Goal: Information Seeking & Learning: Find specific fact

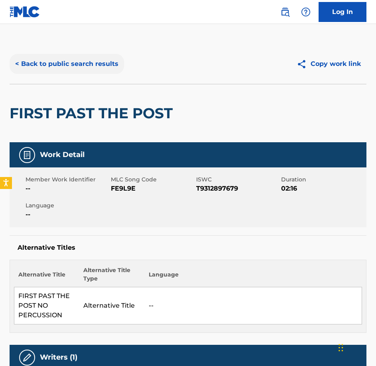
drag, startPoint x: 116, startPoint y: 57, endPoint x: 114, endPoint y: 67, distance: 10.2
click at [114, 59] on button "< Back to public search results" at bounding box center [67, 64] width 115 height 20
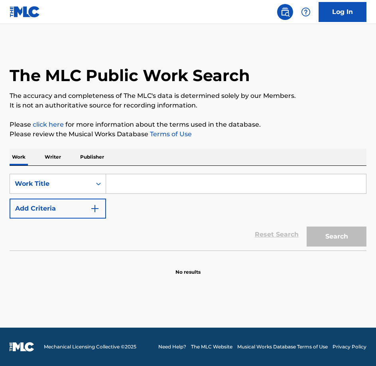
click at [141, 184] on input "Search Form" at bounding box center [236, 183] width 260 height 19
paste input "Foe Showdown"
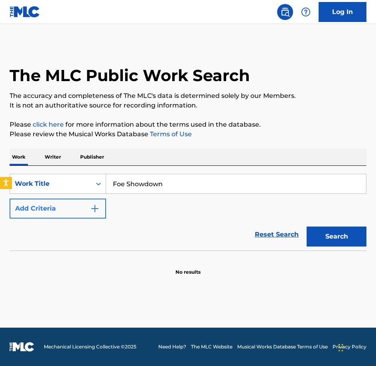
type input "Foe Showdown"
click at [73, 204] on button "Add Criteria" at bounding box center [58, 208] width 97 height 20
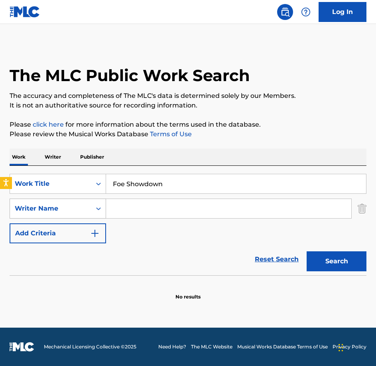
click at [70, 211] on div "Writer Name" at bounding box center [51, 209] width 72 height 10
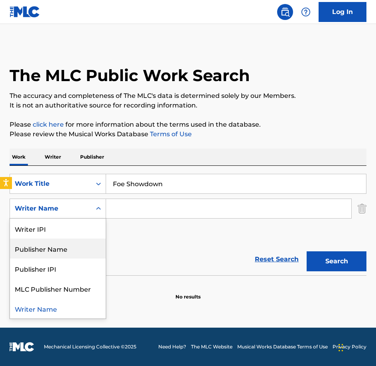
click at [65, 247] on div "Publisher Name" at bounding box center [58, 248] width 96 height 20
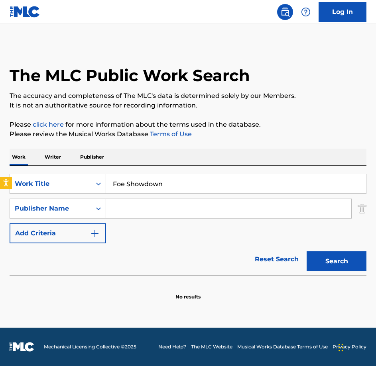
click at [163, 205] on input "Search Form" at bounding box center [228, 208] width 245 height 19
click at [307, 251] on button "Search" at bounding box center [337, 261] width 60 height 20
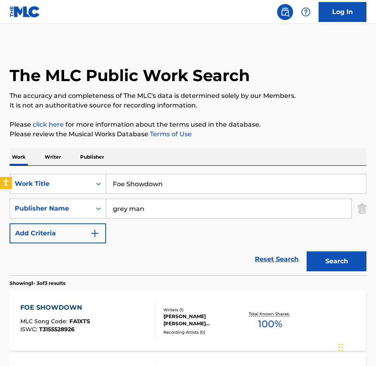
type input "grey man production music"
click at [307, 251] on button "Search" at bounding box center [337, 261] width 60 height 20
click at [114, 296] on div "FOE SHOWDOWN MLC Song Code : FA1XTS ISWC : T3155528926 Writers ( 1 ) [PERSON_NA…" at bounding box center [188, 321] width 357 height 60
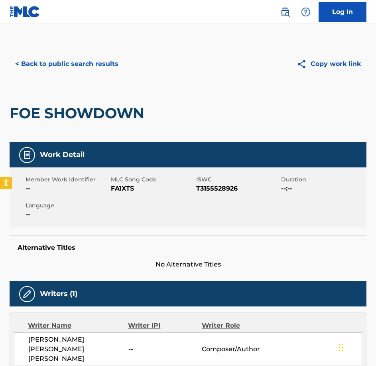
click at [125, 188] on span "FA1XTS" at bounding box center [152, 189] width 83 height 10
copy span "FA1XTS"
click at [94, 74] on div "< Back to public search results Copy work link" at bounding box center [188, 64] width 357 height 40
click at [89, 72] on button "< Back to public search results" at bounding box center [67, 64] width 115 height 20
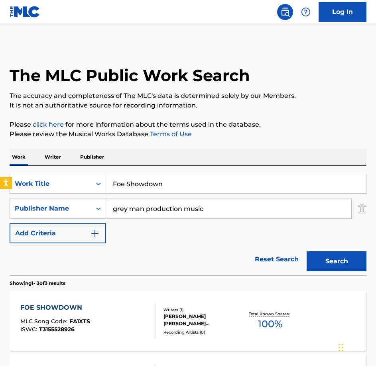
drag, startPoint x: 168, startPoint y: 189, endPoint x: 61, endPoint y: 164, distance: 109.7
click at [61, 164] on div "Work Writer Publisher SearchWithCriteriabe21c2c7-3089-4aec-a1c5-02f3d7d33223 Wo…" at bounding box center [188, 330] width 357 height 365
type input "game on"
click at [307, 251] on button "Search" at bounding box center [337, 261] width 60 height 20
click at [103, 315] on div "GAME ON MLC Song Code : GF7C10 ISWC : T3155528937" at bounding box center [88, 321] width 136 height 36
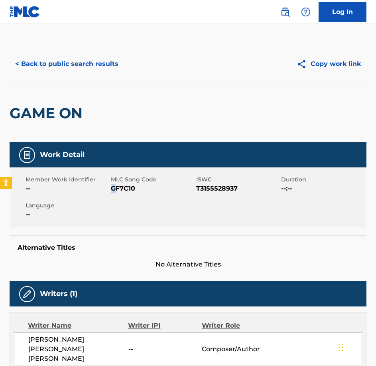
click at [114, 186] on span "GF7C10" at bounding box center [152, 189] width 83 height 10
click at [65, 65] on button "< Back to public search results" at bounding box center [67, 64] width 115 height 20
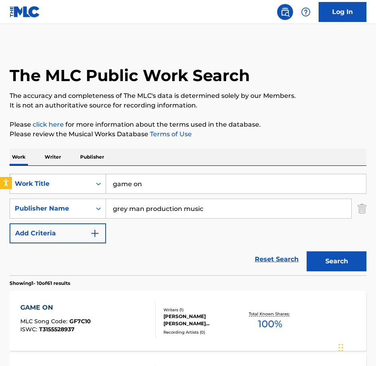
drag, startPoint x: 222, startPoint y: 188, endPoint x: 18, endPoint y: 186, distance: 204.8
click at [18, 186] on div "SearchWithCriteriabe21c2c7-3089-4aec-a1c5-02f3d7d33223 Work Title game on" at bounding box center [188, 184] width 357 height 20
paste input "Genesis"
type input "Genesis"
click at [307, 251] on button "Search" at bounding box center [337, 261] width 60 height 20
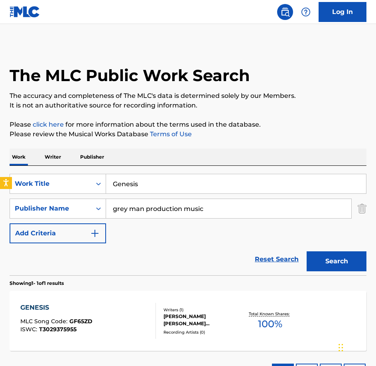
click at [122, 315] on div "GENESIS MLC Song Code : GF65ZD ISWC : T3029375955" at bounding box center [88, 321] width 136 height 36
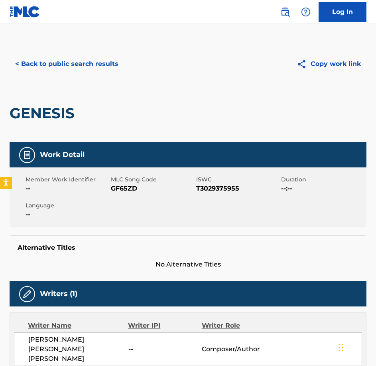
click at [121, 188] on span "GF65ZD" at bounding box center [152, 189] width 83 height 10
copy span "GF65ZD"
click at [109, 61] on button "< Back to public search results" at bounding box center [67, 64] width 115 height 20
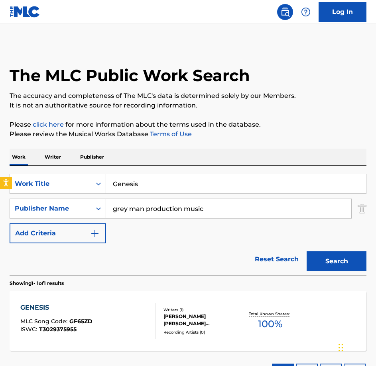
drag, startPoint x: 179, startPoint y: 183, endPoint x: 21, endPoint y: 158, distance: 159.7
click at [21, 158] on div "Work Writer Publisher SearchWithCriteriabe21c2c7-3089-4aec-a1c5-02f3d7d33223 Wo…" at bounding box center [188, 268] width 357 height 240
paste input "House of Lord"
type input "House of Lords"
click at [320, 258] on button "Search" at bounding box center [337, 261] width 60 height 20
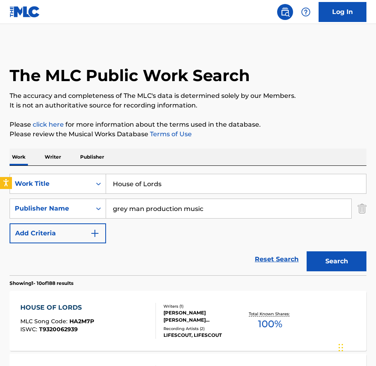
click at [109, 297] on div "HOUSE OF LORDS MLC Song Code : HA2M7P ISWC : T9320062939 Writers ( 1 ) [PERSON_…" at bounding box center [188, 321] width 357 height 60
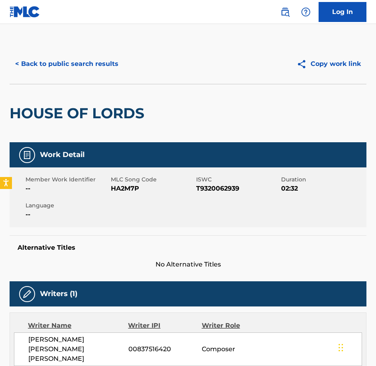
click at [129, 188] on span "HA2M7P" at bounding box center [152, 189] width 83 height 10
copy span "HA2M7P"
click at [101, 75] on div "< Back to public search results Copy work link" at bounding box center [188, 64] width 357 height 40
click at [101, 70] on button "< Back to public search results" at bounding box center [67, 64] width 115 height 20
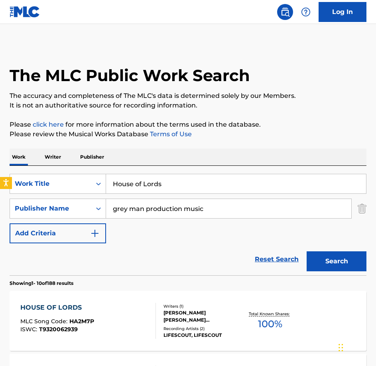
drag, startPoint x: 189, startPoint y: 199, endPoint x: 180, endPoint y: 196, distance: 10.0
click at [180, 196] on div "SearchWithCriteriabe21c2c7-3089-4aec-a1c5-02f3d7d33223 Work Title House of Lord…" at bounding box center [188, 208] width 357 height 69
click at [174, 187] on input "House of Lords" at bounding box center [236, 183] width 260 height 19
drag, startPoint x: 9, startPoint y: 163, endPoint x: -2, endPoint y: 161, distance: 11.4
click at [0, 161] on html "Accessibility Screen-Reader Guide, Feedback, and Issue Reporting | New window 0…" at bounding box center [188, 183] width 376 height 366
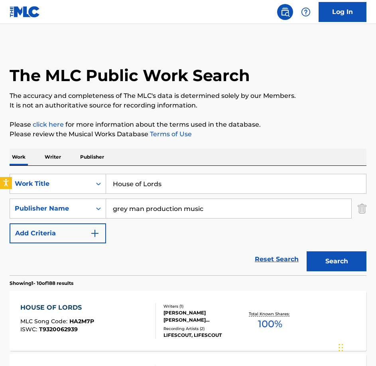
paste input "Inhaling"
type input "Inhaling"
click at [307, 251] on button "Search" at bounding box center [337, 261] width 60 height 20
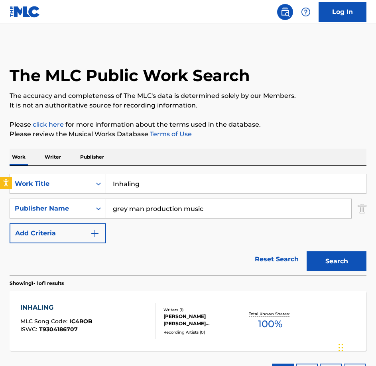
click at [106, 321] on div "INHALING MLC Song Code : IC4ROB ISWC : T9304186707" at bounding box center [88, 321] width 136 height 36
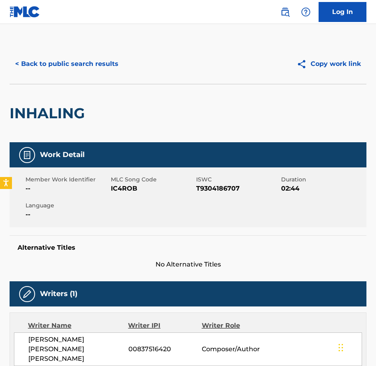
click at [121, 192] on span "IC4ROB" at bounding box center [152, 189] width 83 height 10
copy span "IC4ROB"
click at [71, 66] on button "< Back to public search results" at bounding box center [67, 64] width 115 height 20
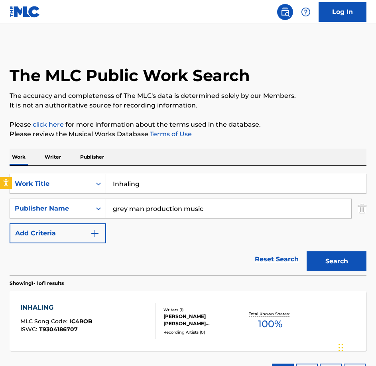
drag, startPoint x: 224, startPoint y: 184, endPoint x: -2, endPoint y: 141, distance: 230.4
click at [0, 141] on html "Accessibility Screen-Reader Guide, Feedback, and Issue Reporting | New window 0…" at bounding box center [188, 183] width 376 height 366
paste input "spired Introduction"
type input "Inspired Introduction"
click at [307, 251] on button "Search" at bounding box center [337, 261] width 60 height 20
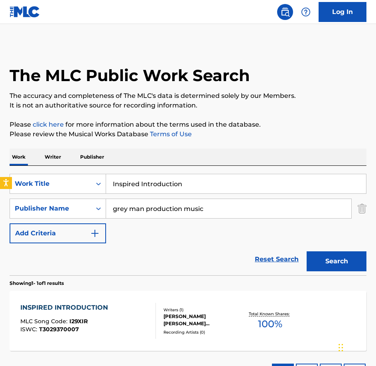
click at [91, 297] on div "INSPIRED INTRODUCTION MLC Song Code : I29XIR ISWC : T3029370007 Writers ( 1 ) […" at bounding box center [188, 321] width 357 height 60
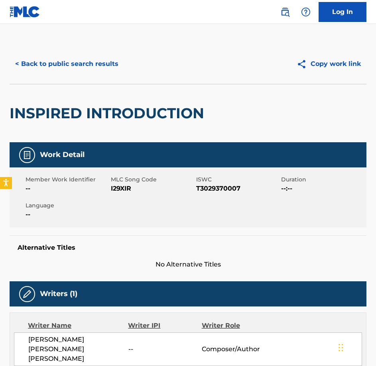
click at [110, 188] on div "Member Work Identifier --" at bounding box center [68, 184] width 85 height 18
click at [113, 188] on span "I29XIR" at bounding box center [152, 189] width 83 height 10
copy span "I29XIR"
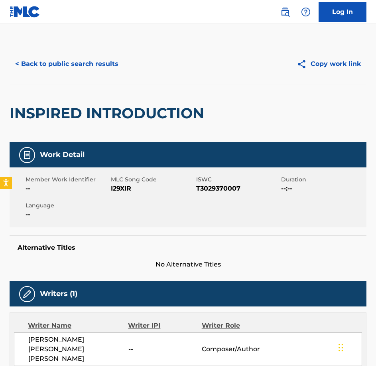
click at [66, 49] on div "< Back to public search results Copy work link" at bounding box center [188, 64] width 357 height 40
click at [68, 61] on button "< Back to public search results" at bounding box center [67, 64] width 115 height 20
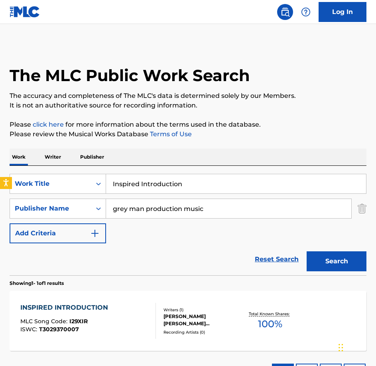
drag, startPoint x: 192, startPoint y: 184, endPoint x: -2, endPoint y: 165, distance: 195.3
click at [0, 165] on html "Accessibility Screen-Reader Guide, Feedback, and Issue Reporting | New window 0…" at bounding box center [188, 183] width 376 height 366
paste input "Judgement Day"
type input "Judgement Day"
click at [307, 251] on button "Search" at bounding box center [337, 261] width 60 height 20
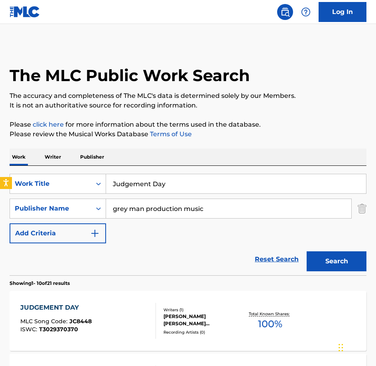
click at [134, 323] on div "JUDGEMENT DAY MLC Song Code : JC8448 ISWC : T3029370370" at bounding box center [88, 321] width 136 height 36
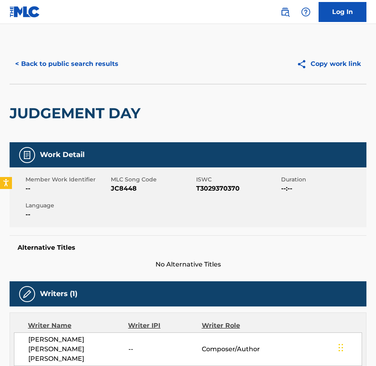
click at [123, 184] on span "JC8448" at bounding box center [152, 189] width 83 height 10
click at [123, 187] on span "JC8448" at bounding box center [152, 189] width 83 height 10
copy span "JC8448"
click at [100, 55] on button "< Back to public search results" at bounding box center [67, 64] width 115 height 20
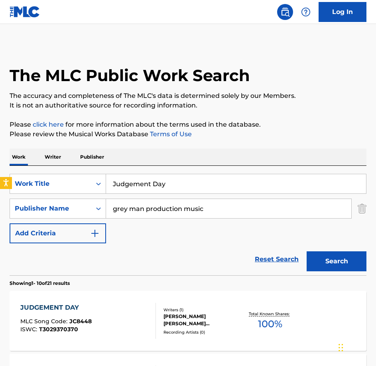
drag, startPoint x: 121, startPoint y: 172, endPoint x: -2, endPoint y: 158, distance: 123.4
click at [0, 158] on html "Accessibility Screen-Reader Guide, Feedback, and Issue Reporting | New window 0…" at bounding box center [188, 183] width 376 height 366
paste input "Leadership Contest"
type input "Leadership Contest"
click at [307, 251] on button "Search" at bounding box center [337, 261] width 60 height 20
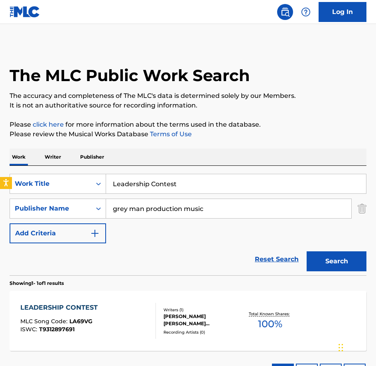
click at [152, 320] on div at bounding box center [152, 321] width 6 height 36
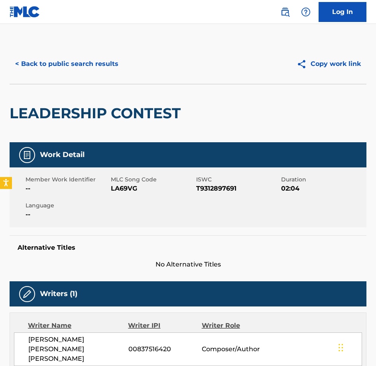
click at [129, 188] on span "LA69VG" at bounding box center [152, 189] width 83 height 10
copy span "LA69VG"
click at [63, 63] on button "< Back to public search results" at bounding box center [67, 64] width 115 height 20
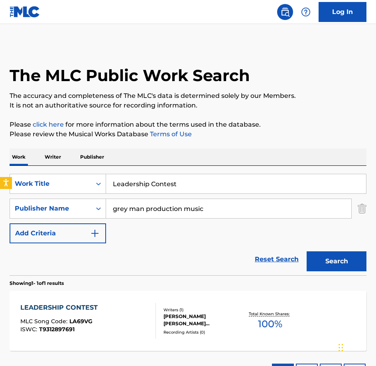
drag, startPoint x: 204, startPoint y: 179, endPoint x: 115, endPoint y: 176, distance: 88.7
click at [115, 176] on input "Leadership Contest" at bounding box center [236, 183] width 260 height 19
paste input "Look Closer"
drag, startPoint x: 198, startPoint y: 188, endPoint x: 140, endPoint y: 186, distance: 58.3
click at [140, 186] on input "LLook Closer" at bounding box center [236, 183] width 260 height 19
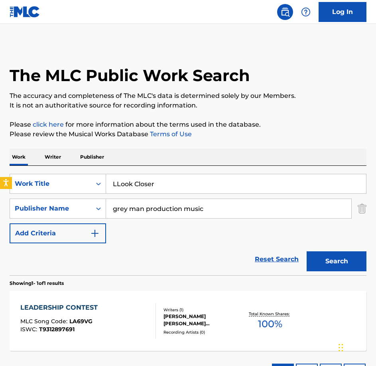
click at [161, 186] on input "LLook Closer" at bounding box center [236, 183] width 260 height 19
drag, startPoint x: 161, startPoint y: 186, endPoint x: 94, endPoint y: 181, distance: 67.7
click at [94, 181] on div "SearchWithCriteriabe21c2c7-3089-4aec-a1c5-02f3d7d33223 Work Title LLook Closer" at bounding box center [188, 184] width 357 height 20
paste input "Search Form"
type input "Look Closer"
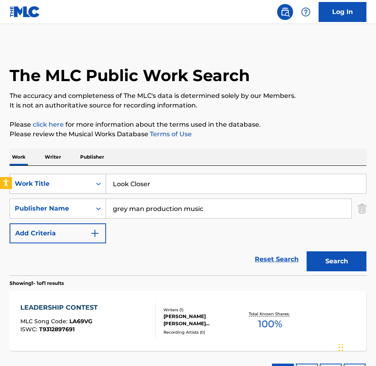
click at [307, 251] on button "Search" at bounding box center [337, 261] width 60 height 20
click at [154, 301] on div "LOOK CLOSER MLC Song Code : LS4HE8 ISWC : T3058531689 Writers ( 1 ) [PERSON_NAM…" at bounding box center [188, 321] width 357 height 60
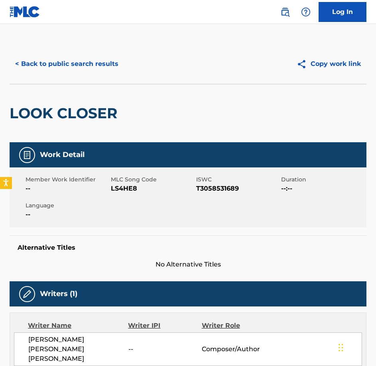
click at [121, 189] on span "LS4HE8" at bounding box center [152, 189] width 83 height 10
copy span "LS4HE8"
click at [84, 57] on button "< Back to public search results" at bounding box center [67, 64] width 115 height 20
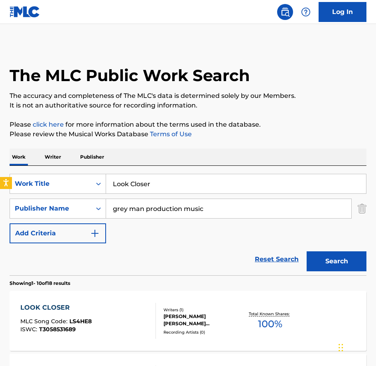
drag, startPoint x: 174, startPoint y: 189, endPoint x: -2, endPoint y: 144, distance: 181.8
click at [0, 144] on html "Accessibility Screen-Reader Guide, Feedback, and Issue Reporting | New window 0…" at bounding box center [188, 183] width 376 height 366
paste input "Make or Break"
type input "Make or Break"
click at [307, 251] on button "Search" at bounding box center [337, 261] width 60 height 20
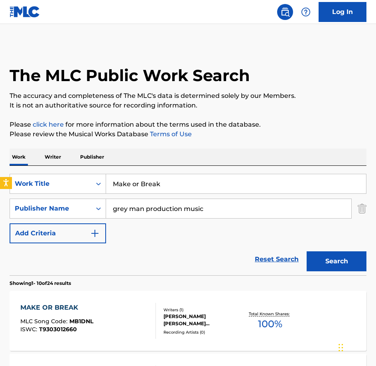
click at [75, 331] on span "T9303012660" at bounding box center [58, 328] width 38 height 7
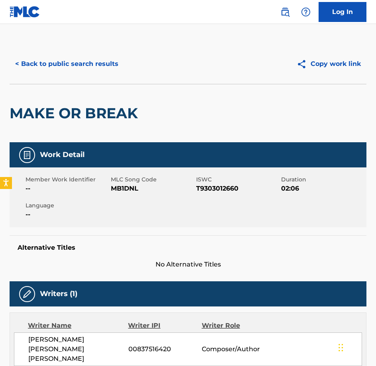
click at [119, 195] on div "Member Work Identifier -- MLC Song Code MB1DNL ISWC T9303012660 Duration 02:06 …" at bounding box center [188, 197] width 357 height 60
copy span "MB1DNL"
click at [85, 55] on button "< Back to public search results" at bounding box center [67, 64] width 115 height 20
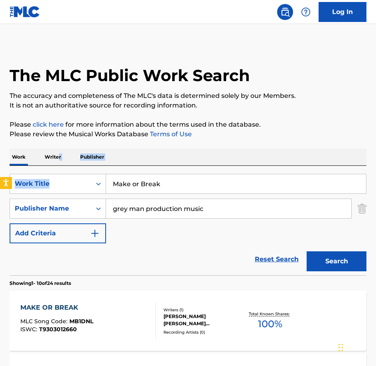
drag, startPoint x: 178, startPoint y: 172, endPoint x: 59, endPoint y: 161, distance: 119.9
drag, startPoint x: 59, startPoint y: 161, endPoint x: 148, endPoint y: 176, distance: 90.6
click at [147, 176] on input "Make or Break" at bounding box center [236, 183] width 260 height 19
drag, startPoint x: 170, startPoint y: 179, endPoint x: 51, endPoint y: 169, distance: 119.7
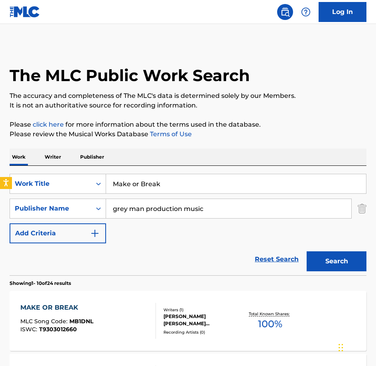
click at [51, 169] on div "SearchWithCriteriabe21c2c7-3089-4aec-a1c5-02f3d7d33223 Work Title Make or Break…" at bounding box center [188, 220] width 357 height 109
paste input "oth To A Flame"
type input "Moth To A Flame"
click at [307, 251] on button "Search" at bounding box center [337, 261] width 60 height 20
click at [111, 327] on div "MOTH TO A FLAME MLC Song Code : MS36MY ISWC : T3058529383" at bounding box center [88, 321] width 136 height 36
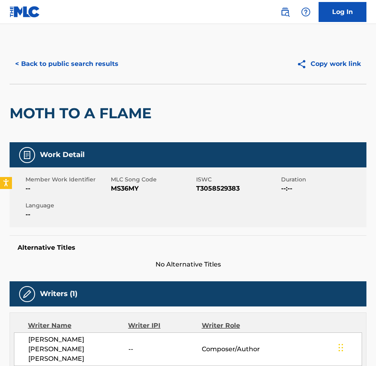
click at [125, 192] on span "MS36MY" at bounding box center [152, 189] width 83 height 10
copy span "MS36MY"
click at [83, 47] on div "< Back to public search results Copy work link" at bounding box center [188, 64] width 357 height 40
click at [85, 60] on button "< Back to public search results" at bounding box center [67, 64] width 115 height 20
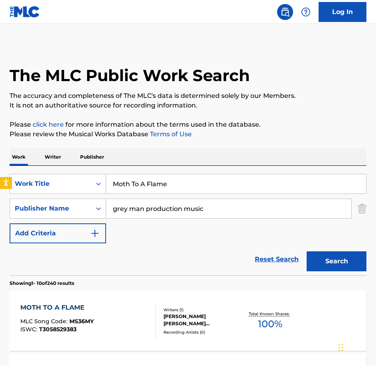
drag, startPoint x: 226, startPoint y: 161, endPoint x: 224, endPoint y: 166, distance: 5.9
click at [225, 164] on div "Work Writer Publisher" at bounding box center [188, 156] width 357 height 17
drag, startPoint x: 226, startPoint y: 178, endPoint x: 32, endPoint y: 151, distance: 196.7
paste input "r Speaker"
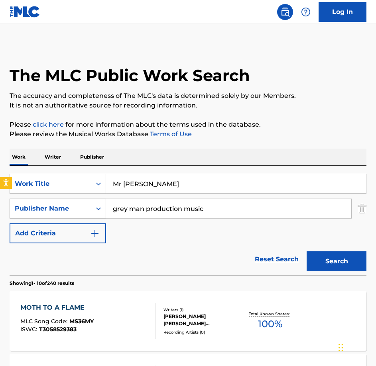
type input "Mr [PERSON_NAME]"
click at [307, 251] on button "Search" at bounding box center [337, 261] width 60 height 20
click at [93, 325] on div "MR SPEAKER MLC Song Code : MB095D ISWC : T9312897704" at bounding box center [88, 321] width 136 height 36
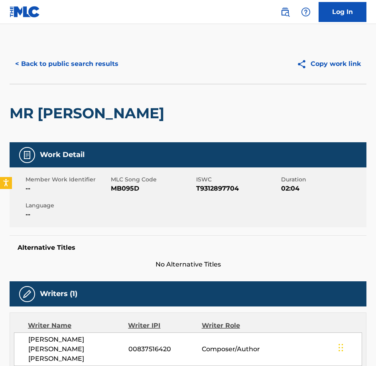
click at [115, 186] on span "MB095D" at bounding box center [152, 189] width 83 height 10
click at [89, 63] on button "< Back to public search results" at bounding box center [67, 64] width 115 height 20
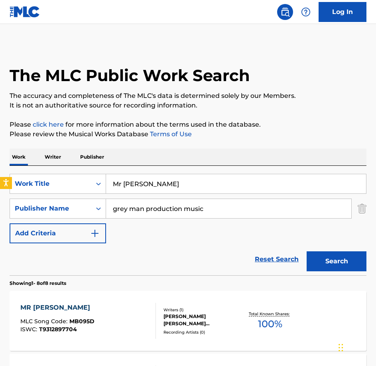
click at [161, 178] on input "Mr [PERSON_NAME]" at bounding box center [236, 183] width 260 height 19
drag, startPoint x: 164, startPoint y: 180, endPoint x: 37, endPoint y: 166, distance: 127.2
click at [37, 166] on div "SearchWithCriteriabe21c2c7-3089-4aec-a1c5-02f3d7d33223 Work Title Mr [PERSON_NA…" at bounding box center [188, 220] width 357 height 109
paste input "Never Give In"
type input "Never Give In"
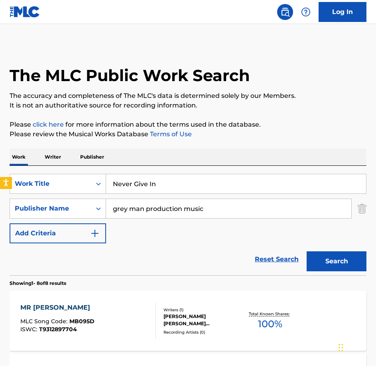
click at [307, 251] on button "Search" at bounding box center [337, 261] width 60 height 20
click at [100, 311] on div "NEVER GIVE IN MLC Song Code : N75H3Q ISWC : T3155528891" at bounding box center [88, 321] width 136 height 36
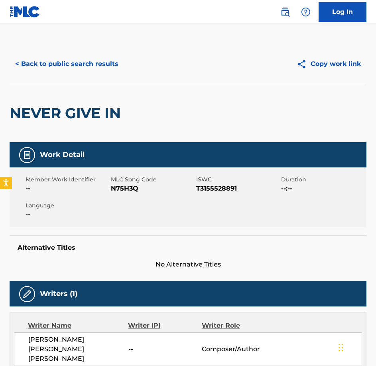
click at [121, 198] on div "Member Work Identifier -- MLC Song Code N75H3Q ISWC T3155528891 Duration --:-- …" at bounding box center [188, 197] width 357 height 60
click at [90, 55] on button "< Back to public search results" at bounding box center [67, 64] width 115 height 20
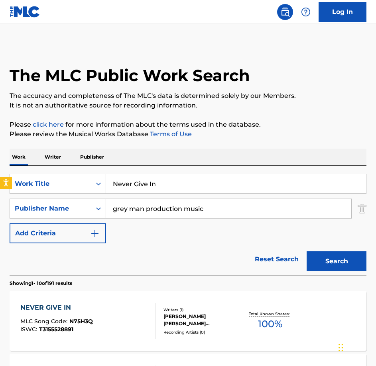
drag, startPoint x: 128, startPoint y: 169, endPoint x: 64, endPoint y: 161, distance: 64.4
paste input "o Looking Back"
type input "No Looking Back"
click at [307, 251] on button "Search" at bounding box center [337, 261] width 60 height 20
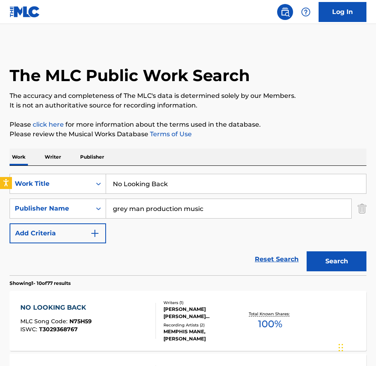
click at [136, 299] on div "NO LOOKING BACK MLC Song Code : N75H59 ISWC : T3029368767 Writers ( 1 ) [PERSON…" at bounding box center [188, 321] width 357 height 60
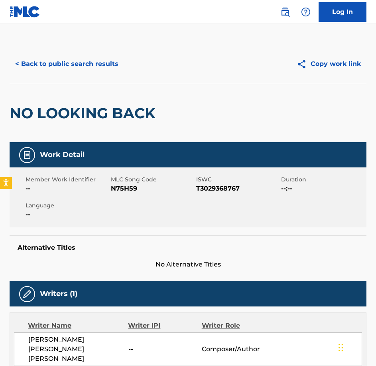
click at [120, 192] on span "N75H59" at bounding box center [152, 189] width 83 height 10
click at [119, 192] on span "N75H59" at bounding box center [152, 189] width 83 height 10
click at [75, 65] on button "< Back to public search results" at bounding box center [67, 64] width 115 height 20
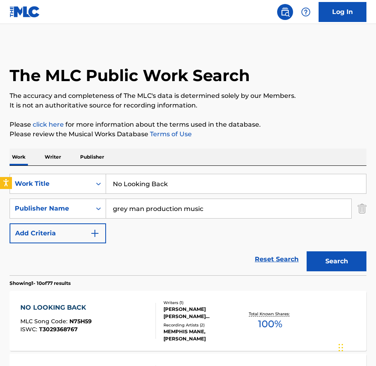
drag, startPoint x: 174, startPoint y: 179, endPoint x: 33, endPoint y: 167, distance: 141.4
click at [33, 167] on div "SearchWithCriteriabe21c2c7-3089-4aec-a1c5-02f3d7d33223 Work Title No Looking Ba…" at bounding box center [188, 220] width 357 height 109
paste input "body Suspected A Thing"
type input "Nobody Suspected A Thing"
click at [307, 251] on button "Search" at bounding box center [337, 261] width 60 height 20
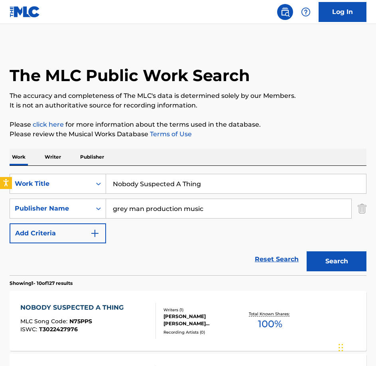
click at [95, 298] on div "NOBODY SUSPECTED A THING MLC Song Code : N75PPS ISWC : T3022427976 Writers ( 1 …" at bounding box center [188, 321] width 357 height 60
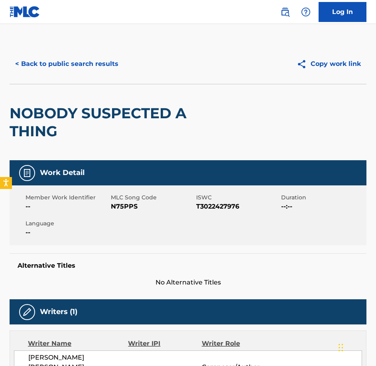
click at [119, 214] on div "Member Work Identifier -- MLC Song Code N75PPS ISWC T3022427976 Duration --:-- …" at bounding box center [188, 215] width 357 height 60
click at [120, 213] on div "Member Work Identifier -- MLC Song Code N75PPS ISWC T3022427976 Duration --:-- …" at bounding box center [188, 215] width 357 height 60
drag, startPoint x: 120, startPoint y: 213, endPoint x: 164, endPoint y: 202, distance: 45.3
click at [120, 213] on div "Member Work Identifier -- MLC Song Code N75PPS ISWC T3022427976 Duration --:-- …" at bounding box center [188, 215] width 357 height 60
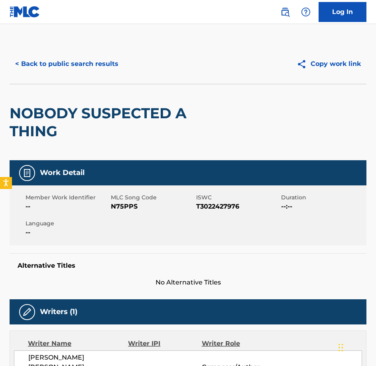
click at [119, 212] on div "Member Work Identifier -- MLC Song Code N75PPS ISWC T3022427976 Duration --:-- …" at bounding box center [188, 215] width 357 height 60
click at [103, 60] on button "< Back to public search results" at bounding box center [67, 64] width 115 height 20
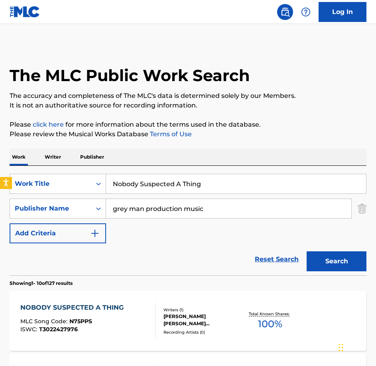
drag, startPoint x: 207, startPoint y: 186, endPoint x: 61, endPoint y: 167, distance: 147.3
click at [61, 167] on div "SearchWithCriteriabe21c2c7-3089-4aec-a1c5-02f3d7d33223 Work Title Nobody Suspec…" at bounding box center [188, 220] width 357 height 109
paste input "t A Drill"
type input "Not A Drill"
click at [307, 251] on button "Search" at bounding box center [337, 261] width 60 height 20
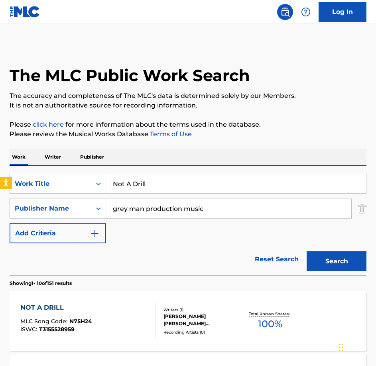
click at [98, 300] on div "NOT A DRILL MLC Song Code : N75H24 ISWC : T3155528959 Writers ( 1 ) [PERSON_NAM…" at bounding box center [188, 321] width 357 height 60
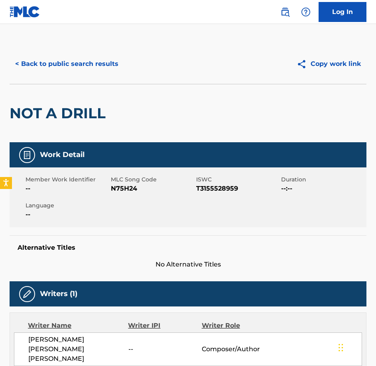
click at [130, 192] on span "N75H24" at bounding box center [152, 189] width 83 height 10
click at [115, 60] on button "< Back to public search results" at bounding box center [67, 64] width 115 height 20
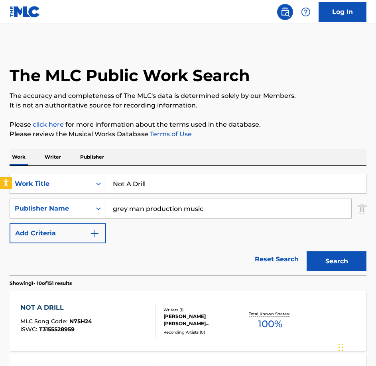
drag, startPoint x: 174, startPoint y: 176, endPoint x: 16, endPoint y: 158, distance: 158.7
paste input "Obsessive"
type input "Obsessive"
click at [307, 251] on button "Search" at bounding box center [337, 261] width 60 height 20
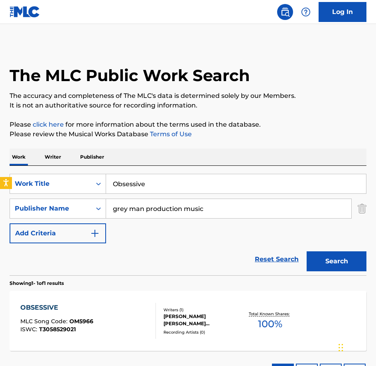
click at [115, 315] on div "OBSESSIVE MLC Song Code : OM5966 ISWC : T3058529021" at bounding box center [88, 321] width 136 height 36
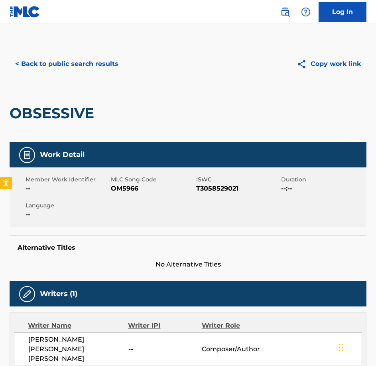
click at [127, 195] on div "Member Work Identifier -- MLC Song Code OM5966 ISWC T3058529021 Duration --:-- …" at bounding box center [188, 197] width 357 height 60
click at [122, 62] on button "< Back to public search results" at bounding box center [67, 64] width 115 height 20
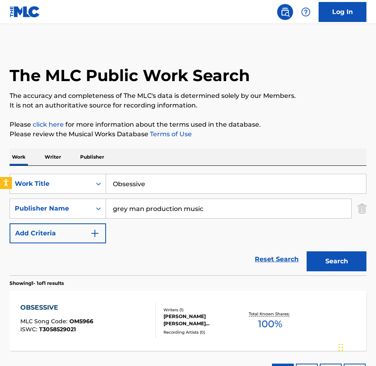
drag, startPoint x: 186, startPoint y: 181, endPoint x: 26, endPoint y: 168, distance: 160.6
click at [26, 168] on div "SearchWithCriteriabe21c2c7-3089-4aec-a1c5-02f3d7d33223 Work Title Obsessive Sea…" at bounding box center [188, 220] width 357 height 109
paste input "n Your Marks"
type input "On Your Marks"
click at [307, 251] on button "Search" at bounding box center [337, 261] width 60 height 20
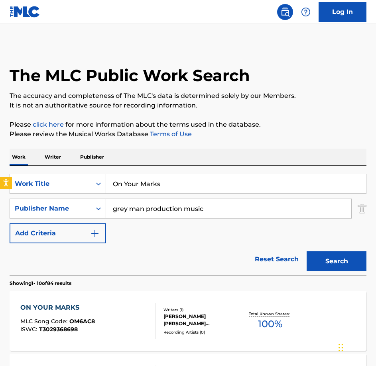
click at [121, 318] on div "ON YOUR MARKS MLC Song Code : OM6AC8 ISWC : T3029368698" at bounding box center [88, 321] width 136 height 36
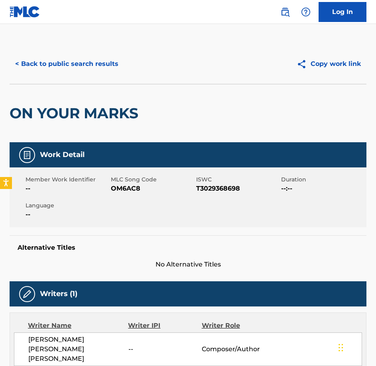
click at [140, 183] on span "MLC Song Code" at bounding box center [152, 179] width 83 height 8
click at [135, 186] on span "OM6AC8" at bounding box center [152, 189] width 83 height 10
click at [109, 79] on div "< Back to public search results Copy work link" at bounding box center [188, 64] width 357 height 40
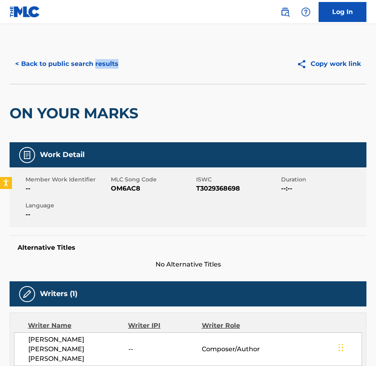
click at [108, 78] on div "< Back to public search results Copy work link" at bounding box center [188, 64] width 357 height 40
drag, startPoint x: 108, startPoint y: 78, endPoint x: 104, endPoint y: 69, distance: 9.6
click at [104, 69] on button "< Back to public search results" at bounding box center [67, 64] width 115 height 20
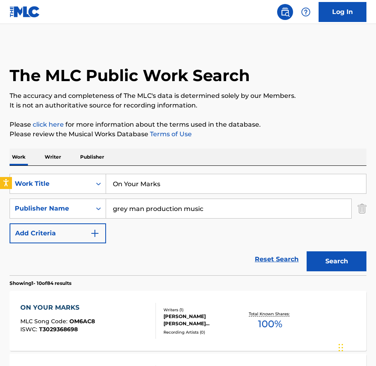
drag, startPoint x: 177, startPoint y: 186, endPoint x: -2, endPoint y: 164, distance: 180.1
click at [0, 164] on html "Accessibility Screen-Reader Guide, Feedback, and Issue Reporting | New window 0…" at bounding box center [188, 183] width 376 height 366
paste input "ur Journey Begins Here"
type input "Our Journey Begins Here"
click at [307, 251] on button "Search" at bounding box center [337, 261] width 60 height 20
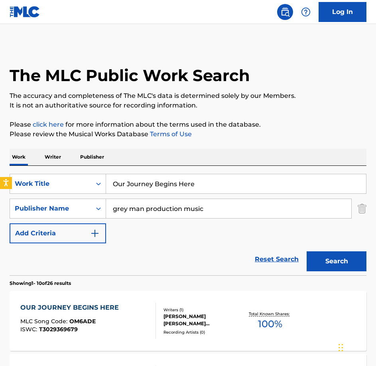
click at [110, 335] on div "OUR JOURNEY BEGINS HERE MLC Song Code : OM6ADE ISWC : T3029369679" at bounding box center [71, 321] width 103 height 36
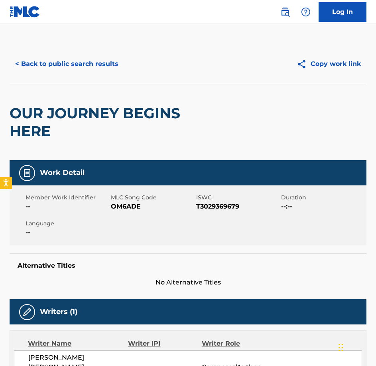
click at [110, 207] on div "Member Work Identifier --" at bounding box center [68, 202] width 85 height 18
click at [120, 208] on span "OM6ADE" at bounding box center [152, 207] width 83 height 10
click at [99, 52] on div "< Back to public search results Copy work link" at bounding box center [188, 64] width 357 height 40
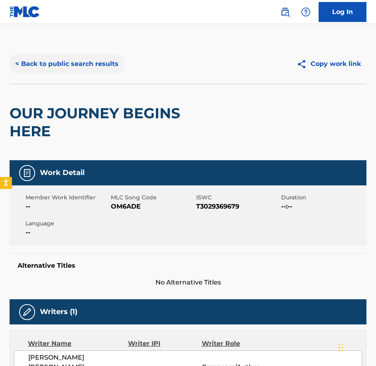
click at [99, 55] on button "< Back to public search results" at bounding box center [67, 64] width 115 height 20
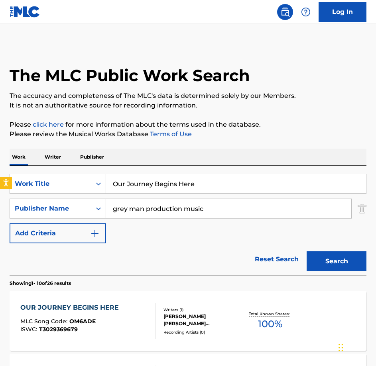
drag, startPoint x: 201, startPoint y: 186, endPoint x: 32, endPoint y: 150, distance: 172.3
paste input "Last Hop"
type input "Our Last Hope"
click at [307, 251] on button "Search" at bounding box center [337, 261] width 60 height 20
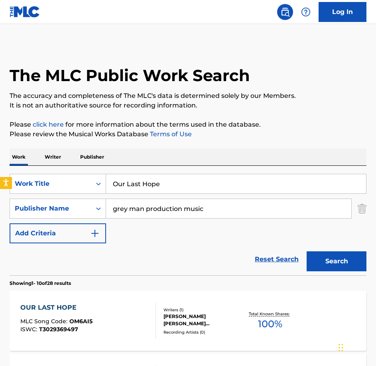
click at [110, 299] on div "OUR LAST HOPE MLC Song Code : OM6AI5 ISWC : T3029369497 Writers ( 1 ) [PERSON_N…" at bounding box center [188, 321] width 357 height 60
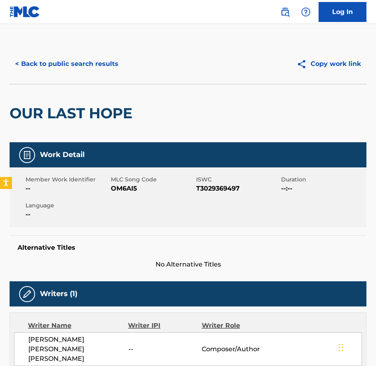
click at [122, 191] on span "OM6AI5" at bounding box center [152, 189] width 83 height 10
click at [96, 69] on button "< Back to public search results" at bounding box center [67, 64] width 115 height 20
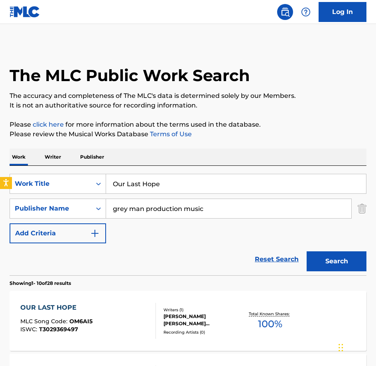
drag, startPoint x: 178, startPoint y: 190, endPoint x: 21, endPoint y: 158, distance: 160.1
paste input "Possible Culprit"
type input "Possible Culprit"
click at [307, 251] on button "Search" at bounding box center [337, 261] width 60 height 20
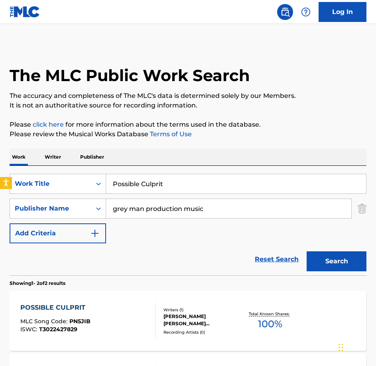
click at [125, 325] on div "POSSIBLE CULPRIT MLC Song Code : PN5JIB ISWC : T3022427829" at bounding box center [88, 321] width 136 height 36
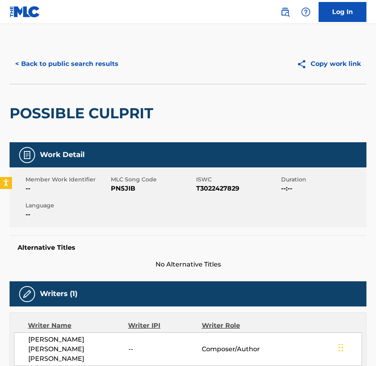
click at [125, 192] on span "PN5JIB" at bounding box center [152, 189] width 83 height 10
click at [88, 67] on button "< Back to public search results" at bounding box center [67, 64] width 115 height 20
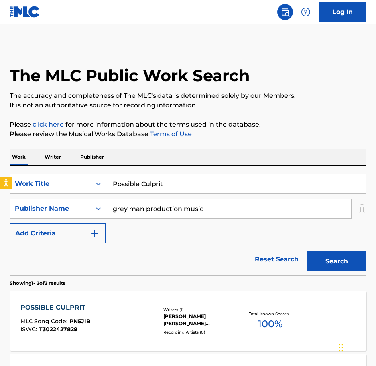
drag, startPoint x: 194, startPoint y: 188, endPoint x: 22, endPoint y: 150, distance: 175.7
click at [22, 150] on div "Work Writer Publisher SearchWithCriteriabe21c2c7-3089-4aec-a1c5-02f3d7d33223 Wo…" at bounding box center [188, 299] width 357 height 302
paste input "Reluctant Hero"
type input "Reluctant Hero"
click at [307, 251] on button "Search" at bounding box center [337, 261] width 60 height 20
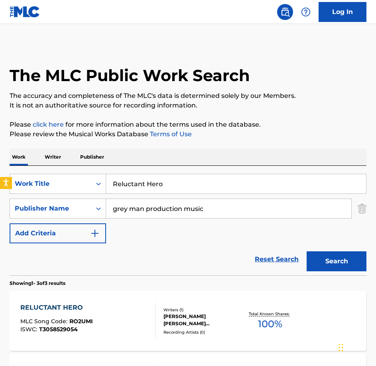
click at [99, 299] on div "RELUCTANT HERO MLC Song Code : RO2UMI ISWC : T3058529054 Writers ( 1 ) [PERSON_…" at bounding box center [188, 321] width 357 height 60
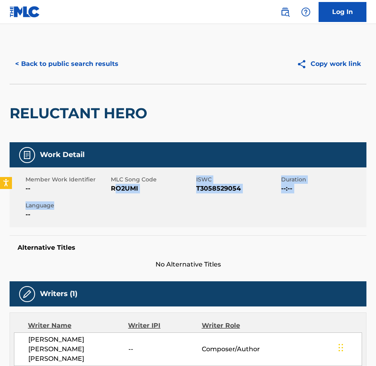
click at [117, 197] on div "Member Work Identifier -- MLC Song Code RO2UMI ISWC T3058529054 Duration --:-- …" at bounding box center [188, 197] width 357 height 60
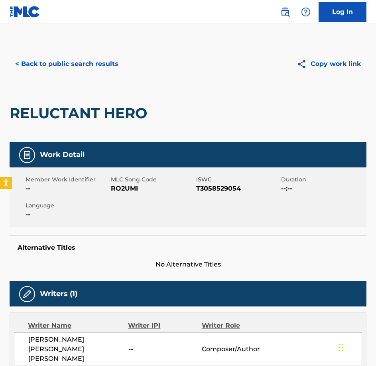
click at [117, 194] on div "Member Work Identifier -- MLC Song Code RO2UMI ISWC T3058529054 Duration --:-- …" at bounding box center [188, 197] width 357 height 60
click at [65, 66] on button "< Back to public search results" at bounding box center [67, 64] width 115 height 20
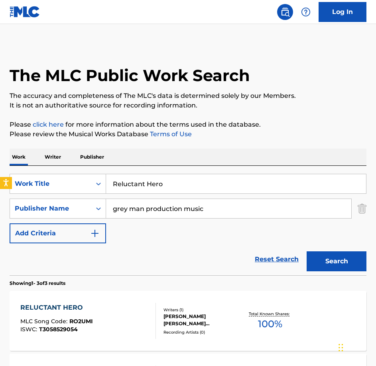
drag, startPoint x: 178, startPoint y: 178, endPoint x: 40, endPoint y: 163, distance: 138.1
click at [40, 163] on div "Work Writer Publisher SearchWithCriteriabe21c2c7-3089-4aec-a1c5-02f3d7d33223 Wo…" at bounding box center [188, 330] width 357 height 365
paste input "newable"
type input "Renewable"
click at [307, 251] on button "Search" at bounding box center [337, 261] width 60 height 20
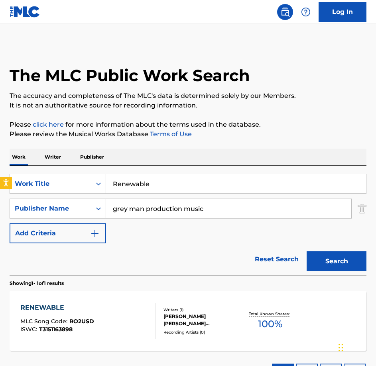
click at [112, 325] on div "RENEWABLE MLC Song Code : RO2USD ISWC : T3151163898" at bounding box center [88, 321] width 136 height 36
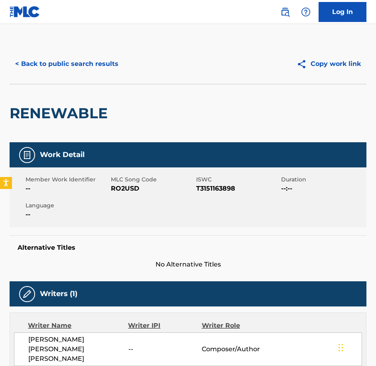
click at [125, 197] on div "Member Work Identifier -- MLC Song Code RO2USD ISWC T3151163898 Duration --:-- …" at bounding box center [188, 197] width 357 height 60
click at [141, 71] on div "< Back to public search results" at bounding box center [99, 64] width 179 height 20
click at [110, 55] on button "< Back to public search results" at bounding box center [67, 64] width 115 height 20
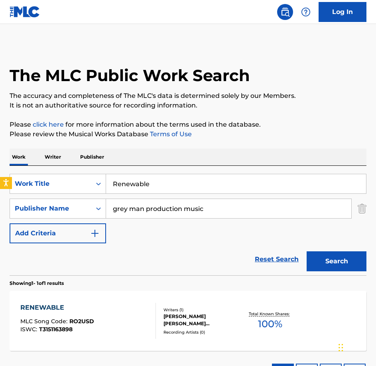
drag, startPoint x: 195, startPoint y: 181, endPoint x: 38, endPoint y: 154, distance: 159.2
click at [38, 154] on div "Work Writer Publisher SearchWithCriteriabe21c2c7-3089-4aec-a1c5-02f3d7d33223 Wo…" at bounding box center [188, 268] width 357 height 240
paste input "ise Up"
type input "Rise Up"
click at [307, 251] on button "Search" at bounding box center [337, 261] width 60 height 20
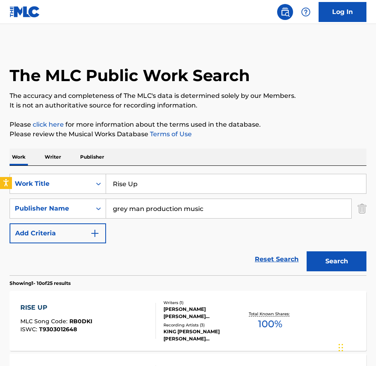
click at [111, 321] on div "RISE UP MLC Song Code : RB0DKI ISWC : T9303012648" at bounding box center [88, 321] width 136 height 36
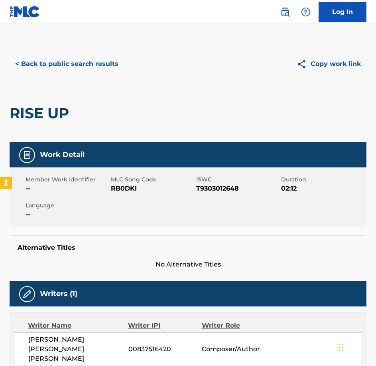
click at [130, 188] on span "RB0DKI" at bounding box center [152, 189] width 83 height 10
click at [71, 67] on button "< Back to public search results" at bounding box center [67, 64] width 115 height 20
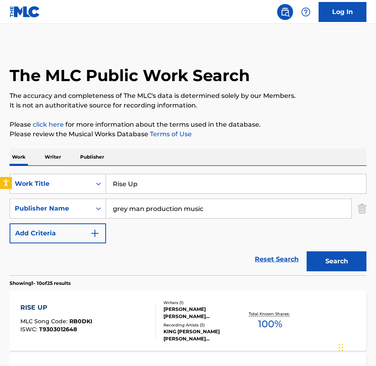
drag, startPoint x: 188, startPoint y: 187, endPoint x: 0, endPoint y: 168, distance: 188.2
paste input "un Rabbit Run"
type input "Run Rabbit Run"
click at [307, 251] on button "Search" at bounding box center [337, 261] width 60 height 20
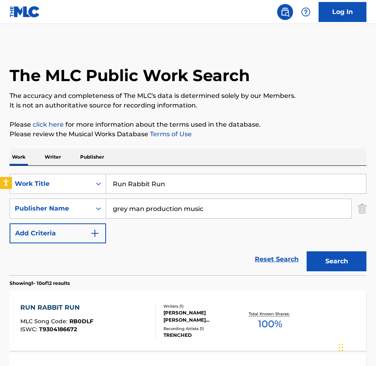
click at [155, 348] on div "RUN RABBIT RUN MLC Song Code : RB0DLF ISWC : T9304186672 Writers ( 1 ) [PERSON_…" at bounding box center [188, 321] width 357 height 60
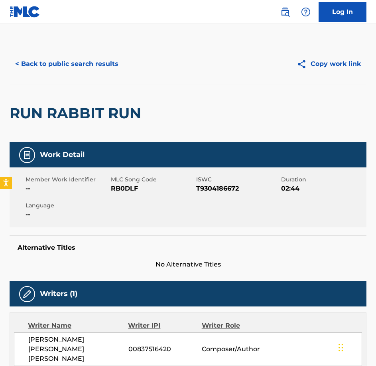
click at [123, 192] on span "RB0DLF" at bounding box center [152, 189] width 83 height 10
click at [72, 49] on div "< Back to public search results Copy work link" at bounding box center [188, 64] width 357 height 40
click at [74, 63] on button "< Back to public search results" at bounding box center [67, 64] width 115 height 20
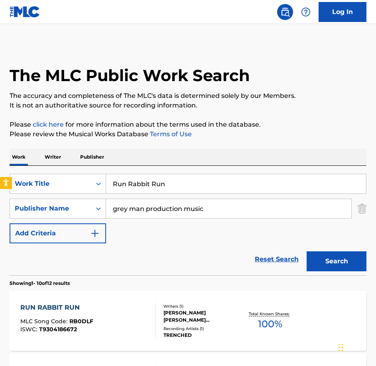
drag, startPoint x: 220, startPoint y: 187, endPoint x: 29, endPoint y: 166, distance: 191.9
click at [30, 167] on div "SearchWithCriteriabe21c2c7-3089-4aec-a1c5-02f3d7d33223 Work Title Run Rabbit Ru…" at bounding box center [188, 220] width 357 height 109
paste input "sh To The Scene"
type input "Rush To The Scene"
click at [307, 251] on button "Search" at bounding box center [337, 261] width 60 height 20
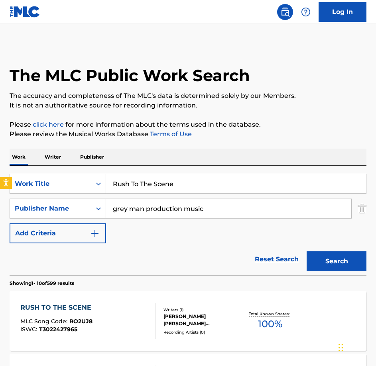
click at [148, 309] on div "RUSH TO THE SCENE MLC Song Code : RO2UJ8 ISWC : T3022427965" at bounding box center [88, 321] width 136 height 36
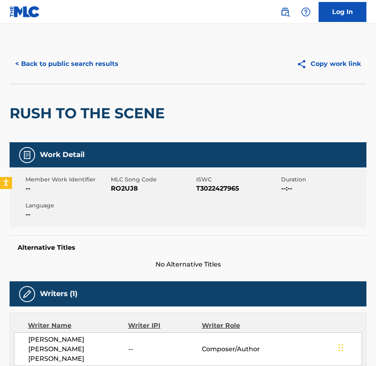
click at [140, 187] on span "RO2UJ8" at bounding box center [152, 189] width 83 height 10
click at [128, 187] on span "RO2UJ8" at bounding box center [152, 189] width 83 height 10
click at [95, 71] on button "< Back to public search results" at bounding box center [67, 64] width 115 height 20
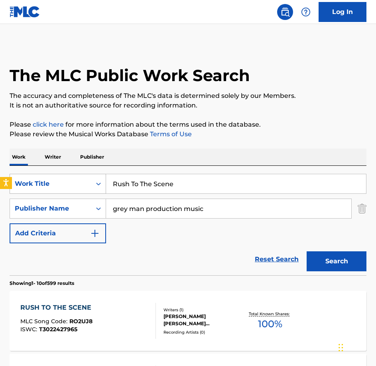
drag, startPoint x: 174, startPoint y: 176, endPoint x: 39, endPoint y: 174, distance: 135.7
click at [39, 174] on div "SearchWithCriteriabe21c2c7-3089-4aec-a1c5-02f3d7d33223 Work Title Rush To The S…" at bounding box center [188, 184] width 357 height 20
paste input "Sea Power"
type input "Sea Power"
click at [307, 251] on button "Search" at bounding box center [337, 261] width 60 height 20
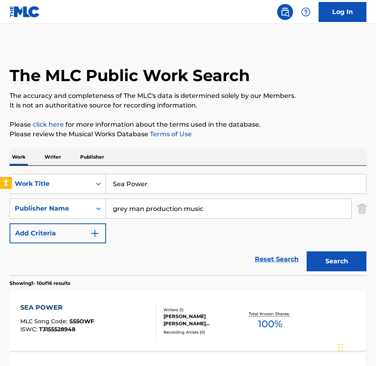
click at [71, 298] on div "SEA POWER MLC Song Code : S55OWF ISWC : T3155528948 Writers ( 1 ) [PERSON_NAME]…" at bounding box center [188, 321] width 357 height 60
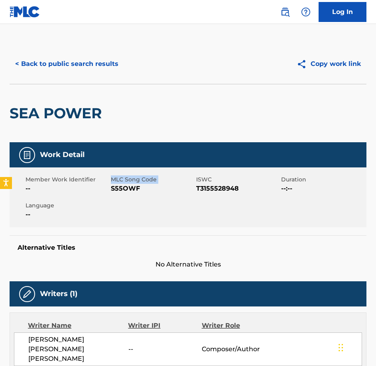
click at [111, 193] on div "Member Work Identifier -- MLC Song Code S55OWF ISWC T3155528948 Duration --:-- …" at bounding box center [188, 197] width 357 height 60
click at [111, 193] on span "S55OWF" at bounding box center [152, 189] width 83 height 10
click at [134, 193] on div "Member Work Identifier -- MLC Song Code S55OWF ISWC T3155528948 Duration --:-- …" at bounding box center [188, 197] width 357 height 60
click at [48, 70] on button "< Back to public search results" at bounding box center [67, 64] width 115 height 20
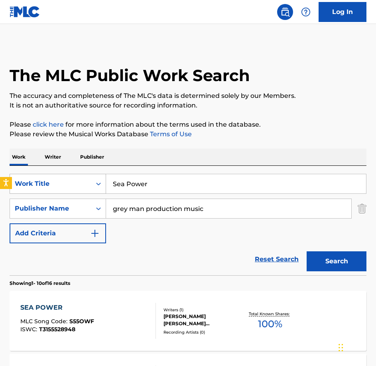
drag, startPoint x: 193, startPoint y: 191, endPoint x: 99, endPoint y: 181, distance: 95.1
click at [99, 181] on div "SearchWithCriteriabe21c2c7-3089-4aec-a1c5-02f3d7d33223 Work Title Sea Power" at bounding box center [188, 184] width 357 height 20
paste input "ketchy Details"
type input "Sketchy Details"
click at [307, 251] on button "Search" at bounding box center [337, 261] width 60 height 20
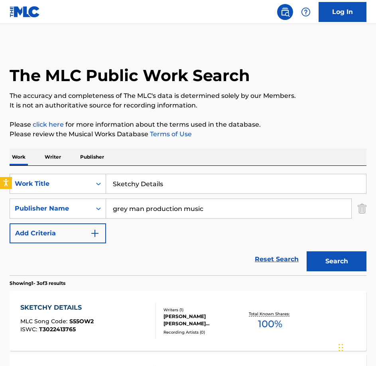
click at [117, 294] on div "SKETCHY DETAILS MLC Song Code : S55OW2 ISWC : T3022413765 Writers ( 1 ) [PERSON…" at bounding box center [188, 321] width 357 height 60
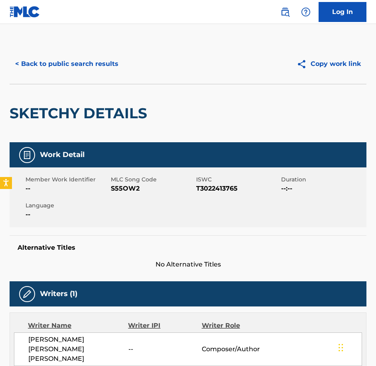
click at [135, 186] on span "S55OW2" at bounding box center [152, 189] width 83 height 10
click at [85, 74] on div "< Back to public search results Copy work link" at bounding box center [188, 64] width 357 height 40
click at [93, 63] on button "< Back to public search results" at bounding box center [67, 64] width 115 height 20
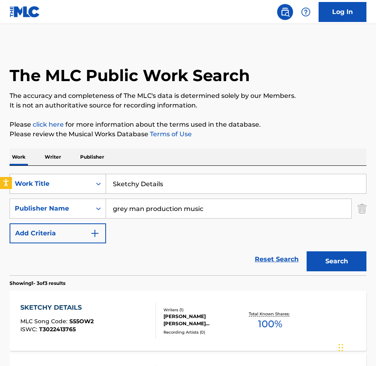
drag, startPoint x: 179, startPoint y: 184, endPoint x: 46, endPoint y: 175, distance: 133.2
click at [46, 175] on div "SearchWithCriteriabe21c2c7-3089-4aec-a1c5-02f3d7d33223 Work Title Sketchy Detai…" at bounding box center [188, 184] width 357 height 20
paste input "leeples"
type input "Sleepless"
click at [307, 251] on button "Search" at bounding box center [337, 261] width 60 height 20
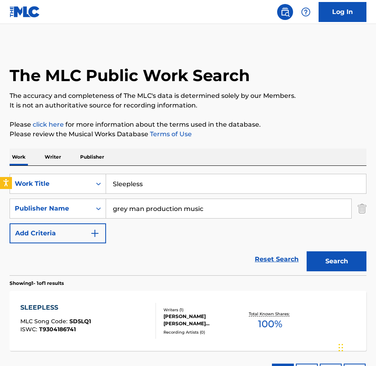
click at [112, 305] on div "SLEEPLESS MLC Song Code : SD5LQ1 ISWC : T9304186741" at bounding box center [88, 321] width 136 height 36
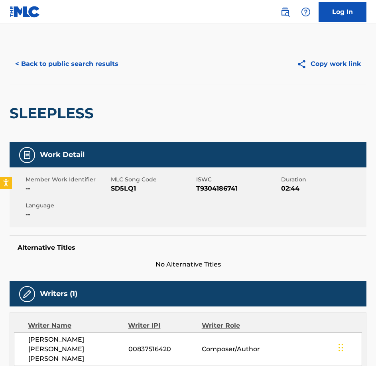
click at [120, 198] on div "Member Work Identifier -- MLC Song Code SD5LQ1 ISWC T9304186741 Duration 02:44 …" at bounding box center [188, 197] width 357 height 60
click at [81, 63] on button "< Back to public search results" at bounding box center [67, 64] width 115 height 20
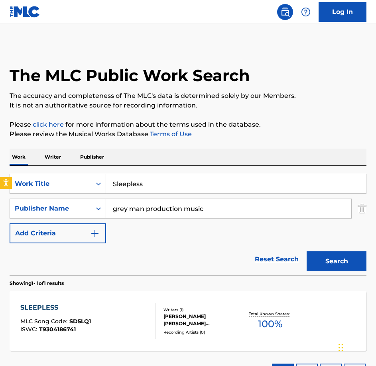
drag, startPoint x: 191, startPoint y: 182, endPoint x: -2, endPoint y: 158, distance: 194.3
click at [0, 158] on html "Accessibility Screen-Reader Guide, Feedback, and Issue Reporting | New window 0…" at bounding box center [188, 183] width 376 height 366
paste input "ow Pursuit"
type input "Slow Pursuit"
click at [307, 251] on button "Search" at bounding box center [337, 261] width 60 height 20
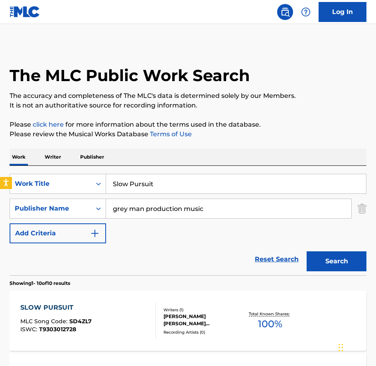
click at [134, 331] on div "SLOW PURSUIT MLC Song Code : SD4ZL7 ISWC : T9303012728" at bounding box center [88, 321] width 136 height 36
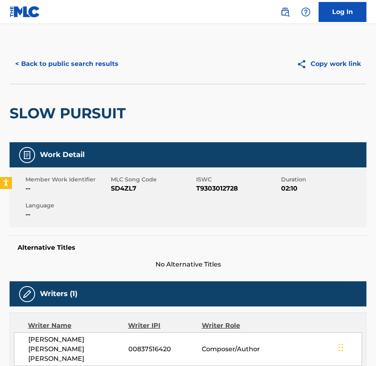
click at [123, 194] on div "Member Work Identifier -- MLC Song Code SD4ZL7 ISWC T9303012728 Duration 02:10 …" at bounding box center [188, 197] width 357 height 60
click at [74, 65] on button "< Back to public search results" at bounding box center [67, 64] width 115 height 20
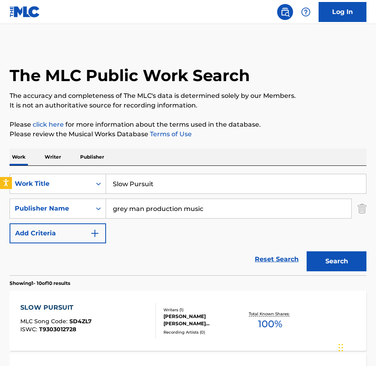
drag, startPoint x: 183, startPoint y: 188, endPoint x: 31, endPoint y: 153, distance: 156.0
paste input "ly Burning"
type input "Slowly Burning"
click at [307, 251] on button "Search" at bounding box center [337, 261] width 60 height 20
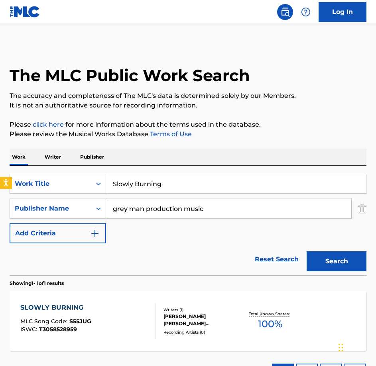
click at [111, 313] on div "SLOWLY BURNING MLC Song Code : S55JUG ISWC : T3058528959" at bounding box center [88, 321] width 136 height 36
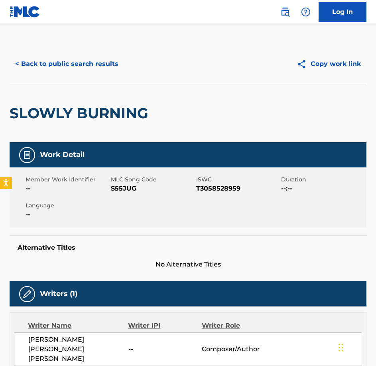
click at [120, 194] on div "Member Work Identifier -- MLC Song Code S55JUG ISWC T3058528959 Duration --:-- …" at bounding box center [188, 197] width 357 height 60
click at [74, 63] on button "< Back to public search results" at bounding box center [67, 64] width 115 height 20
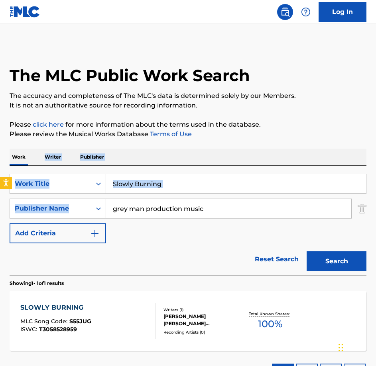
drag, startPoint x: 175, startPoint y: 194, endPoint x: 24, endPoint y: 160, distance: 154.6
click at [24, 160] on div "Work Writer Publisher SearchWithCriteriabe21c2c7-3089-4aec-a1c5-02f3d7d33223 Wo…" at bounding box center [188, 268] width 357 height 240
drag, startPoint x: 24, startPoint y: 160, endPoint x: 188, endPoint y: 182, distance: 165.0
click at [188, 182] on input "Slowly Burning" at bounding box center [236, 183] width 260 height 19
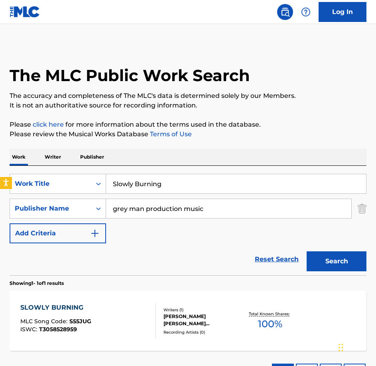
drag, startPoint x: 188, startPoint y: 182, endPoint x: -2, endPoint y: 156, distance: 191.7
click at [0, 156] on html "Accessibility Screen-Reader Guide, Feedback, and Issue Reporting | New window 0…" at bounding box center [188, 183] width 376 height 366
paste input "mall Details"
type input "Small Details"
click at [307, 251] on button "Search" at bounding box center [337, 261] width 60 height 20
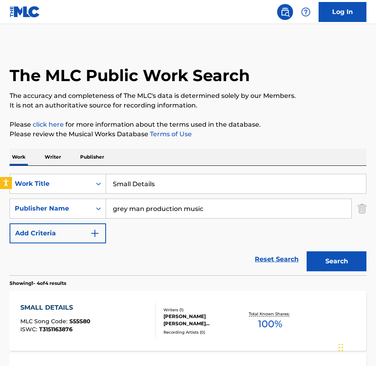
click at [123, 293] on div "SMALL DETAILS MLC Song Code : S55S80 ISWC : T3151163876 Writers ( 1 ) [PERSON_N…" at bounding box center [188, 321] width 357 height 60
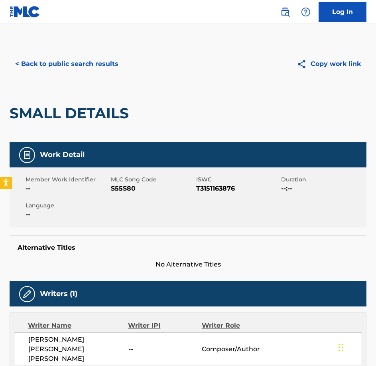
click at [130, 198] on div "Member Work Identifier -- MLC Song Code S55S80 ISWC T3151163876 Duration --:-- …" at bounding box center [188, 197] width 357 height 60
click at [86, 59] on button "< Back to public search results" at bounding box center [67, 64] width 115 height 20
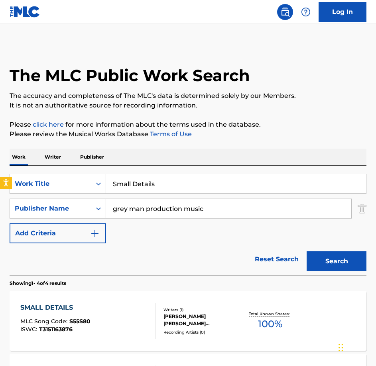
drag, startPoint x: 81, startPoint y: 154, endPoint x: 38, endPoint y: 139, distance: 45.6
click at [41, 146] on div "The MLC Public Work Search The accuracy and completeness of The MLC's data is d…" at bounding box center [188, 310] width 376 height 532
paste input "peedy Suspense"
type input "Speedy Suspense"
click at [307, 251] on button "Search" at bounding box center [337, 261] width 60 height 20
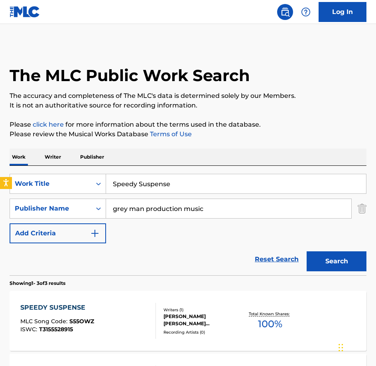
click at [143, 305] on div "SPEEDY SUSPENSE MLC Song Code : S55OWZ ISWC : T3155528915" at bounding box center [88, 321] width 136 height 36
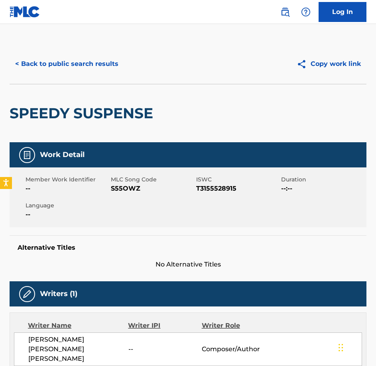
click at [133, 198] on div "Member Work Identifier -- MLC Song Code S55OWZ ISWC T3155528915 Duration --:-- …" at bounding box center [188, 197] width 357 height 60
click at [50, 59] on button "< Back to public search results" at bounding box center [67, 64] width 115 height 20
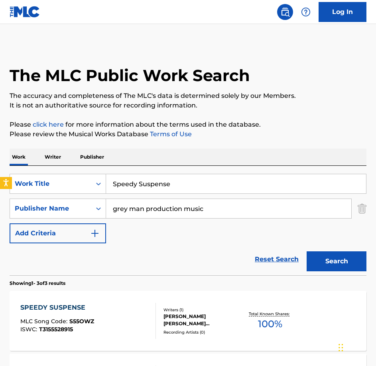
drag, startPoint x: 155, startPoint y: 186, endPoint x: 30, endPoint y: 170, distance: 126.0
click at [31, 170] on div "SearchWithCriteriabe21c2c7-3089-4aec-a1c5-02f3d7d33223 Work Title Speedy Suspen…" at bounding box center [188, 220] width 357 height 109
paste input "tand Up And Be Counted"
type input "Stand Up And Be Counted"
click at [307, 251] on button "Search" at bounding box center [337, 261] width 60 height 20
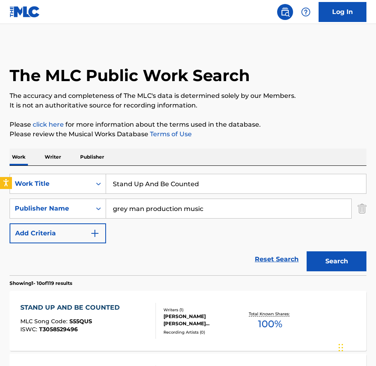
click at [123, 319] on div "STAND UP AND BE COUNTED MLC Song Code : S55QUS ISWC : T3058529496" at bounding box center [88, 321] width 136 height 36
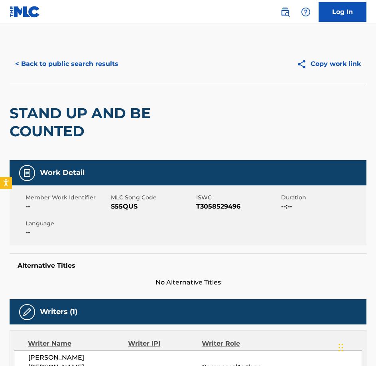
click at [133, 207] on span "S55QUS" at bounding box center [152, 207] width 83 height 10
click at [99, 62] on button "< Back to public search results" at bounding box center [67, 64] width 115 height 20
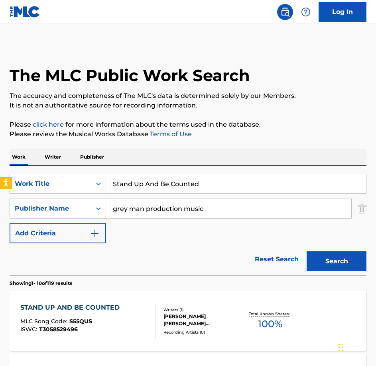
drag, startPoint x: 219, startPoint y: 190, endPoint x: -2, endPoint y: 152, distance: 224.4
click at [0, 152] on html "Accessibility Screen-Reader Guide, Feedback, and Issue Reporting | New window 0…" at bounding box center [188, 183] width 376 height 366
paste input "urreality"
type input "Surreality"
click at [307, 251] on button "Search" at bounding box center [337, 261] width 60 height 20
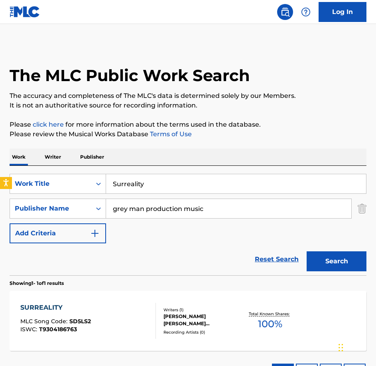
click at [100, 340] on div "SURREALITY MLC Song Code : SD5LS2 ISWC : T9304186763 Writers ( 1 ) [PERSON_NAME…" at bounding box center [188, 321] width 357 height 60
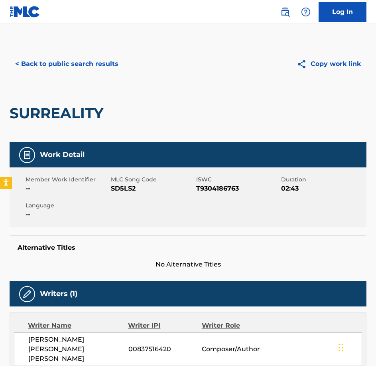
click at [124, 202] on div "Member Work Identifier -- MLC Song Code SD5LS2 ISWC T9304186763 Duration 02:43 …" at bounding box center [188, 197] width 357 height 60
click at [106, 69] on button "< Back to public search results" at bounding box center [67, 64] width 115 height 20
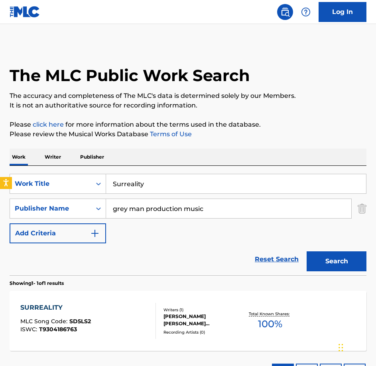
drag, startPoint x: 143, startPoint y: 177, endPoint x: 39, endPoint y: 169, distance: 104.5
click at [39, 169] on div "SearchWithCriteriabe21c2c7-3089-4aec-a1c5-02f3d7d33223 Work Title Surreality Se…" at bounding box center [188, 220] width 357 height 109
paste input "Taking Back Control"
type input "Taking Back Control"
click at [307, 251] on button "Search" at bounding box center [337, 261] width 60 height 20
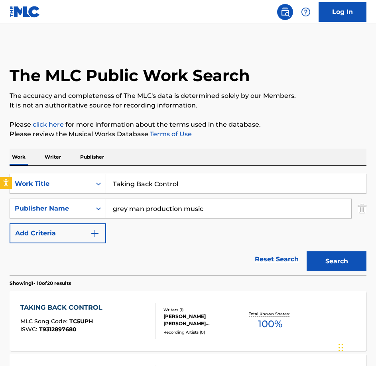
click at [75, 333] on div "TAKING BACK CONTROL MLC Song Code : TC5UPH ISWC : T9312897680" at bounding box center [63, 321] width 86 height 36
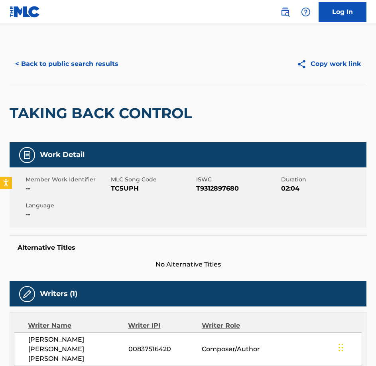
click at [129, 191] on span "TC5UPH" at bounding box center [152, 189] width 83 height 10
click at [110, 62] on button "< Back to public search results" at bounding box center [67, 64] width 115 height 20
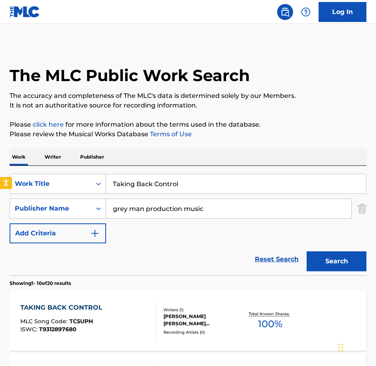
drag, startPoint x: 186, startPoint y: 184, endPoint x: -2, endPoint y: 178, distance: 188.5
click at [0, 178] on html "Accessibility Screen-Reader Guide, Feedback, and Issue Reporting | New window 0…" at bounding box center [188, 183] width 376 height 366
paste input "he Inception"
type input "The Inception"
click at [307, 251] on button "Search" at bounding box center [337, 261] width 60 height 20
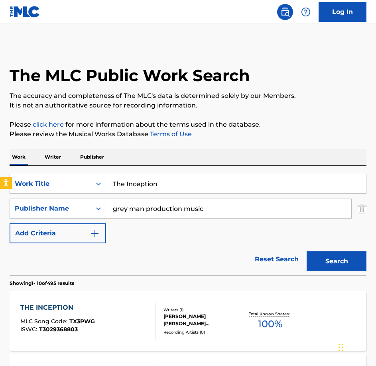
click at [116, 304] on div "THE INCEPTION MLC Song Code : TX3PWG ISWC : T3029368803" at bounding box center [88, 321] width 136 height 36
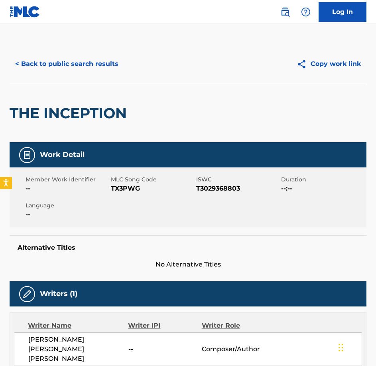
click at [122, 188] on span "TX3PWG" at bounding box center [152, 189] width 83 height 10
click at [52, 63] on button "< Back to public search results" at bounding box center [67, 64] width 115 height 20
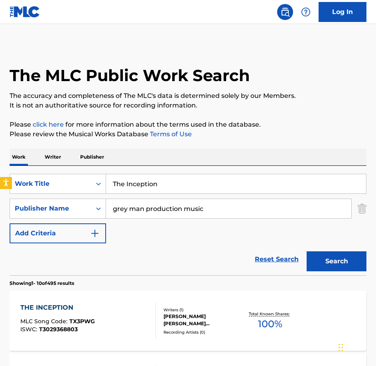
drag, startPoint x: 141, startPoint y: 184, endPoint x: 49, endPoint y: 169, distance: 93.8
click at [49, 169] on div "SearchWithCriteriabe21c2c7-3089-4aec-a1c5-02f3d7d33223 Work Title The Inception…" at bounding box center [188, 220] width 357 height 109
paste input "finite Possibility Loop"
type input "The Infinite Possibility Loop"
click at [307, 251] on button "Search" at bounding box center [337, 261] width 60 height 20
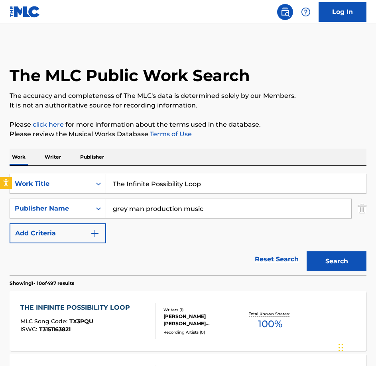
click at [116, 306] on div "THE INFINITE POSSIBILITY LOOP" at bounding box center [77, 308] width 114 height 10
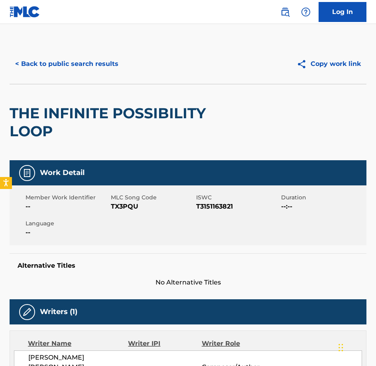
click at [127, 202] on span "TX3PQU" at bounding box center [152, 207] width 83 height 10
click at [77, 69] on button "< Back to public search results" at bounding box center [67, 64] width 115 height 20
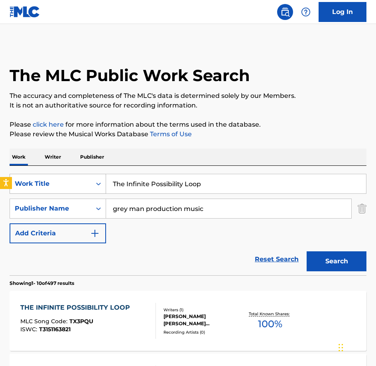
drag, startPoint x: 202, startPoint y: 182, endPoint x: 32, endPoint y: 185, distance: 170.5
click at [32, 185] on div "SearchWithCriteriabe21c2c7-3089-4aec-a1c5-02f3d7d33223 Work Title The Infinite …" at bounding box center [188, 184] width 357 height 20
click at [307, 251] on button "Search" at bounding box center [337, 261] width 60 height 20
paste input "Metric System"
type input "The Metric System"
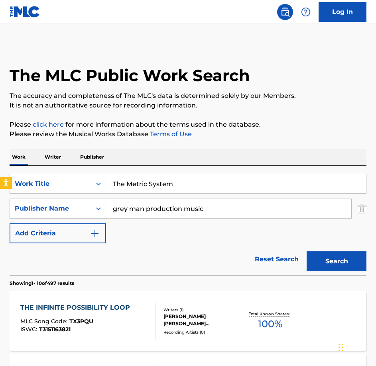
click at [143, 303] on div "THE INFINITE POSSIBILITY LOOP MLC Song Code : TX3PQU ISWC : T3151163821" at bounding box center [88, 321] width 136 height 36
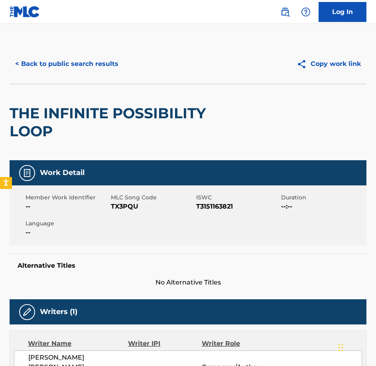
click at [64, 75] on div "< Back to public search results Copy work link" at bounding box center [188, 64] width 357 height 40
click at [65, 67] on button "< Back to public search results" at bounding box center [67, 64] width 115 height 20
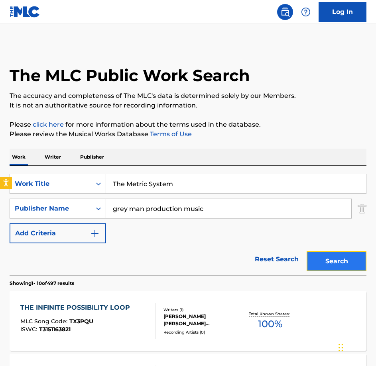
click at [339, 269] on button "Search" at bounding box center [337, 261] width 60 height 20
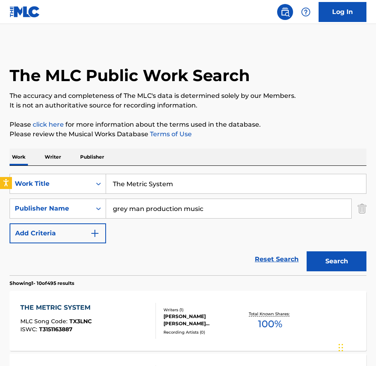
click at [144, 295] on div "THE METRIC SYSTEM MLC Song Code : TX3LNC ISWC : T3151163887 Writers ( 1 ) [PERS…" at bounding box center [188, 321] width 357 height 60
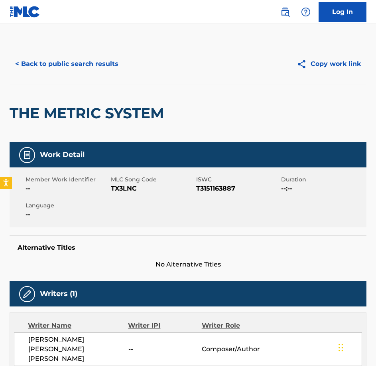
click at [124, 192] on span "TX3LNC" at bounding box center [152, 189] width 83 height 10
click at [25, 63] on button "< Back to public search results" at bounding box center [67, 64] width 115 height 20
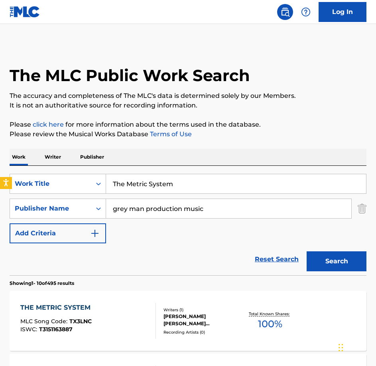
drag, startPoint x: 186, startPoint y: 182, endPoint x: 4, endPoint y: 161, distance: 182.9
paste input "oorlands"
type input "The Moorlands"
click at [307, 251] on button "Search" at bounding box center [337, 261] width 60 height 20
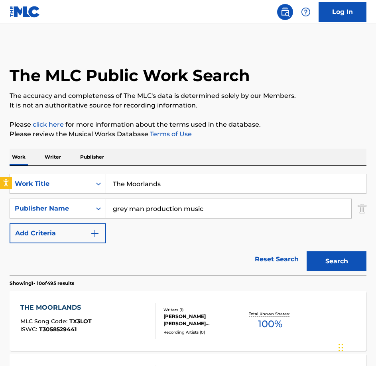
click at [71, 334] on div "THE MOORLANDS MLC Song Code : TX3LOT ISWC : T3058529441" at bounding box center [55, 321] width 71 height 36
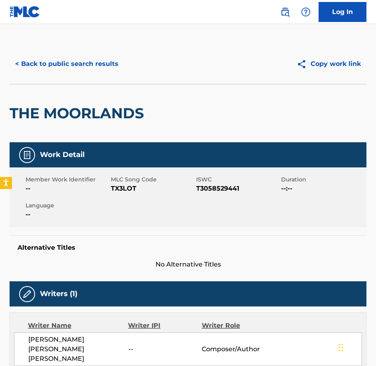
click at [129, 198] on div "Member Work Identifier -- MLC Song Code TX3LOT ISWC T3058529441 Duration --:-- …" at bounding box center [188, 197] width 357 height 60
click at [18, 58] on button "< Back to public search results" at bounding box center [67, 64] width 115 height 20
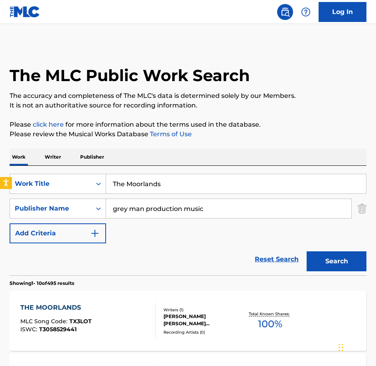
drag, startPoint x: 207, startPoint y: 179, endPoint x: 26, endPoint y: 164, distance: 181.5
paste input "ings Are Strange"
type input "Things Are Strange"
click at [307, 251] on button "Search" at bounding box center [337, 261] width 60 height 20
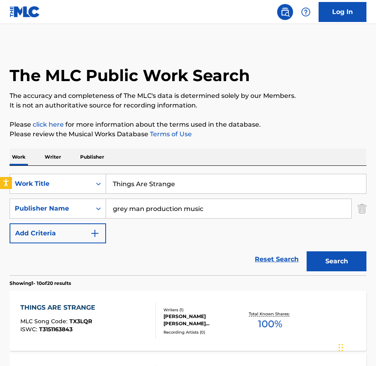
click at [119, 304] on div "THINGS ARE STRANGE MLC Song Code : TX3LQR ISWC : T3151163843" at bounding box center [88, 321] width 136 height 36
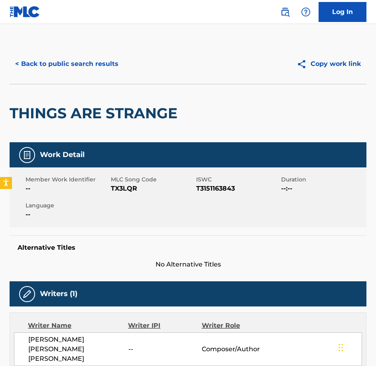
click at [123, 190] on span "TX3LQR" at bounding box center [152, 189] width 83 height 10
drag, startPoint x: 123, startPoint y: 190, endPoint x: 243, endPoint y: 200, distance: 120.6
click at [124, 190] on span "TX3LQR" at bounding box center [152, 189] width 83 height 10
click at [85, 64] on button "< Back to public search results" at bounding box center [67, 64] width 115 height 20
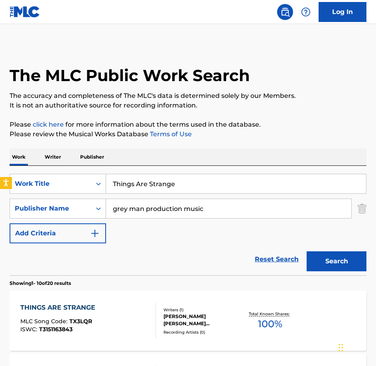
drag, startPoint x: 208, startPoint y: 180, endPoint x: 10, endPoint y: 144, distance: 200.5
paste input "ick Full of Tock"
type input "Tick Full of Tock"
click at [307, 251] on button "Search" at bounding box center [337, 261] width 60 height 20
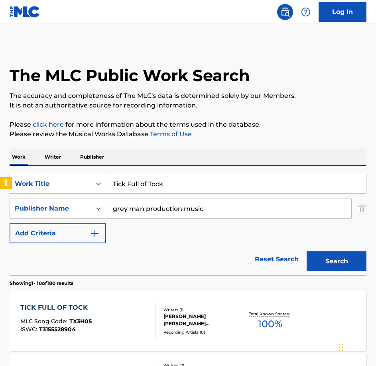
click at [85, 299] on div "TICK FULL OF TOCK MLC Song Code : TX3H05 ISWC : T3155528904 Writers ( 1 ) [PERS…" at bounding box center [188, 321] width 357 height 60
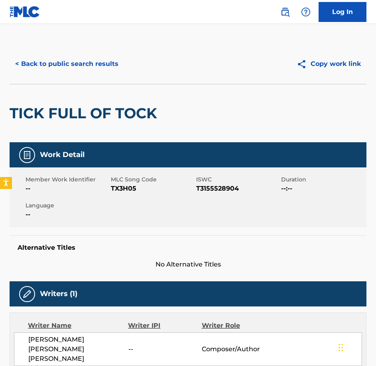
click at [132, 192] on span "TX3H05" at bounding box center [152, 189] width 83 height 10
click at [79, 73] on div "< Back to public search results Copy work link" at bounding box center [188, 64] width 357 height 40
click at [77, 68] on button "< Back to public search results" at bounding box center [67, 64] width 115 height 20
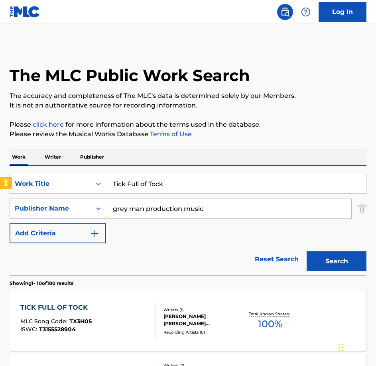
drag, startPoint x: 175, startPoint y: 188, endPoint x: 14, endPoint y: 151, distance: 165.4
paste input "ouch Typing"
type input "Touch Typing"
click at [307, 251] on button "Search" at bounding box center [337, 261] width 60 height 20
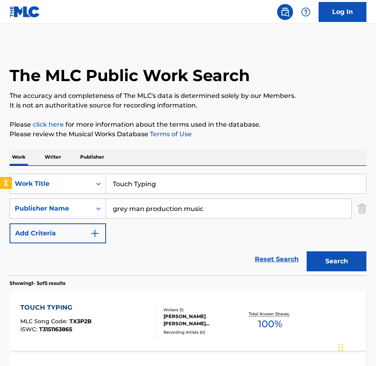
click at [87, 299] on div "TOUCH TYPING MLC Song Code : TX3P2B ISWC : T3151163865 Writers ( 1 ) [PERSON_NA…" at bounding box center [188, 321] width 357 height 60
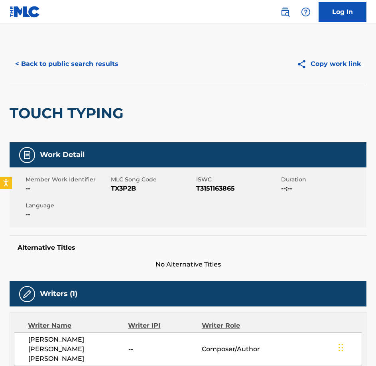
click at [129, 184] on span "TX3P2B" at bounding box center [152, 189] width 83 height 10
click at [70, 69] on button "< Back to public search results" at bounding box center [67, 64] width 115 height 20
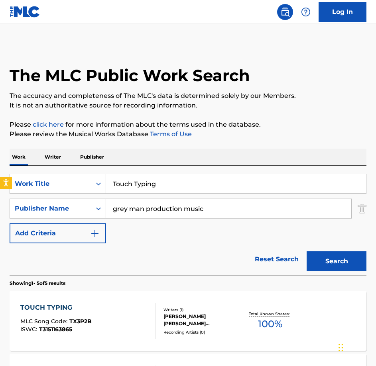
drag, startPoint x: 181, startPoint y: 191, endPoint x: -2, endPoint y: 159, distance: 185.5
click at [0, 159] on html "Accessibility Screen-Reader Guide, Feedback, and Issue Reporting | New window 0…" at bounding box center [188, 183] width 376 height 366
paste input "Unmissable Drama"
type input "Unmissable Drama"
click at [307, 251] on button "Search" at bounding box center [337, 261] width 60 height 20
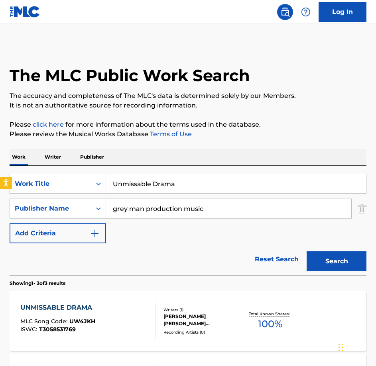
click at [126, 325] on div "UNMISSABLE DRAMA MLC Song Code : UW4JKH ISWC : T3058531769" at bounding box center [88, 321] width 136 height 36
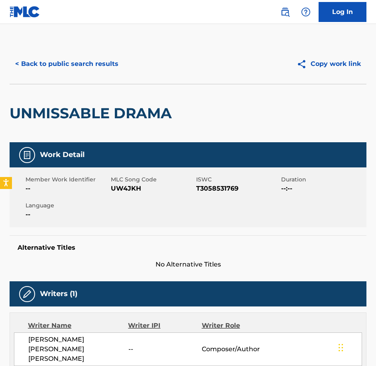
click at [128, 186] on span "UW4JKH" at bounding box center [152, 189] width 83 height 10
click at [84, 64] on button "< Back to public search results" at bounding box center [67, 64] width 115 height 20
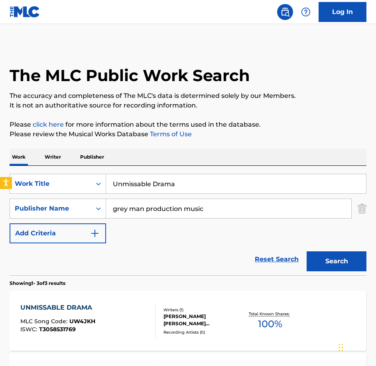
drag, startPoint x: 184, startPoint y: 186, endPoint x: 93, endPoint y: 164, distance: 93.6
click at [93, 164] on div "Work Writer Publisher SearchWithCriteriabe21c2c7-3089-4aec-a1c5-02f3d7d33223 Wo…" at bounding box center [188, 330] width 357 height 365
paste input "tterly Compelling"
type input "Utterly Compelling"
click at [307, 251] on button "Search" at bounding box center [337, 261] width 60 height 20
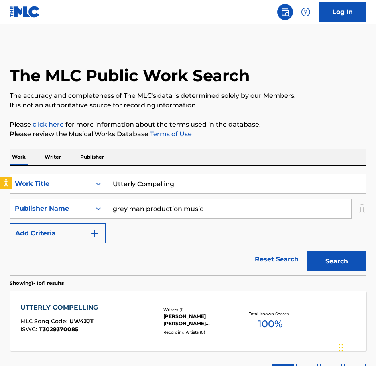
click at [107, 293] on div "UTTERLY COMPELLING MLC Song Code : UW4JJT ISWC : T3029370085 Writers ( 1 ) [PER…" at bounding box center [188, 321] width 357 height 60
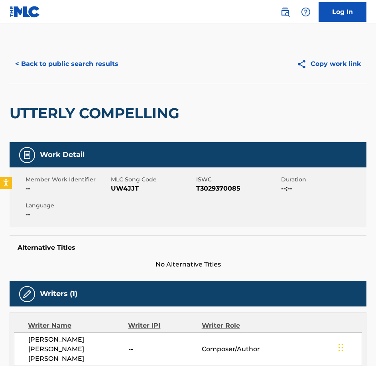
click at [120, 198] on div "Member Work Identifier -- MLC Song Code UW4JJT ISWC T3029370085 Duration --:-- …" at bounding box center [188, 197] width 357 height 60
click at [94, 64] on button "< Back to public search results" at bounding box center [67, 64] width 115 height 20
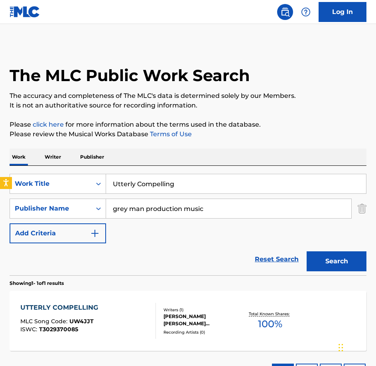
click at [0, 134] on html "Accessibility Screen-Reader Guide, Feedback, and Issue Reporting | New window 0…" at bounding box center [188, 183] width 376 height 366
paste input "White [MEDICAL_DATA]"
type input "White [MEDICAL_DATA]"
click at [307, 251] on button "Search" at bounding box center [337, 261] width 60 height 20
click at [123, 309] on div "WHITE [MEDICAL_DATA] MLC Song Code : W47UP9 ISWC : T3155528971" at bounding box center [88, 321] width 136 height 36
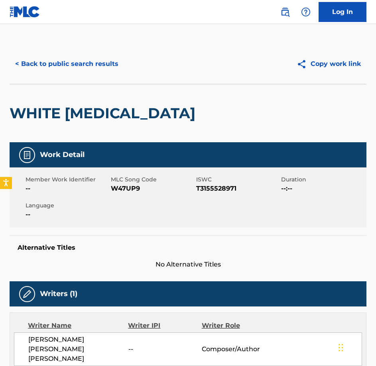
click at [115, 184] on span "W47UP9" at bounding box center [152, 189] width 83 height 10
click at [116, 184] on span "W47UP9" at bounding box center [152, 189] width 83 height 10
click at [79, 65] on button "< Back to public search results" at bounding box center [67, 64] width 115 height 20
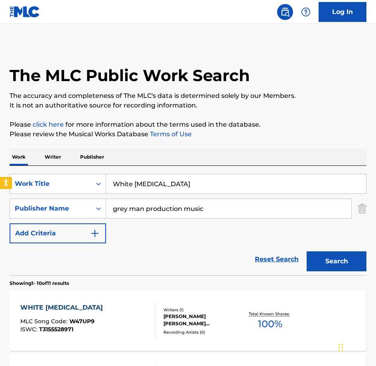
drag, startPoint x: 205, startPoint y: 181, endPoint x: -2, endPoint y: 150, distance: 209.1
click at [0, 150] on html "Accessibility Screen-Reader Guide, Feedback, and Issue Reporting | New window 0…" at bounding box center [188, 183] width 376 height 366
paste input "ith Bated Breath"
type input "With Bated Breath"
click at [307, 251] on button "Search" at bounding box center [337, 261] width 60 height 20
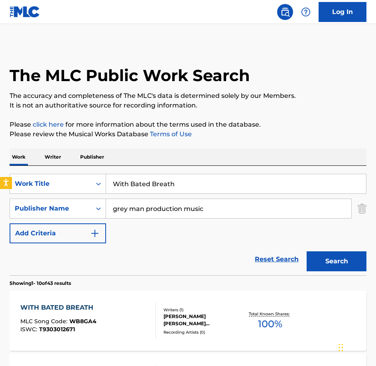
click at [117, 278] on section "Showing 1 - 10 of 43 results" at bounding box center [188, 281] width 357 height 12
click at [130, 297] on div "WITH BATED BREATH MLC Song Code : WB8GA4 ISWC : T9303012671 Writers ( 1 ) [PERS…" at bounding box center [188, 321] width 357 height 60
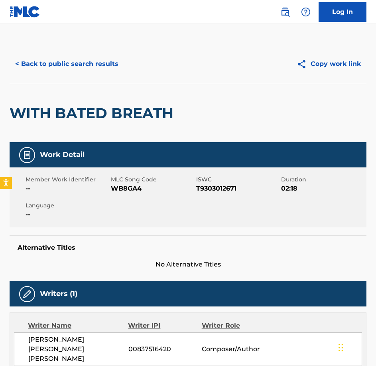
click at [126, 180] on span "MLC Song Code" at bounding box center [152, 179] width 83 height 8
click at [131, 190] on span "WB8GA4" at bounding box center [152, 189] width 83 height 10
click at [69, 66] on button "< Back to public search results" at bounding box center [67, 64] width 115 height 20
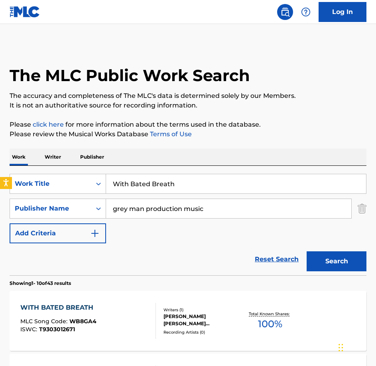
drag, startPoint x: 191, startPoint y: 172, endPoint x: 164, endPoint y: 180, distance: 28.6
click at [164, 179] on div "SearchWithCriteriabe21c2c7-3089-4aec-a1c5-02f3d7d33223 Work Title With Bated Br…" at bounding box center [188, 220] width 357 height 109
drag, startPoint x: 172, startPoint y: 183, endPoint x: 28, endPoint y: 158, distance: 146.6
paste input "rong House"
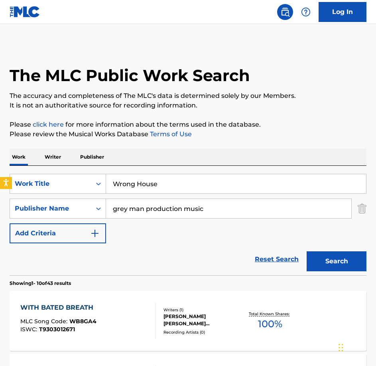
type input "Wrong House"
click at [307, 251] on button "Search" at bounding box center [337, 261] width 60 height 20
click at [103, 295] on div "WRONG HOUSE MLC Song Code : WB8F7K ISWC : T9303012717 Writers ( 1 ) [PERSON_NAM…" at bounding box center [188, 321] width 357 height 60
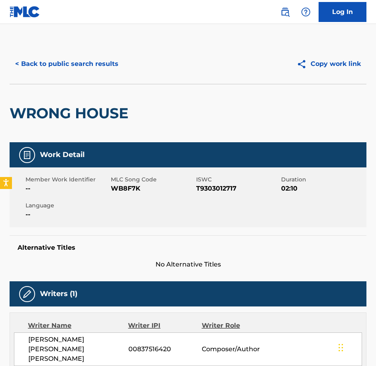
click at [144, 193] on span "WB8F7K" at bounding box center [152, 189] width 83 height 10
click at [143, 192] on span "WB8F7K" at bounding box center [152, 189] width 83 height 10
click at [132, 188] on span "WB8F7K" at bounding box center [152, 189] width 83 height 10
click at [101, 62] on button "< Back to public search results" at bounding box center [67, 64] width 115 height 20
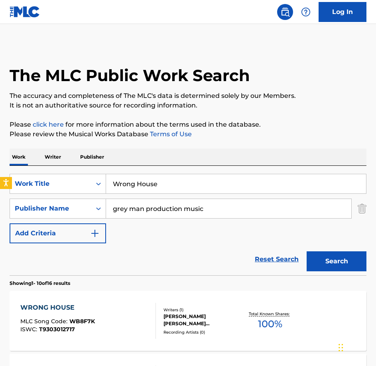
drag, startPoint x: 169, startPoint y: 173, endPoint x: 61, endPoint y: 160, distance: 108.6
paste input "doings"
type input "Wrongdoings"
click at [307, 251] on button "Search" at bounding box center [337, 261] width 60 height 20
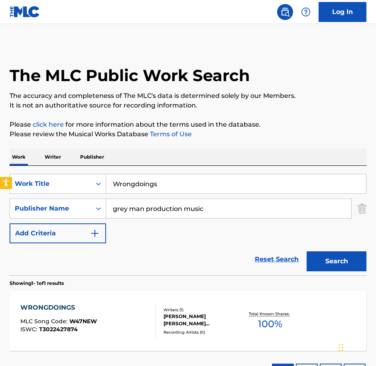
click at [145, 312] on div "WRONGDOINGS MLC Song Code : W47NEW ISWC : T3022427874" at bounding box center [88, 321] width 136 height 36
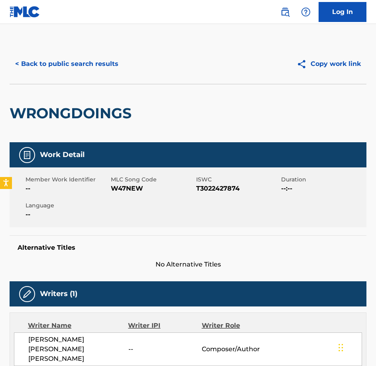
click at [133, 182] on span "MLC Song Code" at bounding box center [152, 179] width 83 height 8
drag, startPoint x: 133, startPoint y: 182, endPoint x: 134, endPoint y: 192, distance: 10.8
click at [134, 192] on span "W47NEW" at bounding box center [152, 189] width 83 height 10
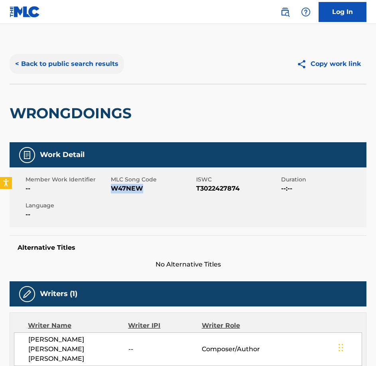
click at [85, 66] on button "< Back to public search results" at bounding box center [67, 64] width 115 height 20
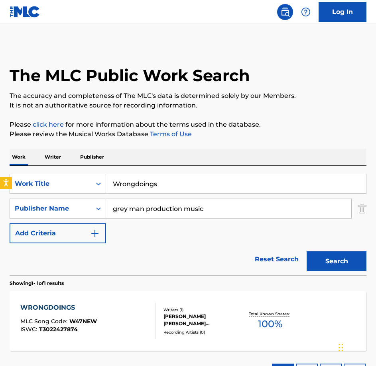
drag, startPoint x: 177, startPoint y: 186, endPoint x: 70, endPoint y: 160, distance: 110.3
click at [70, 160] on div "Work Writer Publisher SearchWithCriteriabe21c2c7-3089-4aec-a1c5-02f3d7d33223 Wo…" at bounding box center [188, 268] width 357 height 240
paste input "Anonymous Foe"
type input "Anonymous Foe"
click at [307, 251] on button "Search" at bounding box center [337, 261] width 60 height 20
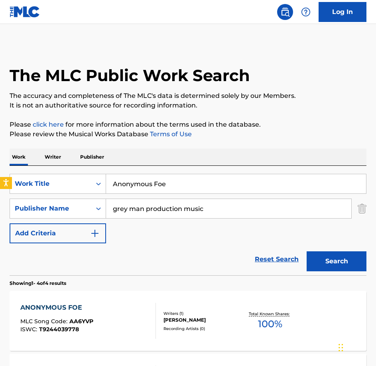
click at [127, 308] on div "ANONYMOUS FOE MLC Song Code : AA6YVP ISWC : T9244039778" at bounding box center [88, 321] width 136 height 36
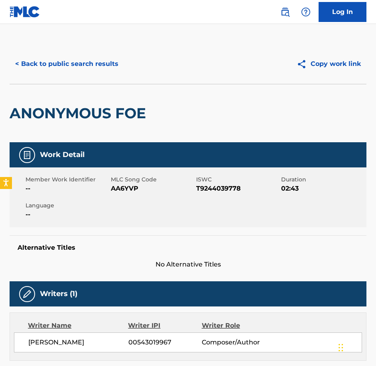
click at [123, 186] on span "AA6YVP" at bounding box center [152, 189] width 83 height 10
click at [38, 48] on div "< Back to public search results Copy work link" at bounding box center [188, 64] width 357 height 40
click at [45, 56] on button "< Back to public search results" at bounding box center [67, 64] width 115 height 20
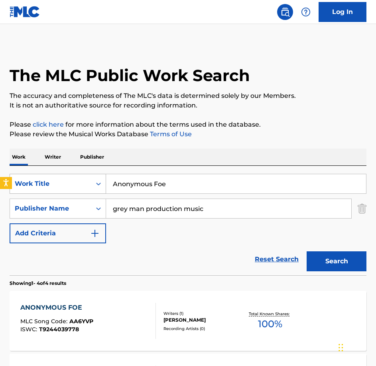
drag, startPoint x: 198, startPoint y: 183, endPoint x: 65, endPoint y: 182, distance: 132.9
click at [65, 182] on div "SearchWithCriteriabe21c2c7-3089-4aec-a1c5-02f3d7d33223 Work Title Anonymous Foe" at bounding box center [188, 184] width 357 height 20
paste input "Bleakness"
type input "Bleakness"
click at [307, 251] on button "Search" at bounding box center [337, 261] width 60 height 20
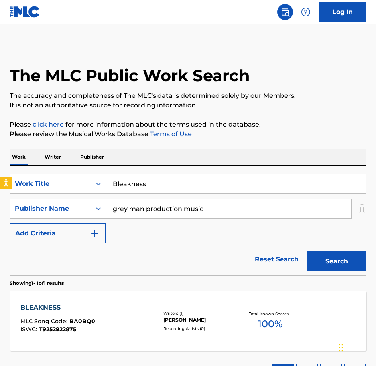
click at [105, 299] on div "BLEAKNESS MLC Song Code : BA0BQ0 ISWC : T9252922875 Writers ( 1 ) [PERSON_NAME]…" at bounding box center [188, 321] width 357 height 60
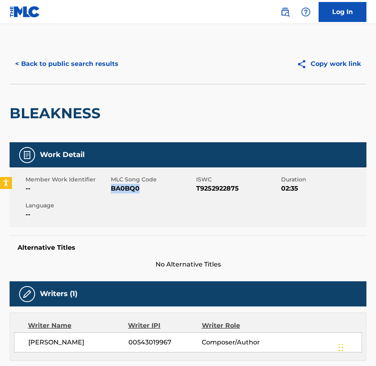
click at [125, 192] on span "BA0BQ0" at bounding box center [152, 189] width 83 height 10
click at [85, 66] on button "< Back to public search results" at bounding box center [67, 64] width 115 height 20
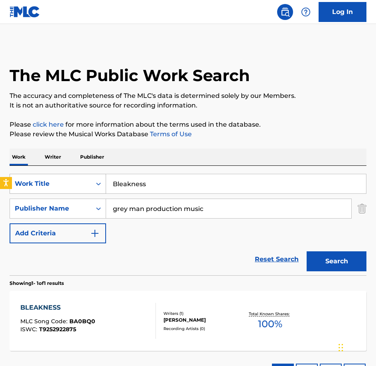
drag, startPoint x: 150, startPoint y: 195, endPoint x: 96, endPoint y: 182, distance: 56.0
click at [96, 182] on div "SearchWithCriteriabe21c2c7-3089-4aec-a1c5-02f3d7d33223 Work Title Bleakness" at bounding box center [188, 184] width 357 height 20
type input "born survicor"
click at [307, 251] on button "Search" at bounding box center [337, 261] width 60 height 20
click at [137, 341] on div "BORN SURVIVOR MLC Song Code : BA2EHE ISWC : T9231858074 Writers ( 1 ) [PERSON_N…" at bounding box center [188, 321] width 357 height 60
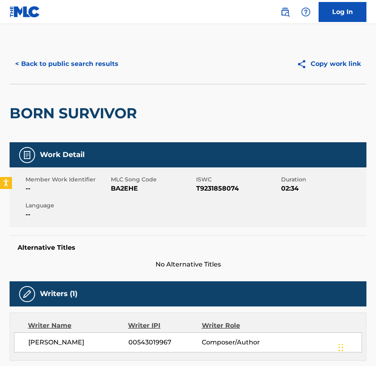
click at [121, 186] on span "BA2EHE" at bounding box center [152, 189] width 83 height 10
click at [101, 61] on button "< Back to public search results" at bounding box center [67, 64] width 115 height 20
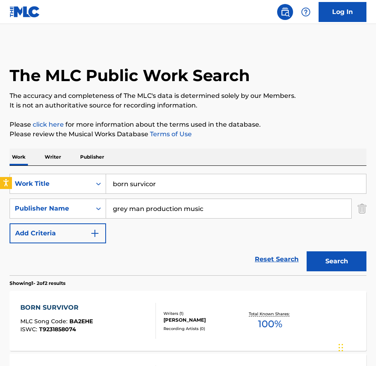
drag, startPoint x: 147, startPoint y: 185, endPoint x: 17, endPoint y: 165, distance: 131.6
click at [17, 166] on div "SearchWithCriteriabe21c2c7-3089-4aec-a1c5-02f3d7d33223 Work Title born survicor…" at bounding box center [188, 220] width 357 height 109
paste input "Call To Arms"
type input "Call To Arms"
click at [307, 251] on button "Search" at bounding box center [337, 261] width 60 height 20
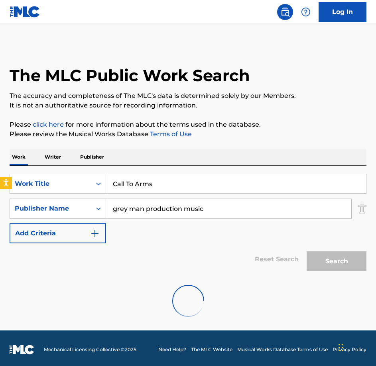
click at [91, 321] on div at bounding box center [188, 300] width 357 height 51
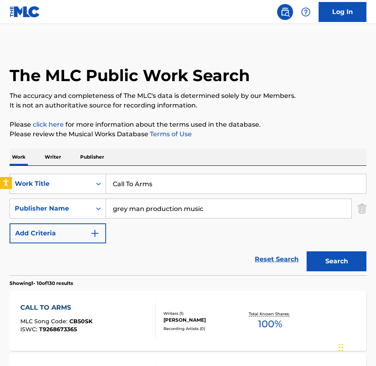
click at [90, 303] on div "CALL TO ARMS" at bounding box center [56, 308] width 72 height 10
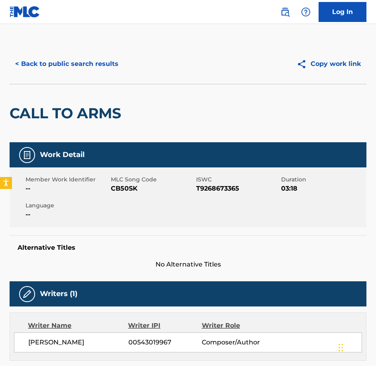
click at [117, 187] on span "CB50SK" at bounding box center [152, 189] width 83 height 10
click at [103, 77] on div "< Back to public search results Copy work link" at bounding box center [188, 64] width 357 height 40
click at [97, 71] on button "< Back to public search results" at bounding box center [67, 64] width 115 height 20
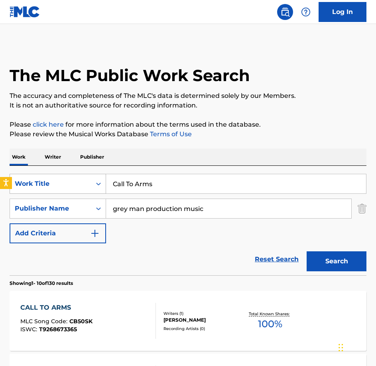
drag, startPoint x: 178, startPoint y: 190, endPoint x: 83, endPoint y: 182, distance: 96.2
click at [83, 182] on div "SearchWithCriteriabe21c2c7-3089-4aec-a1c5-02f3d7d33223 Work Title Call To Arms" at bounding box center [188, 184] width 357 height 20
paste input "Don't Cover Your Eye"
type input "Don't Cover Your Eyes"
click at [307, 251] on button "Search" at bounding box center [337, 261] width 60 height 20
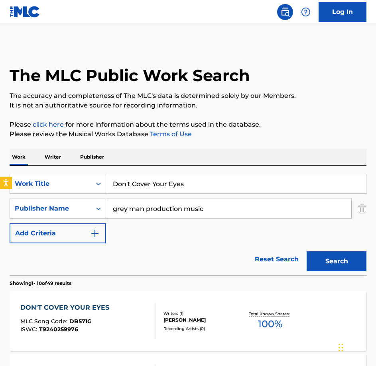
click at [102, 307] on div "DON'T COVER YOUR EYES" at bounding box center [66, 308] width 93 height 10
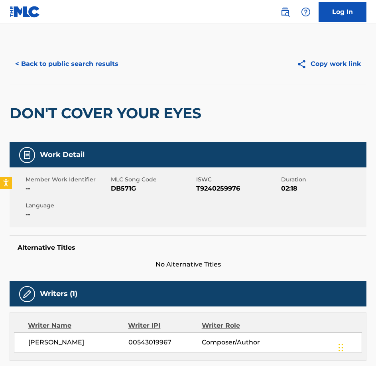
click at [130, 192] on span "DB571G" at bounding box center [152, 189] width 83 height 10
click at [64, 66] on button "< Back to public search results" at bounding box center [67, 64] width 115 height 20
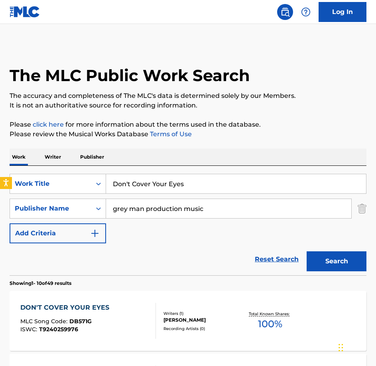
drag, startPoint x: 203, startPoint y: 182, endPoint x: 39, endPoint y: 160, distance: 166.0
paste input "[PERSON_NAME] Illuminated"
type input "Dreams Illuminated"
click at [307, 251] on button "Search" at bounding box center [337, 261] width 60 height 20
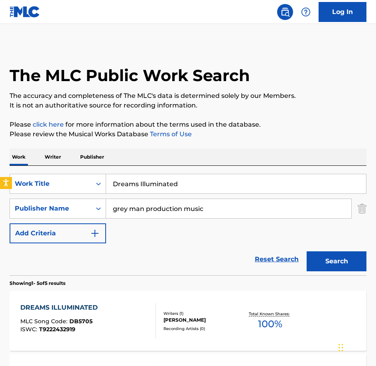
click at [150, 295] on div "DREAMS ILLUMINATED MLC Song Code : DB5705 ISWC : T9222432919 Writers ( 1 ) [PER…" at bounding box center [188, 321] width 357 height 60
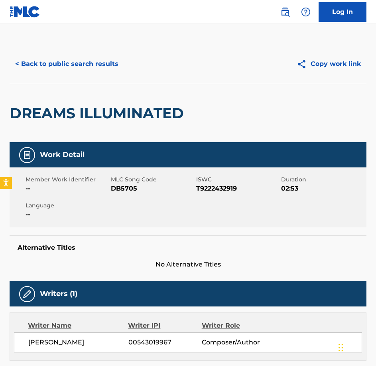
click at [134, 187] on span "DB5705" at bounding box center [152, 189] width 83 height 10
click at [19, 59] on div "< Back to public search results Copy work link DREAMS ILLUMINATED Work Detail M…" at bounding box center [188, 331] width 376 height 574
click at [36, 65] on button "< Back to public search results" at bounding box center [67, 64] width 115 height 20
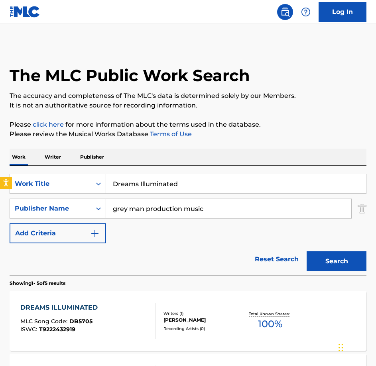
drag, startPoint x: 182, startPoint y: 184, endPoint x: 13, endPoint y: 172, distance: 169.6
click at [13, 172] on div "SearchWithCriteriabe21c2c7-3089-4aec-a1c5-02f3d7d33223 Work Title Dreams Illumi…" at bounding box center [188, 220] width 357 height 109
paste input "iving Home"
type input "Driving Home"
click at [307, 251] on button "Search" at bounding box center [337, 261] width 60 height 20
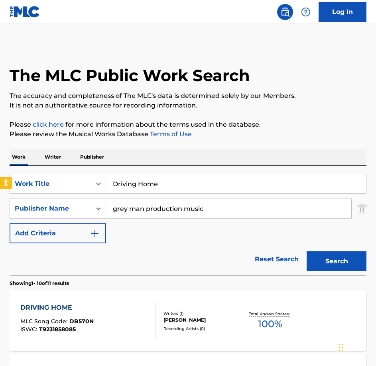
click at [117, 322] on div "DRIVING HOME MLC Song Code : DB570N ISWC : T9231858085" at bounding box center [88, 321] width 136 height 36
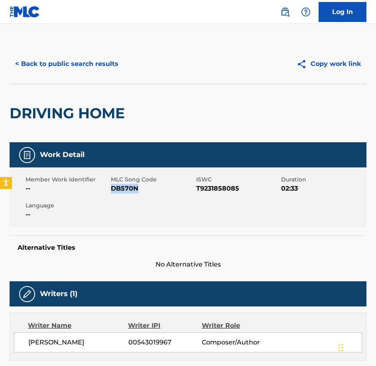
click at [123, 194] on div "Member Work Identifier -- MLC Song Code DB570N ISWC T9231858085 Duration 02:33 …" at bounding box center [188, 197] width 357 height 60
click at [54, 71] on button "< Back to public search results" at bounding box center [67, 64] width 115 height 20
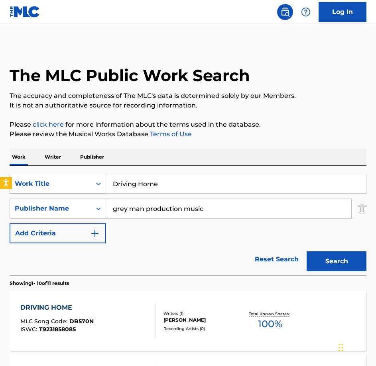
drag, startPoint x: 196, startPoint y: 176, endPoint x: 41, endPoint y: 188, distance: 154.9
click at [41, 188] on div "SearchWithCriteriabe21c2c7-3089-4aec-a1c5-02f3d7d33223 Work Title Driving Home" at bounding box center [188, 184] width 357 height 20
paste input "Eulogy"
type input "Eulogy"
click at [307, 251] on button "Search" at bounding box center [337, 261] width 60 height 20
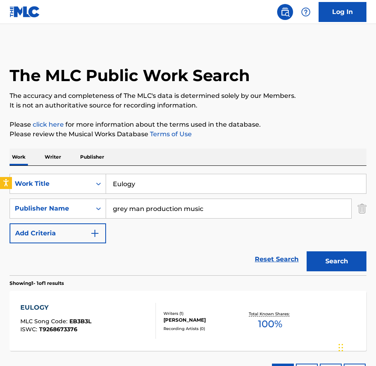
click at [91, 317] on div "EULOGY MLC Song Code : EB3B3L ISWC : T9268673376" at bounding box center [88, 321] width 136 height 36
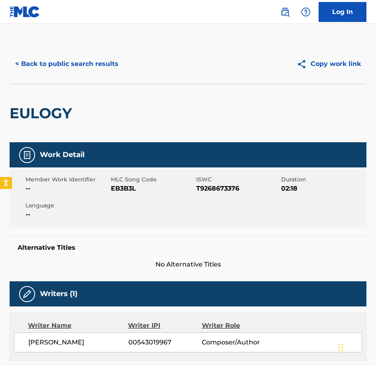
click at [124, 187] on span "EB3B3L" at bounding box center [152, 189] width 83 height 10
drag, startPoint x: 124, startPoint y: 187, endPoint x: 132, endPoint y: 185, distance: 7.8
click at [124, 187] on span "EB3B3L" at bounding box center [152, 189] width 83 height 10
click at [104, 61] on button "< Back to public search results" at bounding box center [67, 64] width 115 height 20
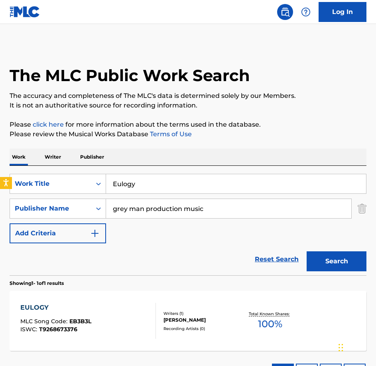
drag, startPoint x: 47, startPoint y: 159, endPoint x: 38, endPoint y: 158, distance: 9.3
click at [38, 158] on div "Work Writer Publisher SearchWithCriteriabe21c2c7-3089-4aec-a1c5-02f3d7d33223 Wo…" at bounding box center [188, 268] width 357 height 240
paste input "verything Works"
type input "Everything Works"
click at [307, 251] on button "Search" at bounding box center [337, 261] width 60 height 20
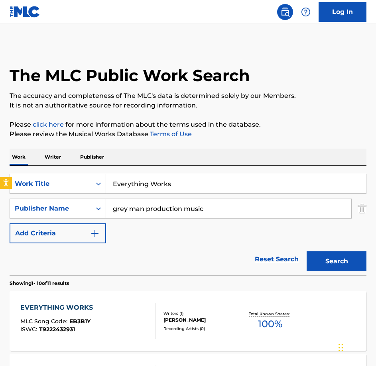
click at [88, 339] on div "EVERYTHING WORKS MLC Song Code : EB3B1Y ISWC : T9222432931 Writers ( 1 ) [PERSO…" at bounding box center [188, 321] width 357 height 60
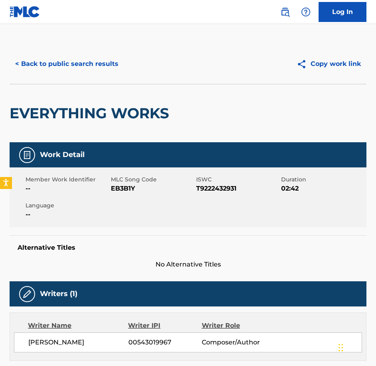
click at [129, 189] on span "EB3B1Y" at bounding box center [152, 189] width 83 height 10
click at [51, 82] on div "< Back to public search results Copy work link" at bounding box center [188, 64] width 357 height 40
click at [54, 65] on button "< Back to public search results" at bounding box center [67, 64] width 115 height 20
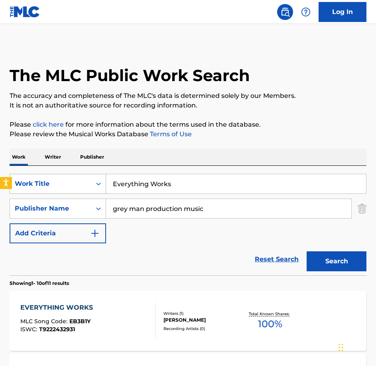
drag, startPoint x: 148, startPoint y: 186, endPoint x: 61, endPoint y: 184, distance: 87.5
click at [61, 184] on div "SearchWithCriteriabe21c2c7-3089-4aec-a1c5-02f3d7d33223 Work Title Everything Wo…" at bounding box center [188, 184] width 357 height 20
paste input "Frozen Motion"
type input "Frozen Motion"
click at [307, 251] on button "Search" at bounding box center [337, 261] width 60 height 20
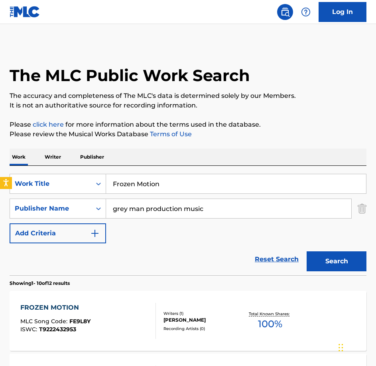
click at [111, 299] on div "FROZEN MOTION MLC Song Code : FE9L8Y ISWC : T9222432953 Writers ( 1 ) [PERSON_N…" at bounding box center [188, 321] width 357 height 60
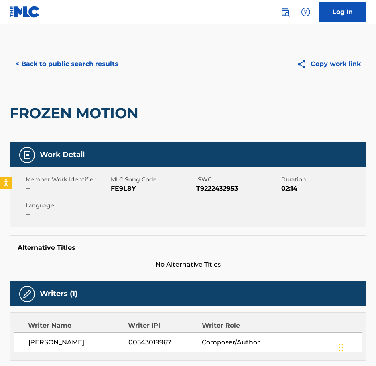
click at [121, 189] on span "FE9L8Y" at bounding box center [152, 189] width 83 height 10
click at [64, 68] on button "< Back to public search results" at bounding box center [67, 64] width 115 height 20
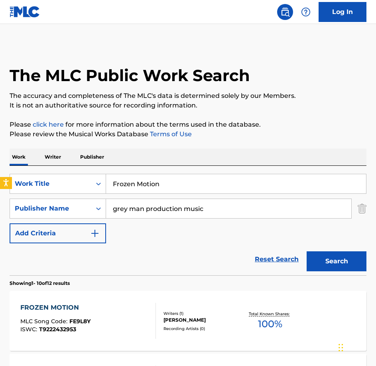
drag, startPoint x: 143, startPoint y: 184, endPoint x: 12, endPoint y: 161, distance: 132.9
paste input "Half Life"
type input "Half Life"
click at [307, 251] on button "Search" at bounding box center [337, 261] width 60 height 20
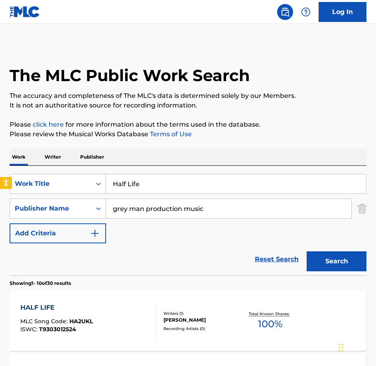
click at [94, 313] on div "HALF LIFE MLC Song Code : HA2UKL ISWC : T9303012524" at bounding box center [88, 321] width 136 height 36
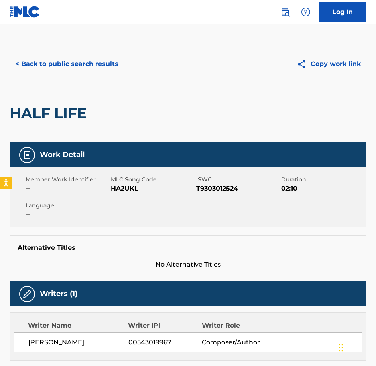
click at [121, 194] on div "Member Work Identifier -- MLC Song Code HA2UKL ISWC T9303012524 Duration 02:10 …" at bounding box center [188, 197] width 357 height 60
click at [106, 68] on button "< Back to public search results" at bounding box center [67, 64] width 115 height 20
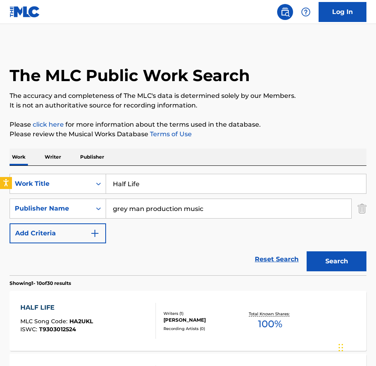
drag, startPoint x: 158, startPoint y: 184, endPoint x: 54, endPoint y: 173, distance: 104.8
click at [54, 173] on div "SearchWithCriteriabe21c2c7-3089-4aec-a1c5-02f3d7d33223 Work Title Half Life Sea…" at bounding box center [188, 220] width 357 height 109
paste input "rrowing"
type input "Harrowing"
click at [307, 251] on button "Search" at bounding box center [337, 261] width 60 height 20
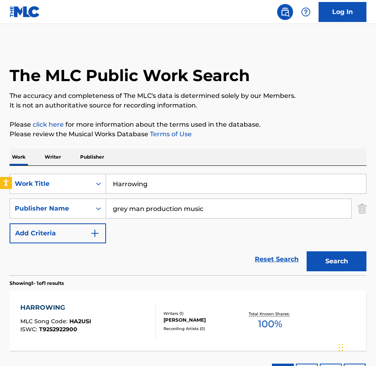
click at [124, 348] on div "HARROWING MLC Song Code : HA2USI ISWC : T9252922900 Writers ( 1 ) [PERSON_NAME]…" at bounding box center [188, 321] width 357 height 60
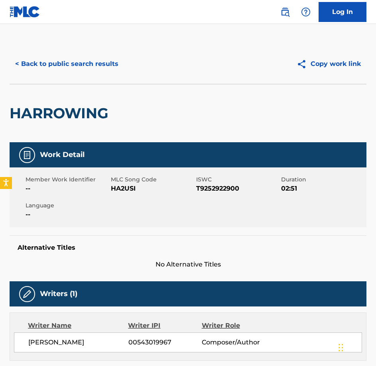
click at [125, 184] on span "HA2USI" at bounding box center [152, 189] width 83 height 10
click at [155, 100] on div "HARROWING" at bounding box center [188, 113] width 357 height 58
drag, startPoint x: 60, startPoint y: 49, endPoint x: 59, endPoint y: 64, distance: 14.9
click at [60, 50] on div "< Back to public search results Copy work link" at bounding box center [188, 64] width 357 height 40
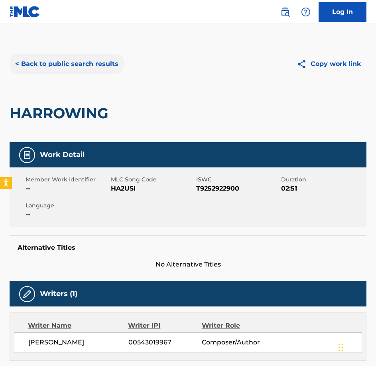
click at [60, 66] on button "< Back to public search results" at bounding box center [67, 64] width 115 height 20
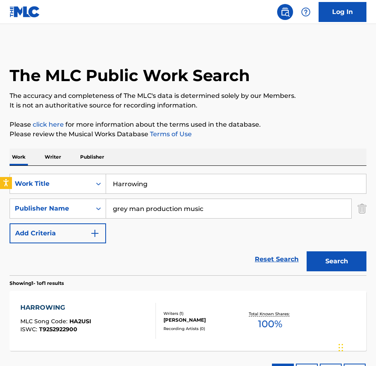
drag, startPoint x: 70, startPoint y: 165, endPoint x: 45, endPoint y: 157, distance: 26.0
click at [46, 157] on div "Work Writer Publisher SearchWithCriteriabe21c2c7-3089-4aec-a1c5-02f3d7d33223 Wo…" at bounding box center [188, 268] width 357 height 240
paste input "uggermugger"
type input "Huggermugger"
click at [307, 251] on button "Search" at bounding box center [337, 261] width 60 height 20
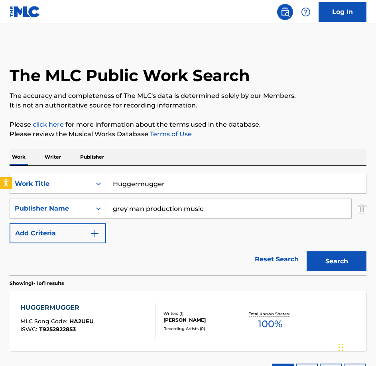
click at [115, 313] on div "HUGGERMUGGER MLC Song Code : HA2UEU ISWC : T9252922853" at bounding box center [88, 321] width 136 height 36
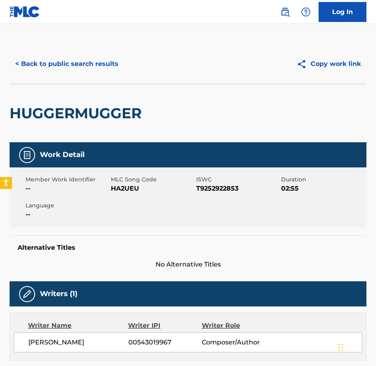
click at [126, 190] on span "HA2UEU" at bounding box center [152, 189] width 83 height 10
click at [95, 64] on button "< Back to public search results" at bounding box center [67, 64] width 115 height 20
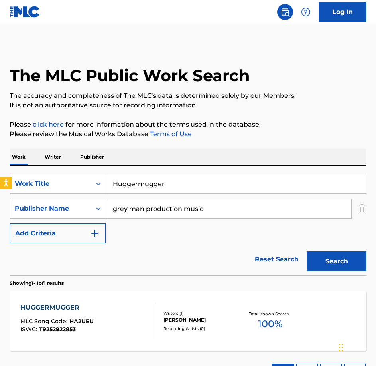
drag, startPoint x: 184, startPoint y: 179, endPoint x: 83, endPoint y: 170, distance: 102.2
click at [83, 170] on div "SearchWithCriteriabe21c2c7-3089-4aec-a1c5-02f3d7d33223 Work Title Huggermugger …" at bounding box center [188, 220] width 357 height 109
paste input "In Dreams"
type input "In Dreams"
click at [307, 251] on button "Search" at bounding box center [337, 261] width 60 height 20
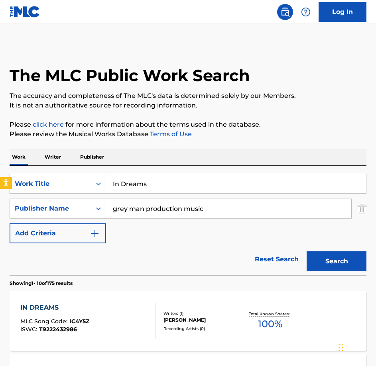
click at [98, 310] on div "IN DREAMS MLC Song Code : IC4Y5Z ISWC : T9222432986" at bounding box center [88, 321] width 136 height 36
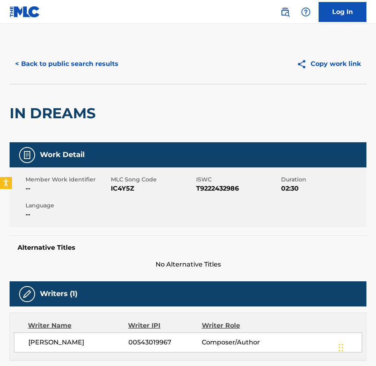
click at [116, 188] on span "IC4Y5Z" at bounding box center [152, 189] width 83 height 10
click at [75, 64] on button "< Back to public search results" at bounding box center [67, 64] width 115 height 20
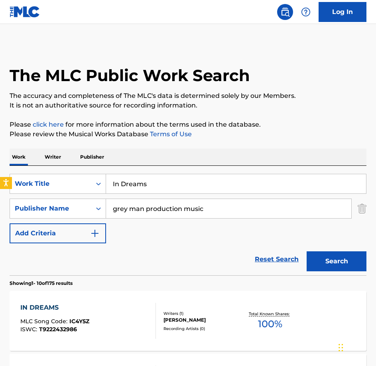
drag, startPoint x: 191, startPoint y: 184, endPoint x: 30, endPoint y: 141, distance: 167.1
paste input "vader"
type input "Invader"
click at [307, 251] on button "Search" at bounding box center [337, 261] width 60 height 20
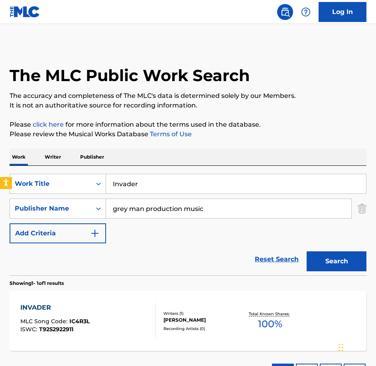
click at [114, 303] on div "INVADER MLC Song Code : IC4R3L ISWC : T9252922911" at bounding box center [88, 321] width 136 height 36
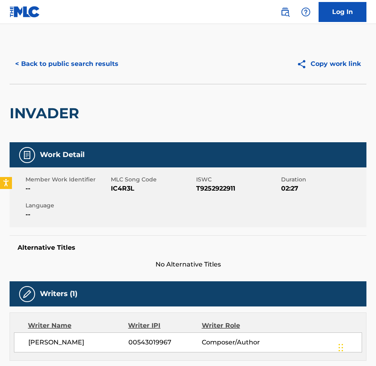
click at [115, 191] on span "IC4R3L" at bounding box center [152, 189] width 83 height 10
click at [97, 69] on button "< Back to public search results" at bounding box center [67, 64] width 115 height 20
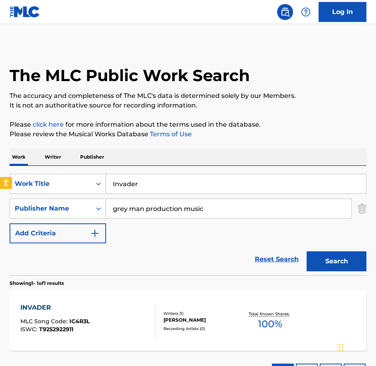
drag, startPoint x: 158, startPoint y: 185, endPoint x: 75, endPoint y: 168, distance: 84.8
click at [75, 168] on div "SearchWithCriteriabe21c2c7-3089-4aec-a1c5-02f3d7d33223 Work Title Invader Searc…" at bounding box center [188, 220] width 357 height 109
paste input "Just a Matter of Time"
type input "Just a Matter of Time"
click at [307, 251] on button "Search" at bounding box center [337, 261] width 60 height 20
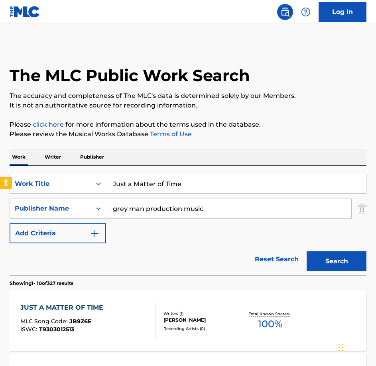
click at [98, 302] on div "JUST A MATTER OF TIME MLC Song Code : JB9Z6E ISWC : T9303012513 Writers ( 1 ) […" at bounding box center [188, 321] width 357 height 60
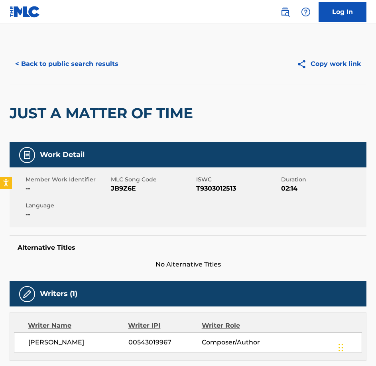
click at [113, 200] on div "Member Work Identifier -- MLC Song Code JB9Z6E ISWC T9303012513 Duration 02:14 …" at bounding box center [188, 197] width 357 height 60
click at [118, 194] on div "Member Work Identifier -- MLC Song Code JB9Z6E ISWC T9303012513 Duration 02:14 …" at bounding box center [188, 197] width 357 height 60
click at [34, 59] on button "< Back to public search results" at bounding box center [67, 64] width 115 height 20
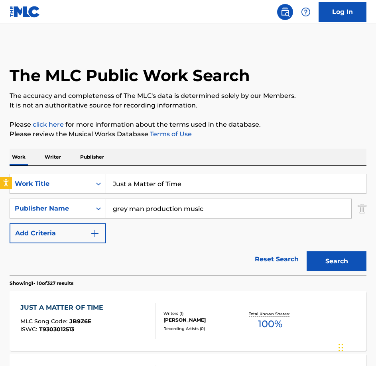
drag, startPoint x: 166, startPoint y: 171, endPoint x: 92, endPoint y: 165, distance: 74.5
paste input "Murk"
type input "Murk"
click at [307, 251] on button "Search" at bounding box center [337, 261] width 60 height 20
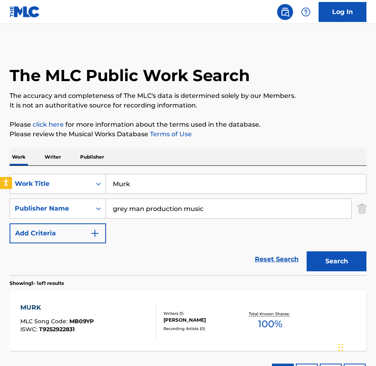
click at [94, 312] on div "MURK MLC Song Code : MB09YP ISWC : T9252922831" at bounding box center [88, 321] width 136 height 36
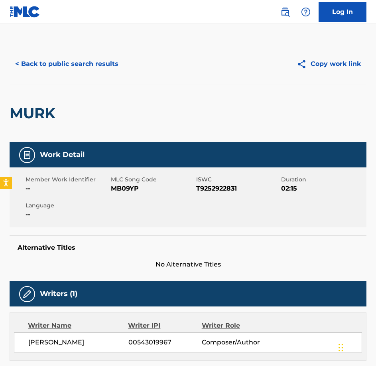
click at [120, 190] on span "MB09YP" at bounding box center [152, 189] width 83 height 10
click at [71, 63] on button "< Back to public search results" at bounding box center [67, 64] width 115 height 20
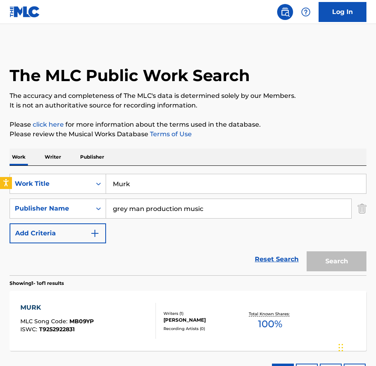
click at [32, 153] on div "Work Writer Publisher SearchWithCriteriabe21c2c7-3089-4aec-a1c5-02f3d7d33223 Wo…" at bounding box center [188, 268] width 357 height 240
paste input "Nomenclature"
type input "Nomenclature"
click at [307, 251] on button "Search" at bounding box center [337, 261] width 60 height 20
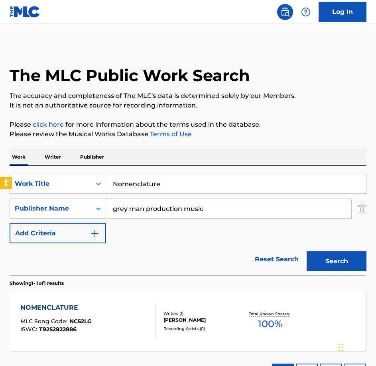
click at [113, 312] on div "NOMENCLATURE MLC Song Code : NC52LG ISWC : T9252922886" at bounding box center [88, 321] width 136 height 36
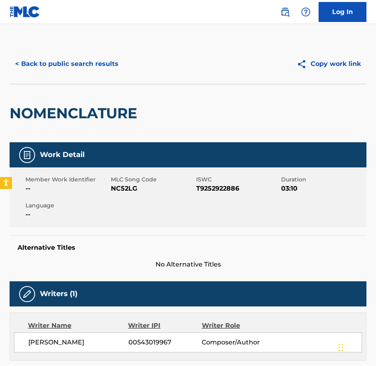
click at [130, 188] on span "NC52LG" at bounding box center [152, 189] width 83 height 10
click at [109, 65] on button "< Back to public search results" at bounding box center [67, 64] width 115 height 20
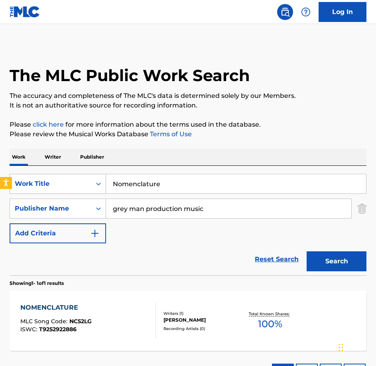
drag, startPoint x: 195, startPoint y: 184, endPoint x: 57, endPoint y: 178, distance: 138.3
click at [57, 179] on div "SearchWithCriteriabe21c2c7-3089-4aec-a1c5-02f3d7d33223 Work Title Nomenclature" at bounding box center [188, 184] width 357 height 20
paste input "Orthodox Bells"
type input "Orthodox Bells"
click at [307, 251] on button "Search" at bounding box center [337, 261] width 60 height 20
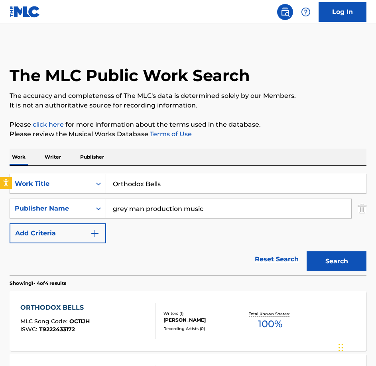
click at [106, 319] on div "ORTHODOX BELLS MLC Song Code : OC11JH ISWC : T9222433172" at bounding box center [88, 321] width 136 height 36
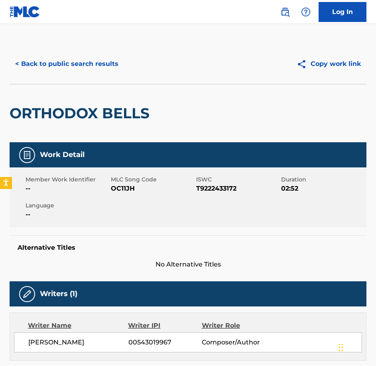
click at [122, 186] on span "OC11JH" at bounding box center [152, 189] width 83 height 10
click at [46, 40] on main "< Back to public search results Copy work link ORTHODOX BELLS Work Detail Membe…" at bounding box center [188, 327] width 376 height 606
click at [62, 75] on div "< Back to public search results Copy work link" at bounding box center [188, 64] width 357 height 40
click at [62, 67] on button "< Back to public search results" at bounding box center [67, 64] width 115 height 20
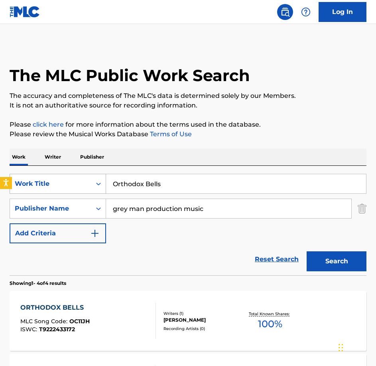
drag, startPoint x: 75, startPoint y: 177, endPoint x: 51, endPoint y: 174, distance: 25.0
click at [51, 176] on div "SearchWithCriteriabe21c2c7-3089-4aec-a1c5-02f3d7d33223 Work Title Orthodox Bells" at bounding box center [188, 184] width 357 height 20
paste input "vercast"
type input "Overcast"
click at [307, 251] on button "Search" at bounding box center [337, 261] width 60 height 20
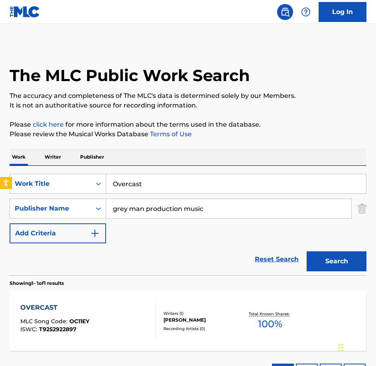
click at [109, 328] on div "OVERCAST MLC Song Code : OC11EY ISWC : T9252922897" at bounding box center [88, 321] width 136 height 36
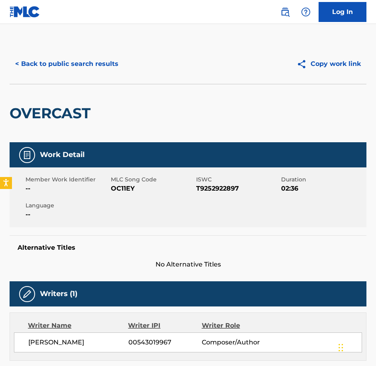
click at [117, 192] on span "OC11EY" at bounding box center [152, 189] width 83 height 10
click at [53, 68] on button "< Back to public search results" at bounding box center [67, 64] width 115 height 20
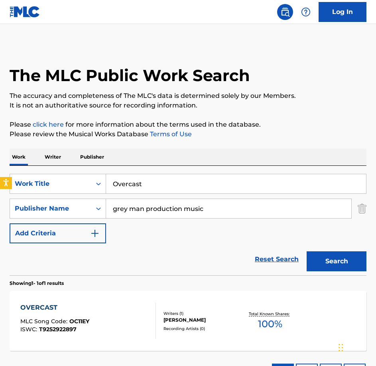
drag, startPoint x: 171, startPoint y: 182, endPoint x: -2, endPoint y: 170, distance: 173.7
click at [0, 170] on html "Accessibility Screen-Reader Guide, Feedback, and Issue Reporting | New window 0…" at bounding box center [188, 183] width 376 height 366
paste input "Phobia"
type input "Phobia"
click at [307, 251] on button "Search" at bounding box center [337, 261] width 60 height 20
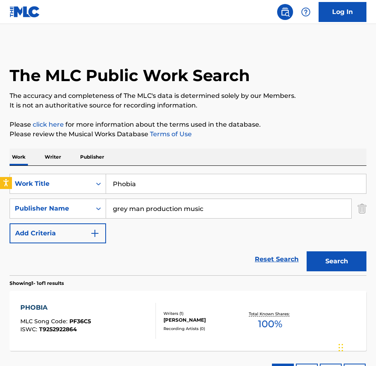
click at [107, 297] on div "PHOBIA MLC Song Code : PF36C5 ISWC : T9252922864 Writers ( 1 ) [PERSON_NAME] Re…" at bounding box center [188, 321] width 357 height 60
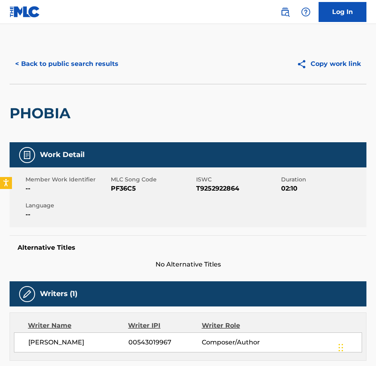
click at [125, 187] on span "PF36C5" at bounding box center [152, 189] width 83 height 10
click at [102, 63] on button "< Back to public search results" at bounding box center [67, 64] width 115 height 20
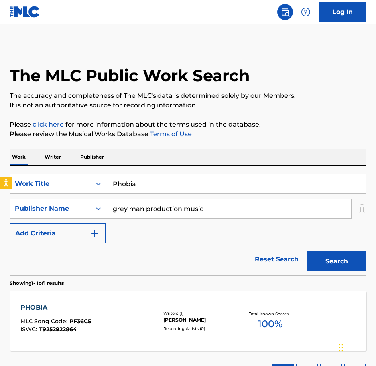
drag, startPoint x: 209, startPoint y: 186, endPoint x: 65, endPoint y: 170, distance: 144.1
click at [65, 170] on div "SearchWithCriteriabe21c2c7-3089-4aec-a1c5-02f3d7d33223 Work Title Phobia Search…" at bounding box center [188, 220] width 357 height 109
paste input "igs Squeal"
type input "Pigs Squeal"
click at [307, 251] on button "Search" at bounding box center [337, 261] width 60 height 20
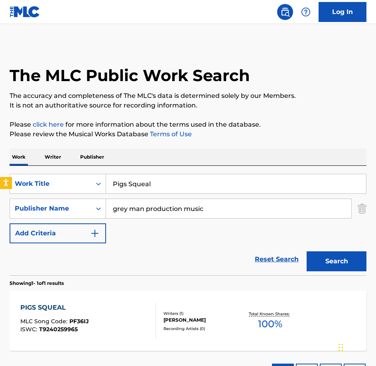
click at [96, 327] on div "PIGS SQUEAL MLC Song Code : PF36IJ ISWC : T9240259965" at bounding box center [88, 321] width 136 height 36
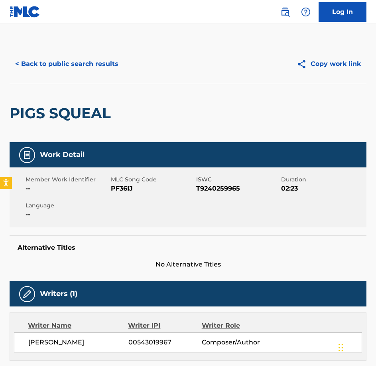
click at [125, 187] on span "PF36IJ" at bounding box center [152, 189] width 83 height 10
click at [91, 66] on button "< Back to public search results" at bounding box center [67, 64] width 115 height 20
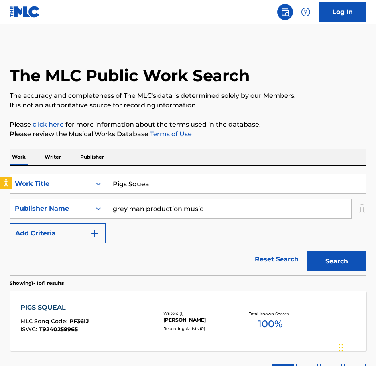
drag, startPoint x: 178, startPoint y: 179, endPoint x: 22, endPoint y: 152, distance: 158.0
click at [23, 152] on div "Work Writer Publisher SearchWithCriteriabe21c2c7-3089-4aec-a1c5-02f3d7d33223 Wo…" at bounding box center [188, 268] width 357 height 240
paste input "urge"
type input "Purge"
click at [307, 251] on button "Search" at bounding box center [337, 261] width 60 height 20
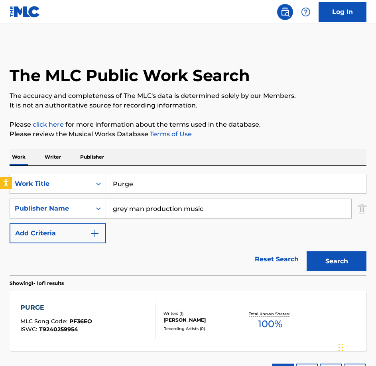
drag, startPoint x: 22, startPoint y: 153, endPoint x: 209, endPoint y: 245, distance: 208.7
click at [221, 248] on div "Reset Search Search" at bounding box center [188, 259] width 357 height 32
click at [90, 319] on span "PF36EO" at bounding box center [80, 320] width 23 height 7
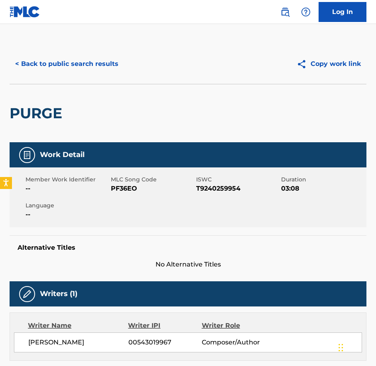
click at [121, 199] on div "Member Work Identifier -- MLC Song Code PF36EO ISWC T9240259954 Duration 03:08 …" at bounding box center [188, 197] width 357 height 60
click at [105, 62] on button "< Back to public search results" at bounding box center [67, 64] width 115 height 20
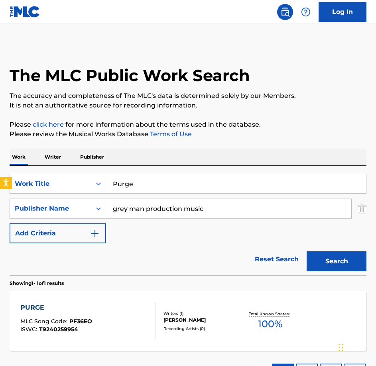
drag, startPoint x: 201, startPoint y: 181, endPoint x: 50, endPoint y: 166, distance: 151.6
click at [50, 166] on div "SearchWithCriteriabe21c2c7-3089-4aec-a1c5-02f3d7d33223 Work Title Purge SearchW…" at bounding box center [188, 220] width 357 height 109
paste input "Ricochet"
type input "Ricochet"
click at [307, 251] on button "Search" at bounding box center [337, 261] width 60 height 20
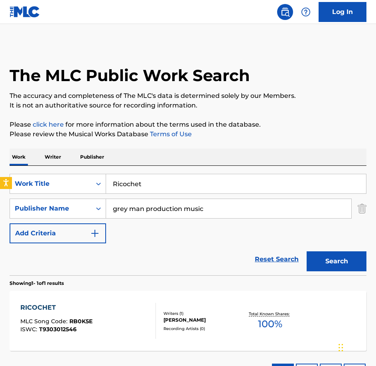
click at [93, 321] on div "RICOCHET MLC Song Code : RB0K5E ISWC : T9303012546" at bounding box center [88, 321] width 136 height 36
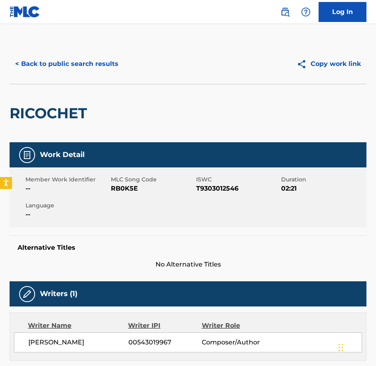
click at [116, 187] on span "RB0K5E" at bounding box center [152, 189] width 83 height 10
click at [93, 54] on button "< Back to public search results" at bounding box center [67, 64] width 115 height 20
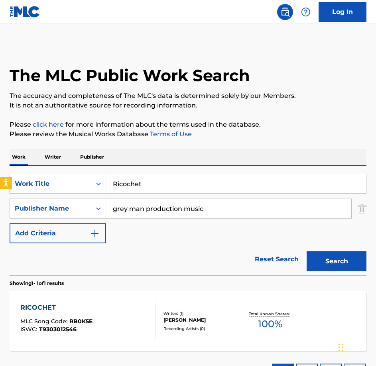
drag, startPoint x: 47, startPoint y: 172, endPoint x: 1, endPoint y: 164, distance: 46.6
click at [2, 165] on div "The MLC Public Work Search The accuracy and completeness of The MLC's data is d…" at bounding box center [188, 216] width 376 height 344
paste input "Space Stairs"
type input "Space Stairs"
click at [307, 251] on button "Search" at bounding box center [337, 261] width 60 height 20
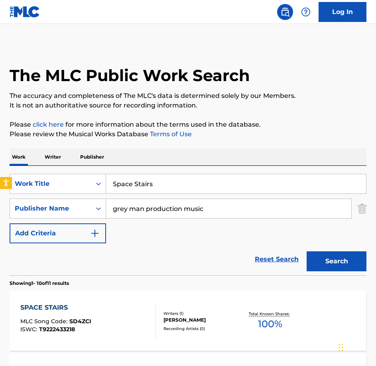
click at [98, 316] on div "SPACE STAIRS MLC Song Code : SD4ZCI ISWC : T9222433218" at bounding box center [88, 321] width 136 height 36
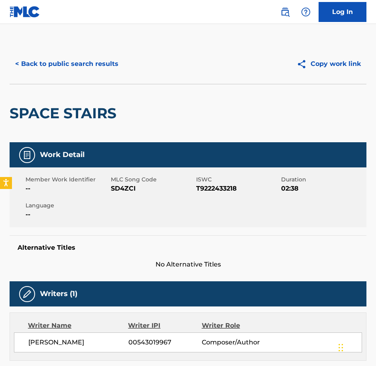
click at [120, 188] on span "SD4ZCI" at bounding box center [152, 189] width 83 height 10
click at [101, 55] on button "< Back to public search results" at bounding box center [67, 64] width 115 height 20
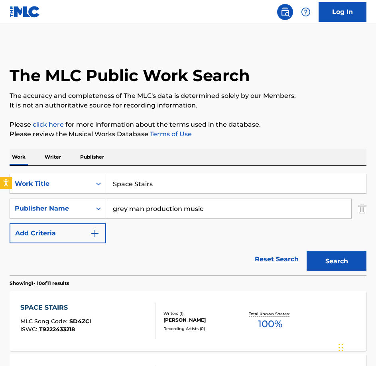
drag, startPoint x: 72, startPoint y: 158, endPoint x: 60, endPoint y: 155, distance: 12.0
paste input "Tragedy"
type input "Space Tragedy"
click at [307, 251] on button "Search" at bounding box center [337, 261] width 60 height 20
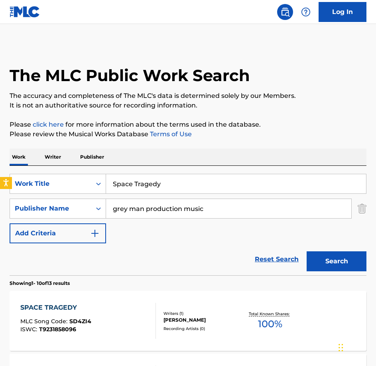
click at [127, 311] on div "SPACE TRAGEDY MLC Song Code : SD4ZI4 ISWC : T9231858096" at bounding box center [88, 321] width 136 height 36
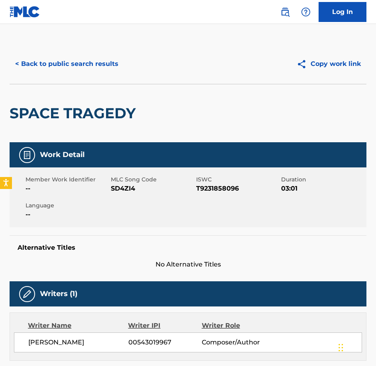
click at [116, 190] on span "SD4ZI4" at bounding box center [152, 189] width 83 height 10
click at [106, 71] on button "< Back to public search results" at bounding box center [67, 64] width 115 height 20
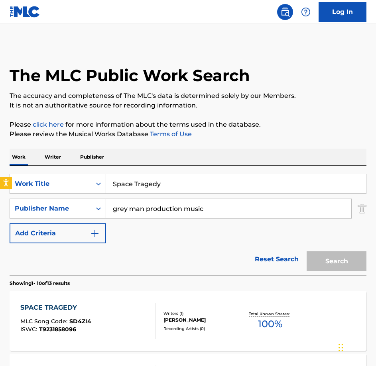
drag, startPoint x: 106, startPoint y: 71, endPoint x: 35, endPoint y: 167, distance: 119.6
click at [36, 168] on div "SearchWithCriteriabe21c2c7-3089-4aec-a1c5-02f3d7d33223 Work Title Space Tragedy…" at bounding box center [188, 220] width 357 height 109
paste input "The Blissful Disconnection"
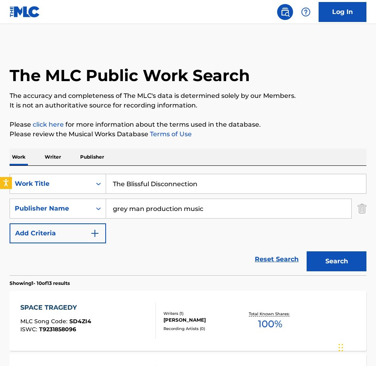
type input "The Blissful Disconnection"
click at [307, 251] on button "Search" at bounding box center [337, 261] width 60 height 20
click at [133, 308] on div "THE BLISSFUL DISCONNECTION MLC Song Code : TC516X ISWC : T9222433241" at bounding box center [88, 321] width 136 height 36
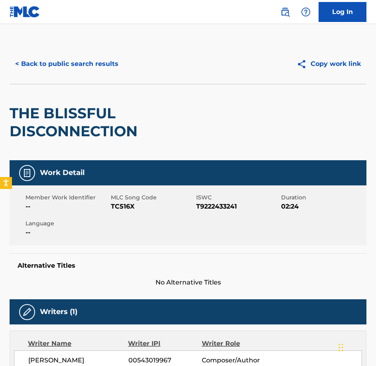
click at [127, 206] on span "TC516X" at bounding box center [152, 207] width 83 height 10
click at [80, 62] on button "< Back to public search results" at bounding box center [67, 64] width 115 height 20
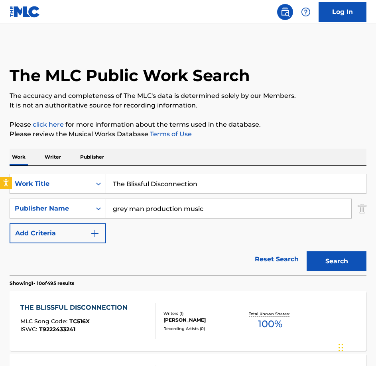
drag, startPoint x: 211, startPoint y: 194, endPoint x: 20, endPoint y: 169, distance: 192.7
click at [20, 169] on div "SearchWithCriteriabe21c2c7-3089-4aec-a1c5-02f3d7d33223 Work Title The Blissful …" at bounding box center [188, 220] width 357 height 109
paste input "[PERSON_NAME]"
type input "Trawling"
click at [307, 251] on button "Search" at bounding box center [337, 261] width 60 height 20
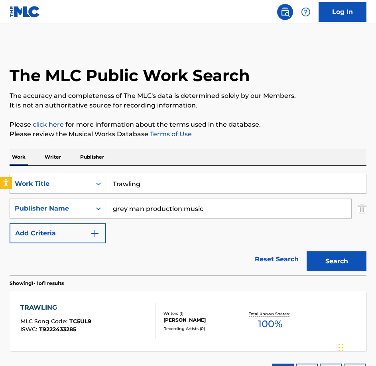
click at [117, 319] on div "TRAWLING MLC Song Code : TC5UL9 ISWC : T9222433285" at bounding box center [88, 321] width 136 height 36
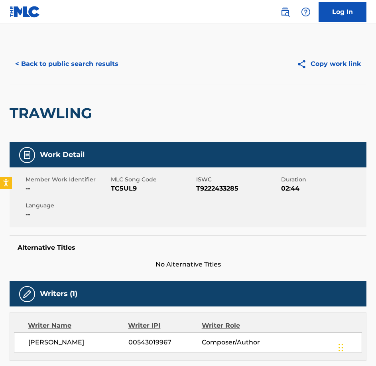
click at [121, 190] on span "TC5UL9" at bounding box center [152, 189] width 83 height 10
click at [94, 58] on button "< Back to public search results" at bounding box center [67, 64] width 115 height 20
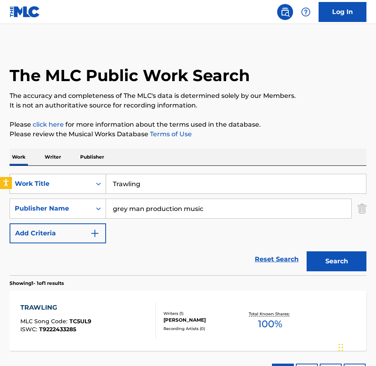
drag, startPoint x: 98, startPoint y: 180, endPoint x: 85, endPoint y: 180, distance: 12.4
click at [85, 180] on div "SearchWithCriteriabe21c2c7-3089-4aec-a1c5-02f3d7d33223 Work Title Trawling" at bounding box center [188, 184] width 357 height 20
paste input "epidation"
type input "Trepidation"
click at [307, 251] on button "Search" at bounding box center [337, 261] width 60 height 20
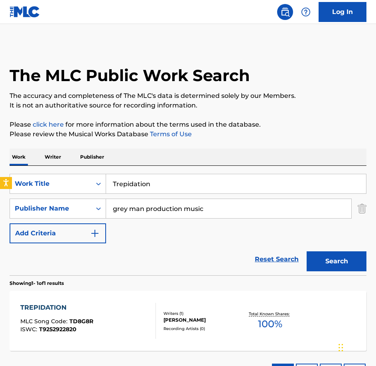
click at [109, 299] on div "TREPIDATION MLC Song Code : TD8G8R ISWC : T9252922820 Writers ( 1 ) [PERSON_NAM…" at bounding box center [188, 321] width 357 height 60
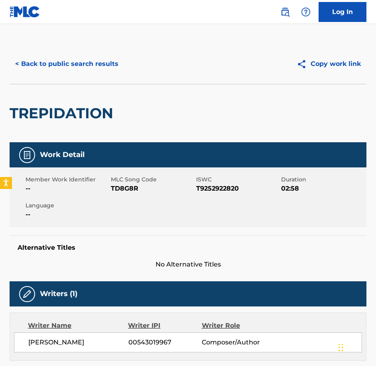
click at [121, 190] on span "TD8G8R" at bounding box center [152, 189] width 83 height 10
click at [39, 69] on button "< Back to public search results" at bounding box center [67, 64] width 115 height 20
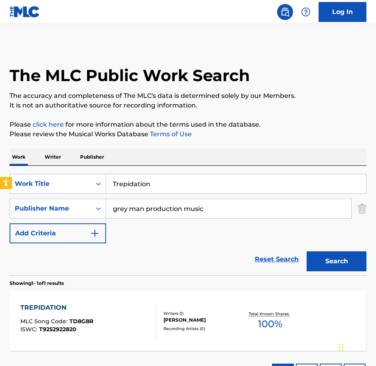
drag, startPoint x: 180, startPoint y: 182, endPoint x: -2, endPoint y: 180, distance: 181.6
click at [0, 180] on html "Accessibility Screen-Reader Guide, Feedback, and Issue Reporting | New window 0…" at bounding box center [188, 183] width 376 height 366
paste input "Waiting for Nothing"
type input "Waiting for Nothing"
click at [307, 251] on button "Search" at bounding box center [337, 261] width 60 height 20
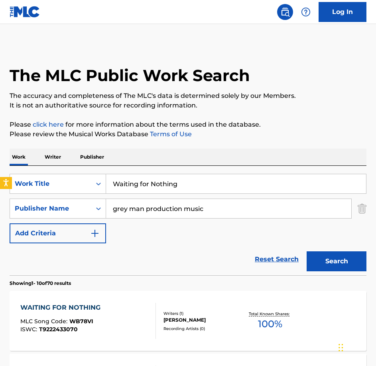
click at [92, 309] on div "WAITING FOR NOTHING" at bounding box center [62, 308] width 84 height 10
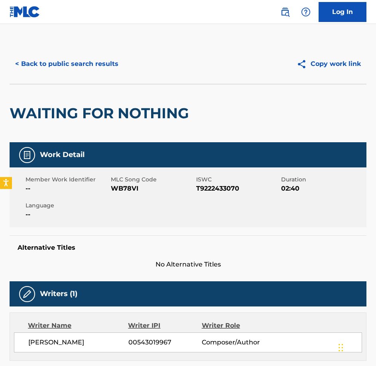
click at [130, 193] on div "Member Work Identifier -- MLC Song Code WB78VI ISWC T9222433070 Duration 02:40 …" at bounding box center [188, 197] width 357 height 60
click at [112, 64] on button "< Back to public search results" at bounding box center [67, 64] width 115 height 20
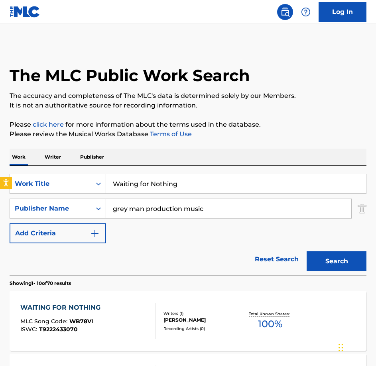
drag, startPoint x: 195, startPoint y: 187, endPoint x: 18, endPoint y: 170, distance: 178.0
click at [18, 170] on div "SearchWithCriteriabe21c2c7-3089-4aec-a1c5-02f3d7d33223 Work Title Waiting for N…" at bounding box center [188, 220] width 357 height 109
click at [307, 251] on button "Search" at bounding box center [337, 261] width 60 height 20
click at [110, 309] on div "WAITING FOR NOTHING MLC Song Code : WB78VI ISWC : T9222433070" at bounding box center [88, 321] width 136 height 36
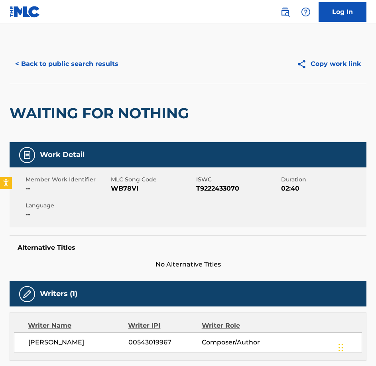
click at [131, 194] on div "Member Work Identifier -- MLC Song Code WB78VI ISWC T9222433070 Duration 02:40 …" at bounding box center [188, 197] width 357 height 60
click at [86, 70] on button "< Back to public search results" at bounding box center [67, 64] width 115 height 20
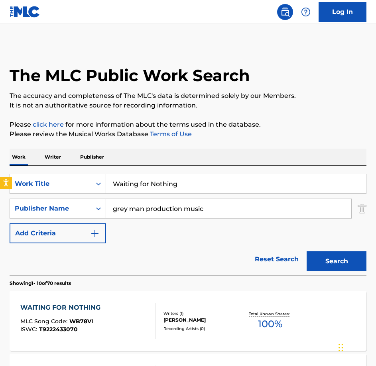
click at [0, 152] on html "Accessibility Screen-Reader Guide, Feedback, and Issue Reporting | New window 0…" at bounding box center [188, 183] width 376 height 366
type input "Webcam Is Watching"
click at [307, 251] on button "Search" at bounding box center [337, 261] width 60 height 20
click at [106, 303] on div "WEBCAM IS WATCHING MLC Song Code : WB78XX ISWC : T9244039767" at bounding box center [88, 321] width 136 height 36
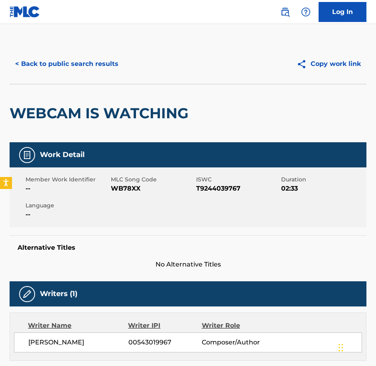
click at [120, 189] on span "WB78XX" at bounding box center [152, 189] width 83 height 10
click at [66, 64] on button "< Back to public search results" at bounding box center [67, 64] width 115 height 20
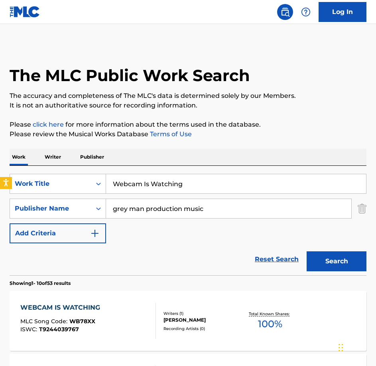
drag, startPoint x: 166, startPoint y: 183, endPoint x: 65, endPoint y: 158, distance: 104.0
paste input "Aztecs"
type input "Aztecs"
click at [307, 251] on button "Search" at bounding box center [337, 261] width 60 height 20
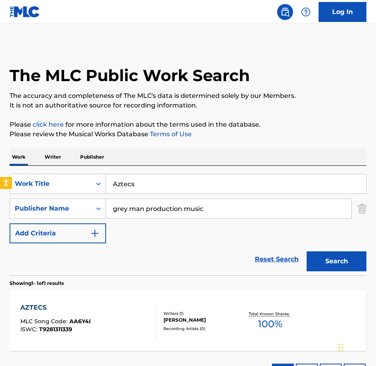
click at [110, 311] on div "AZTECS MLC Song Code : AA6Y4I ISWC : T9281311339" at bounding box center [88, 321] width 136 height 36
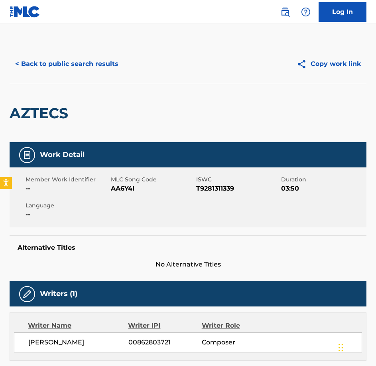
click at [131, 191] on span "AA6Y4I" at bounding box center [152, 189] width 83 height 10
click at [85, 58] on button "< Back to public search results" at bounding box center [67, 64] width 115 height 20
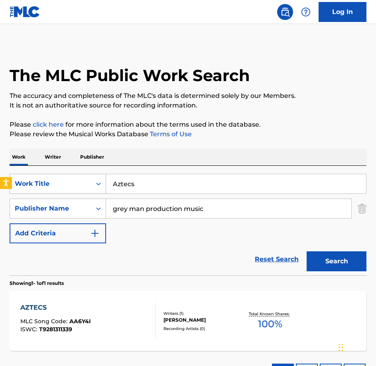
drag, startPoint x: 154, startPoint y: 182, endPoint x: 79, endPoint y: 175, distance: 74.5
click at [80, 175] on div "SearchWithCriteriabe21c2c7-3089-4aec-a1c5-02f3d7d33223 Work Title Aztecs" at bounding box center [188, 184] width 357 height 20
paste input "Boho Chic"
type input "Boho Chic"
click at [307, 251] on button "Search" at bounding box center [337, 261] width 60 height 20
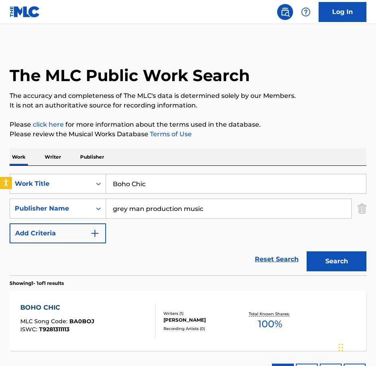
click at [93, 318] on div "BOHO CHIC MLC Song Code : BA0BOJ ISWC : T9281311113" at bounding box center [88, 321] width 136 height 36
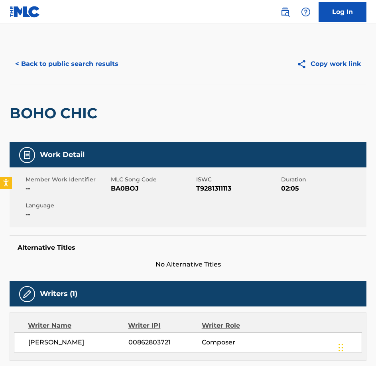
click at [127, 190] on span "BA0BOJ" at bounding box center [152, 189] width 83 height 10
drag, startPoint x: 51, startPoint y: 90, endPoint x: 55, endPoint y: 77, distance: 13.6
click at [52, 83] on div "< Back to public search results Copy work link [PERSON_NAME]" at bounding box center [188, 93] width 357 height 98
click at [55, 77] on div "< Back to public search results Copy work link" at bounding box center [188, 64] width 357 height 40
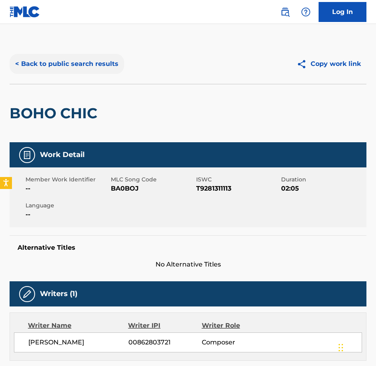
click at [63, 69] on button "< Back to public search results" at bounding box center [67, 64] width 115 height 20
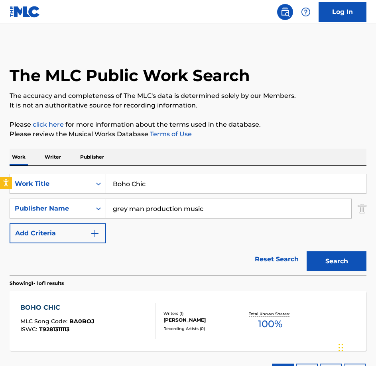
drag, startPoint x: 57, startPoint y: 175, endPoint x: 27, endPoint y: 169, distance: 30.1
click at [27, 169] on div "SearchWithCriteriabe21c2c7-3089-4aec-a1c5-02f3d7d33223 Work Title Boho Chic Sea…" at bounding box center [188, 220] width 357 height 109
paste input "Carried By The Tide"
type input "Carried By The Tide"
click at [307, 251] on button "Search" at bounding box center [337, 261] width 60 height 20
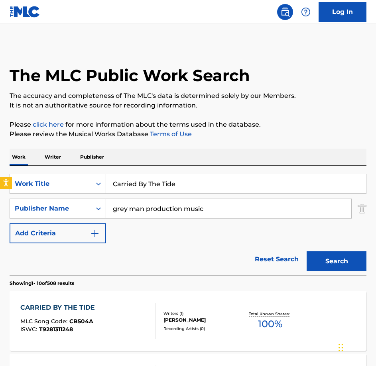
click at [100, 294] on div "CARRIED BY THE TIDE MLC Song Code : CB504A ISWC : T9281311248 Writers ( 1 ) [PE…" at bounding box center [188, 321] width 357 height 60
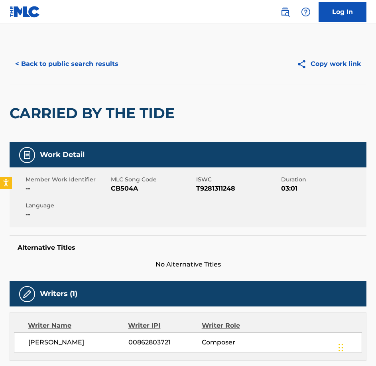
click at [129, 185] on span "CB504A" at bounding box center [152, 189] width 83 height 10
click at [27, 57] on button "< Back to public search results" at bounding box center [67, 64] width 115 height 20
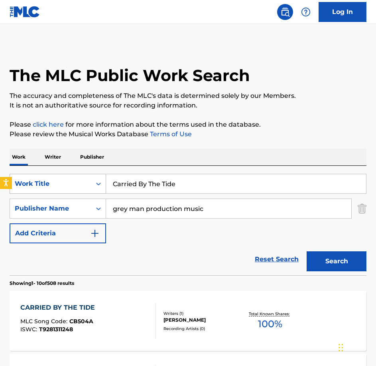
drag, startPoint x: 174, startPoint y: 182, endPoint x: 97, endPoint y: 178, distance: 77.6
click at [97, 178] on div "SearchWithCriteriabe21c2c7-3089-4aec-a1c5-02f3d7d33223 Work Title Carried By Th…" at bounding box center [188, 184] width 357 height 20
paste input "loud Rider"
type input "Cloud Rider"
click at [307, 251] on button "Search" at bounding box center [337, 261] width 60 height 20
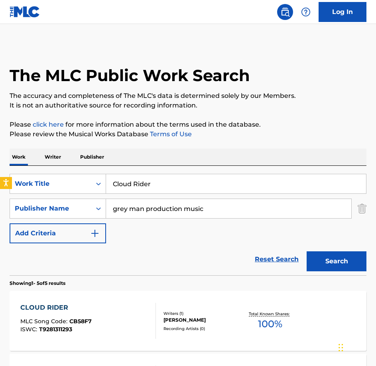
click at [94, 309] on div "CLOUD RIDER MLC Song Code : CB58F7 ISWC : T9281311293" at bounding box center [88, 321] width 136 height 36
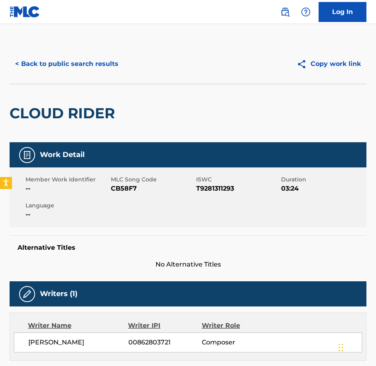
click at [120, 195] on div "Member Work Identifier -- MLC Song Code CB58F7 ISWC T9281311293 Duration 03:24 …" at bounding box center [188, 197] width 357 height 60
click at [68, 55] on button "< Back to public search results" at bounding box center [67, 64] width 115 height 20
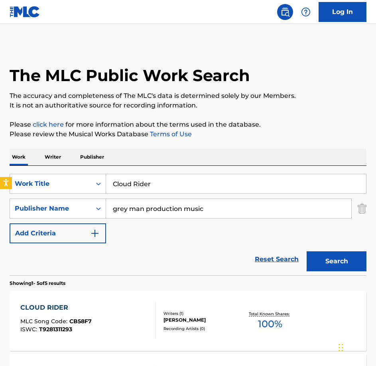
drag, startPoint x: 125, startPoint y: 182, endPoint x: -2, endPoint y: 139, distance: 134.4
click at [0, 139] on html "Accessibility Screen-Reader Guide, Feedback, and Issue Reporting | New window 0…" at bounding box center [188, 183] width 376 height 366
paste input "olourful Bubbles"
type input "Colourful Bubbles"
click at [307, 251] on button "Search" at bounding box center [337, 261] width 60 height 20
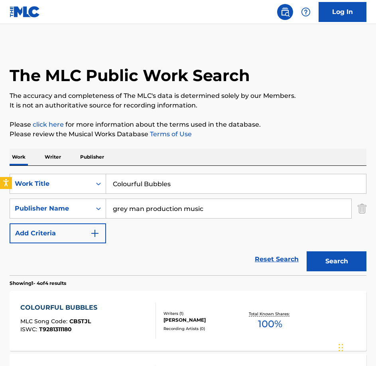
click at [107, 314] on div "COLOURFUL BUBBLES MLC Song Code : CB5TJL ISWC : T9281311180" at bounding box center [88, 321] width 136 height 36
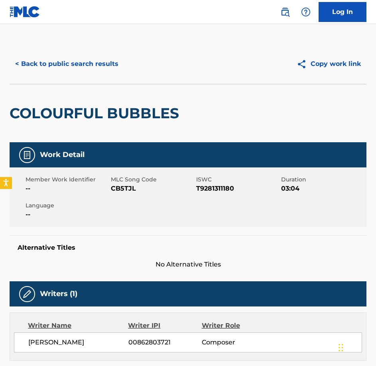
click at [121, 194] on div "Member Work Identifier -- MLC Song Code CB5TJL ISWC T9281311180 Duration 03:04 …" at bounding box center [188, 197] width 357 height 60
click at [28, 45] on div "< Back to public search results Copy work link" at bounding box center [188, 64] width 357 height 40
click at [35, 62] on button "< Back to public search results" at bounding box center [67, 64] width 115 height 20
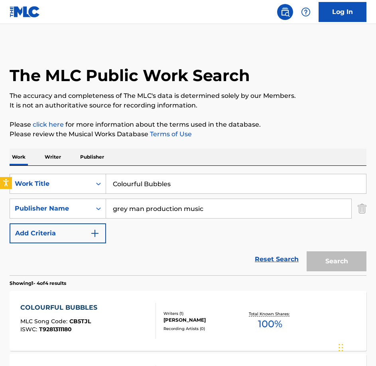
click at [156, 188] on input "Colourful Bubbles" at bounding box center [236, 183] width 260 height 19
drag, startPoint x: 100, startPoint y: 182, endPoint x: -2, endPoint y: 178, distance: 102.3
click at [0, 178] on html "Accessibility Screen-Reader Guide, Feedback, and Issue Reporting | New window 0…" at bounding box center [188, 183] width 376 height 366
paste input "Feel The Thunder"
type input "Feel The Thunder"
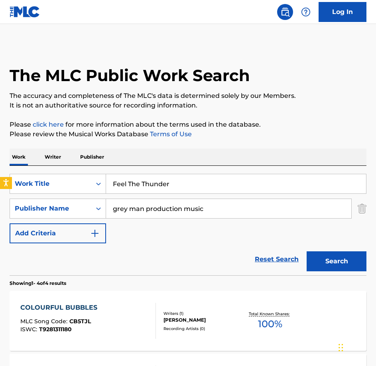
click at [307, 251] on button "Search" at bounding box center [337, 261] width 60 height 20
click at [107, 282] on section "Showing 1 - 10 of 503 results" at bounding box center [188, 281] width 357 height 12
click at [130, 311] on div "FEEL THE THUNDER MLC Song Code : FE9MBT ISWC : T9281311306" at bounding box center [88, 321] width 136 height 36
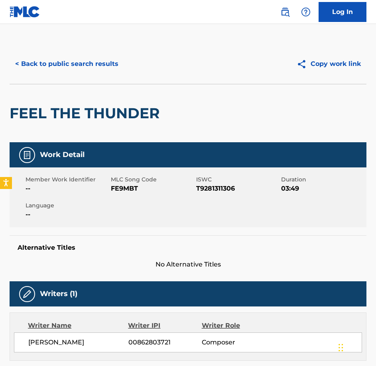
click at [127, 190] on span "FE9MBT" at bounding box center [152, 189] width 83 height 10
click at [58, 43] on main "< Back to public search results Copy work link FEEL THE THUNDER Work Detail Mem…" at bounding box center [188, 327] width 376 height 606
click at [70, 65] on button "< Back to public search results" at bounding box center [67, 64] width 115 height 20
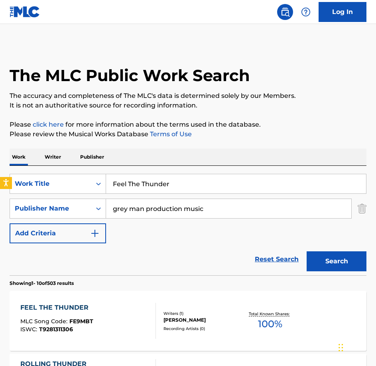
drag, startPoint x: 196, startPoint y: 175, endPoint x: -2, endPoint y: 154, distance: 198.7
click at [0, 154] on html "Accessibility Screen-Reader Guide, Feedback, and Issue Reporting | New window 0…" at bounding box center [188, 183] width 376 height 366
paste input "Moonlight Swim"
type input "Moonlight Swim"
click at [307, 251] on button "Search" at bounding box center [337, 261] width 60 height 20
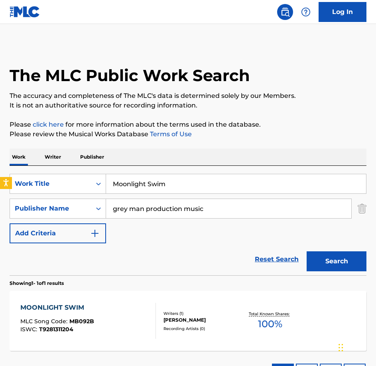
click at [80, 305] on div "MOONLIGHT SWIM" at bounding box center [57, 308] width 74 height 10
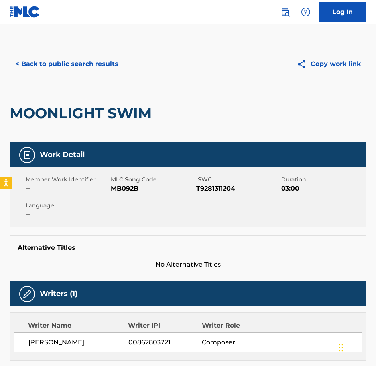
click at [137, 203] on div "Member Work Identifier -- MLC Song Code MB092B ISWC T9281311204 Duration 03:00 …" at bounding box center [188, 197] width 357 height 60
click at [135, 197] on div "Member Work Identifier -- MLC Song Code MB092B ISWC T9281311204 Duration 03:00 …" at bounding box center [188, 197] width 357 height 60
click at [115, 197] on div "Member Work Identifier -- MLC Song Code MB092B ISWC T9281311204 Duration 03:00 …" at bounding box center [188, 197] width 357 height 60
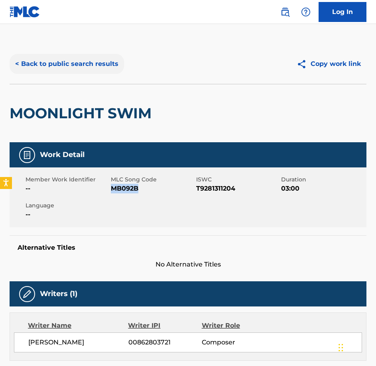
click at [121, 71] on div "< Back to public search results" at bounding box center [99, 64] width 179 height 20
click at [81, 66] on button "< Back to public search results" at bounding box center [67, 64] width 115 height 20
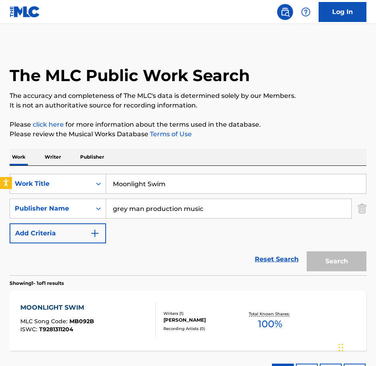
drag, startPoint x: 189, startPoint y: 197, endPoint x: 175, endPoint y: 184, distance: 19.8
click at [97, 174] on div "SearchWithCriteriabe21c2c7-3089-4aec-a1c5-02f3d7d33223 Work Title Moonlight Swi…" at bounding box center [188, 208] width 357 height 69
click at [175, 184] on input "Moonlight Swim" at bounding box center [236, 183] width 260 height 19
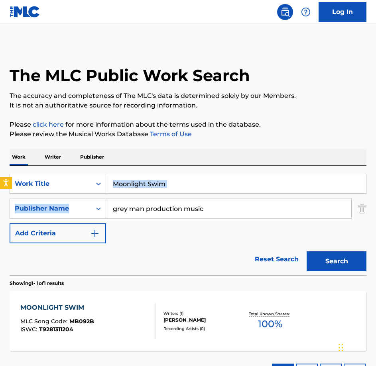
drag, startPoint x: 160, startPoint y: 184, endPoint x: 54, endPoint y: 168, distance: 107.4
click at [55, 168] on div "SearchWithCriteriabe21c2c7-3089-4aec-a1c5-02f3d7d33223 Work Title Moonlight Swi…" at bounding box center [188, 220] width 357 height 109
paste input "Pure Love Right Now"
type input "Pure Love Right Now"
click at [307, 251] on button "Search" at bounding box center [337, 261] width 60 height 20
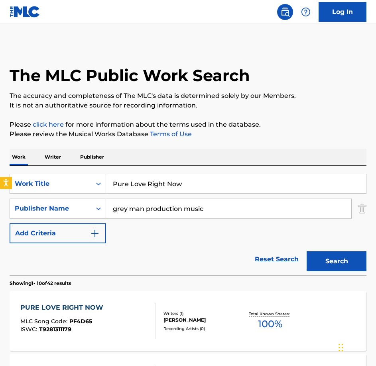
drag, startPoint x: 132, startPoint y: 297, endPoint x: 125, endPoint y: 303, distance: 8.5
click at [125, 303] on div "PURE LOVE RIGHT NOW MLC Song Code : PF4D65 ISWC : T9281311179" at bounding box center [88, 321] width 136 height 36
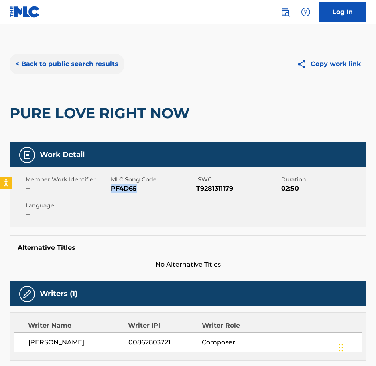
click at [107, 56] on button "< Back to public search results" at bounding box center [67, 64] width 115 height 20
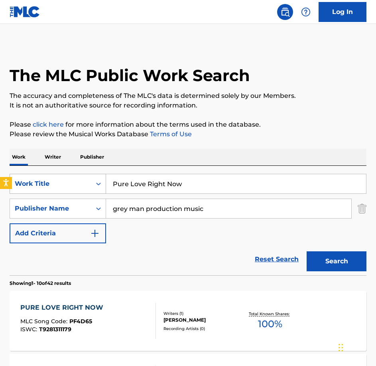
click at [43, 177] on div "SearchWithCriteriabe21c2c7-3089-4aec-a1c5-02f3d7d33223 Work Title Pure Love Rig…" at bounding box center [188, 184] width 357 height 20
paste input "Reminisce"
type input "Reminisce"
click at [307, 251] on button "Search" at bounding box center [337, 261] width 60 height 20
click at [123, 301] on div "REMINISCE MLC Song Code : RB0DRR ISWC : T9281311157 Writers ( 1 ) [PERSON_NAME]…" at bounding box center [188, 321] width 357 height 60
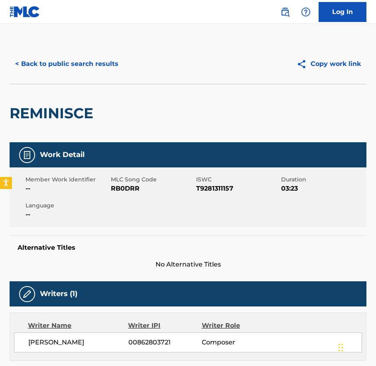
click at [137, 192] on span "RB0DRR" at bounding box center [152, 189] width 83 height 10
drag, startPoint x: 123, startPoint y: 301, endPoint x: 137, endPoint y: 192, distance: 110.3
click at [137, 192] on span "RB0DRR" at bounding box center [152, 189] width 83 height 10
click at [85, 71] on button "< Back to public search results" at bounding box center [67, 64] width 115 height 20
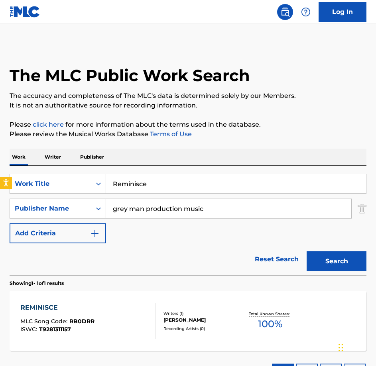
drag, startPoint x: 194, startPoint y: 174, endPoint x: 183, endPoint y: 183, distance: 14.2
click at [183, 183] on input "Reminisce" at bounding box center [236, 183] width 260 height 19
drag, startPoint x: 183, startPoint y: 183, endPoint x: 94, endPoint y: 149, distance: 95.0
click at [0, 155] on html "Accessibility Screen-Reader Guide, Feedback, and Issue Reporting | New window 0…" at bounding box center [188, 183] width 376 height 366
paste input "Sayonara"
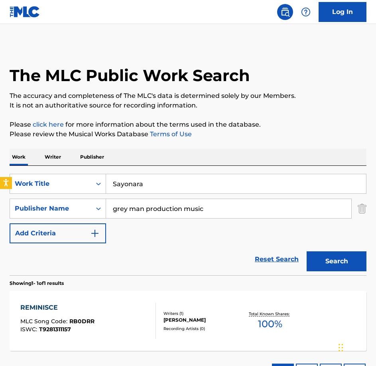
type input "Sayonara"
click at [307, 251] on button "Search" at bounding box center [337, 261] width 60 height 20
click at [125, 301] on div "SAYONARA MLC Song Code : SD5D84 ISWC : T9281311340 Writers ( 1 ) [PERSON_NAME] …" at bounding box center [188, 321] width 357 height 60
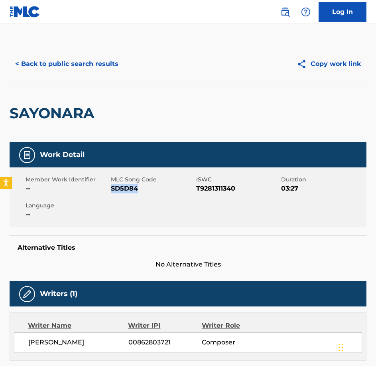
drag, startPoint x: 86, startPoint y: 117, endPoint x: 82, endPoint y: 101, distance: 16.2
click at [86, 117] on h2 "SAYONARA" at bounding box center [54, 113] width 89 height 18
click at [75, 64] on button "< Back to public search results" at bounding box center [67, 64] width 115 height 20
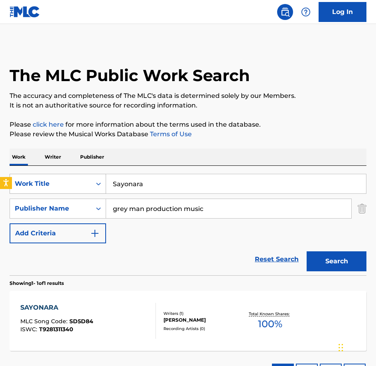
drag, startPoint x: 149, startPoint y: 190, endPoint x: 83, endPoint y: 182, distance: 66.7
click at [83, 182] on div "SearchWithCriteriabe21c2c7-3089-4aec-a1c5-02f3d7d33223 Work Title Sayonara" at bounding box center [188, 184] width 357 height 20
paste input "oft Euphori"
type input "Soft Euphoria"
click at [307, 251] on button "Search" at bounding box center [337, 261] width 60 height 20
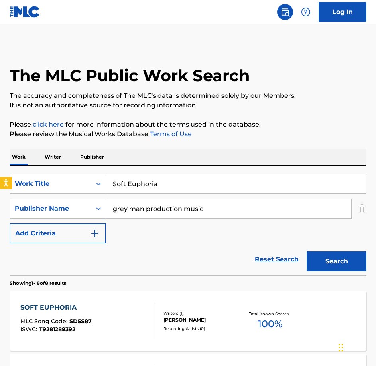
click at [121, 304] on div "SOFT EUPHORIA MLC Song Code : SD5S87 ISWC : T9281289392" at bounding box center [88, 321] width 136 height 36
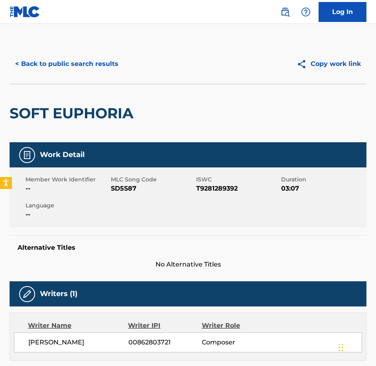
click at [121, 183] on span "MLC Song Code" at bounding box center [152, 179] width 83 height 8
drag, startPoint x: 121, startPoint y: 304, endPoint x: 127, endPoint y: 187, distance: 117.2
click at [127, 187] on span "SD5S87" at bounding box center [152, 189] width 83 height 10
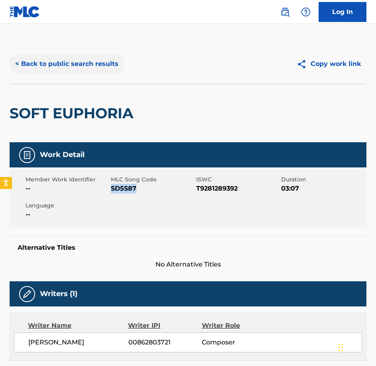
click at [95, 58] on button "< Back to public search results" at bounding box center [67, 64] width 115 height 20
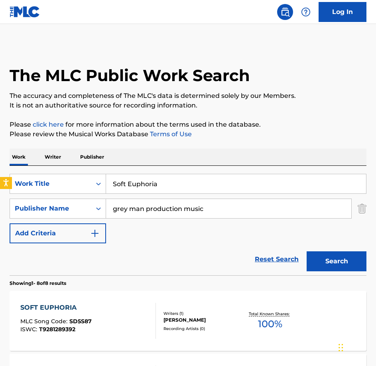
drag, startPoint x: 197, startPoint y: 191, endPoint x: 53, endPoint y: 161, distance: 147.2
paste input "Villa With A Pool"
type input "Villa With A Pool"
click at [307, 251] on button "Search" at bounding box center [337, 261] width 60 height 20
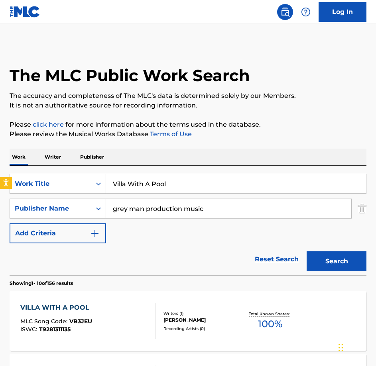
click at [154, 316] on div at bounding box center [152, 321] width 6 height 36
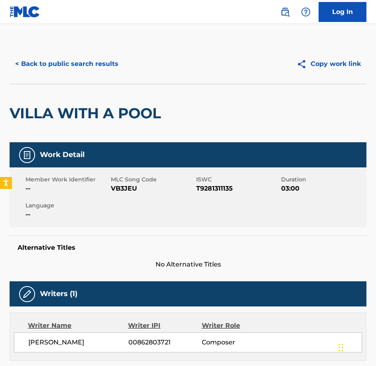
click at [130, 196] on div "Member Work Identifier -- MLC Song Code VB3JEU ISWC T9281311135 Duration 03:00 …" at bounding box center [188, 197] width 357 height 60
click at [114, 64] on button "< Back to public search results" at bounding box center [67, 64] width 115 height 20
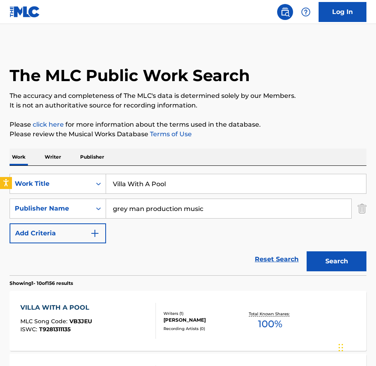
drag, startPoint x: 139, startPoint y: 179, endPoint x: 119, endPoint y: 176, distance: 20.2
click at [119, 176] on input "Villa With A Pool" at bounding box center [236, 183] width 260 height 19
paste input "White Elephant"
drag, startPoint x: 199, startPoint y: 186, endPoint x: 2, endPoint y: 165, distance: 198.2
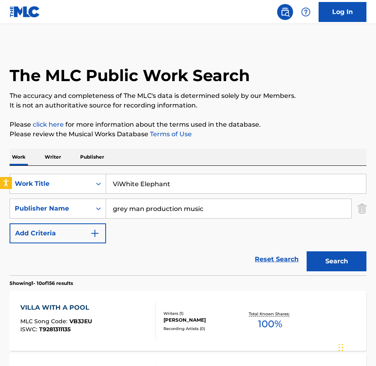
paste input "Search Form"
type input "White Elephant"
click at [307, 251] on button "Search" at bounding box center [337, 261] width 60 height 20
click at [85, 315] on div "WHITE ELEPHANT MLC Song Code : WB8GBX ISWC : T9281311260" at bounding box center [58, 321] width 76 height 36
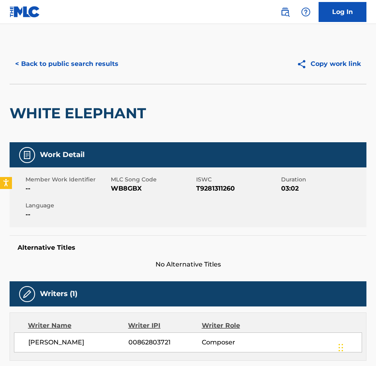
click at [116, 189] on span "WB8GBX" at bounding box center [152, 189] width 83 height 10
click at [86, 63] on button "< Back to public search results" at bounding box center [67, 64] width 115 height 20
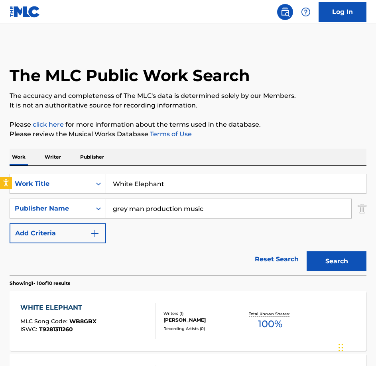
drag, startPoint x: 176, startPoint y: 181, endPoint x: 36, endPoint y: 169, distance: 140.7
click at [37, 174] on div "SearchWithCriteriabe21c2c7-3089-4aec-a1c5-02f3d7d33223 Work Title White Elephant" at bounding box center [188, 184] width 357 height 20
paste input "A Changed Person"
type input "A Changed Person"
click at [307, 251] on button "Search" at bounding box center [337, 261] width 60 height 20
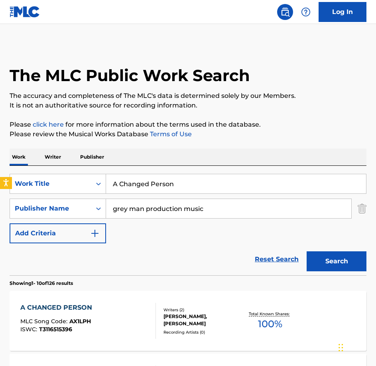
click at [117, 303] on div "A CHANGED PERSON MLC Song Code : AX1LPH ISWC : T3116515396" at bounding box center [88, 321] width 136 height 36
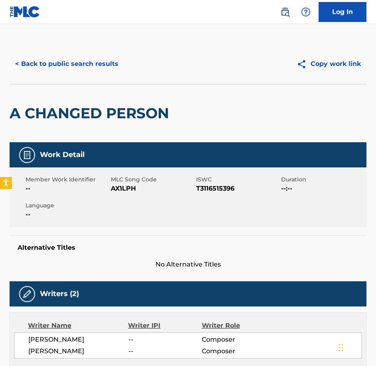
click at [127, 187] on span "AX1LPH" at bounding box center [152, 189] width 83 height 10
click at [71, 75] on div "< Back to public search results Copy work link" at bounding box center [188, 64] width 357 height 40
click at [71, 69] on button "< Back to public search results" at bounding box center [67, 64] width 115 height 20
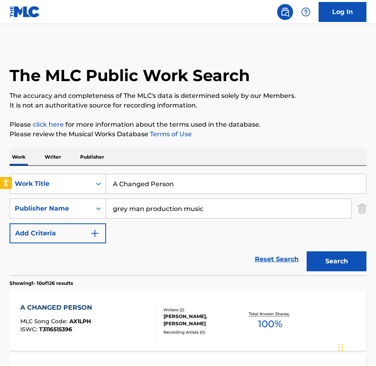
drag, startPoint x: 121, startPoint y: 161, endPoint x: 78, endPoint y: 153, distance: 43.1
paste input "Best Served Cold"
type input "Best Served Cold"
click at [307, 251] on button "Search" at bounding box center [337, 261] width 60 height 20
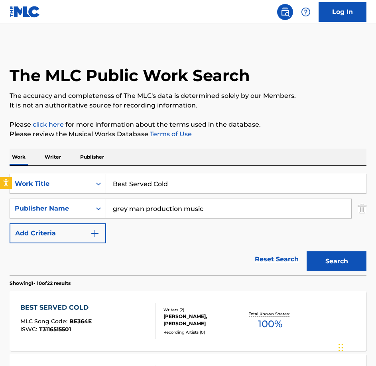
click at [129, 306] on div "BEST SERVED COLD MLC Song Code : BE364E ISWC : T3116515501" at bounding box center [88, 321] width 136 height 36
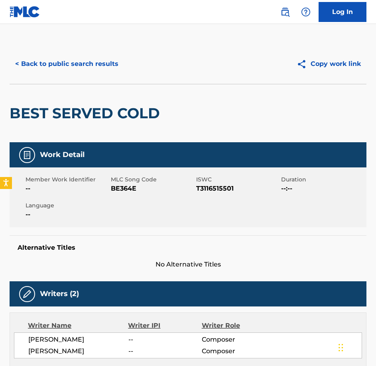
click at [117, 188] on span "BE364E" at bounding box center [152, 189] width 83 height 10
click at [100, 76] on div "< Back to public search results Copy work link" at bounding box center [188, 64] width 357 height 40
click at [87, 57] on button "< Back to public search results" at bounding box center [67, 64] width 115 height 20
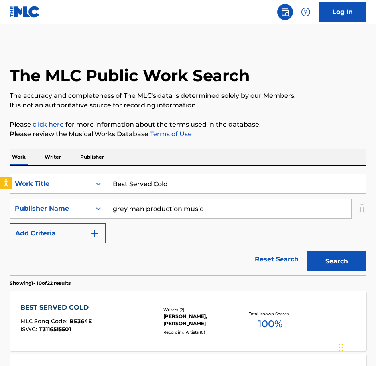
drag, startPoint x: 174, startPoint y: 181, endPoint x: 54, endPoint y: 147, distance: 124.5
paste input "trayal"
type input "Betrayal"
click at [307, 251] on button "Search" at bounding box center [337, 261] width 60 height 20
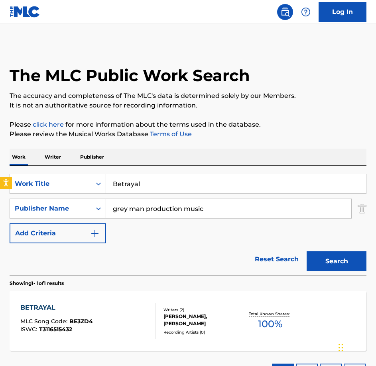
click at [129, 299] on div "BETRAYAL MLC Song Code : BE3ZD4 ISWC : T3116515432 Writers ( 2 ) [PERSON_NAME],…" at bounding box center [188, 321] width 357 height 60
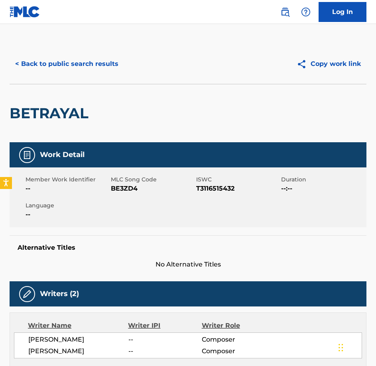
click at [119, 198] on div "Member Work Identifier -- MLC Song Code BE3ZD4 ISWC T3116515432 Duration --:-- …" at bounding box center [188, 197] width 357 height 60
click at [75, 46] on div "< Back to public search results Copy work link" at bounding box center [188, 64] width 357 height 40
click at [76, 55] on button "< Back to public search results" at bounding box center [67, 64] width 115 height 20
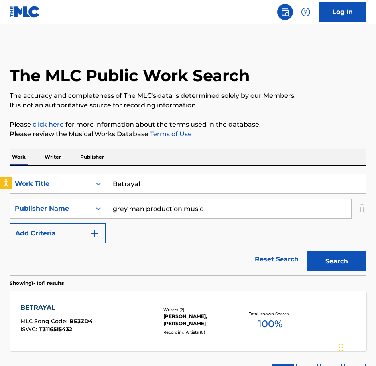
drag, startPoint x: 165, startPoint y: 178, endPoint x: 20, endPoint y: 164, distance: 146.3
click at [20, 164] on div "Work Writer Publisher SearchWithCriteriabe21c2c7-3089-4aec-a1c5-02f3d7d33223 Wo…" at bounding box center [188, 268] width 357 height 240
paste input "Entanglement"
type input "Entanglement"
click at [307, 251] on button "Search" at bounding box center [337, 261] width 60 height 20
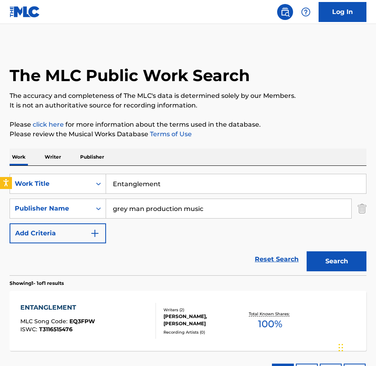
click at [107, 310] on div "ENTANGLEMENT MLC Song Code : EQ3FPW ISWC : T3116515476" at bounding box center [88, 321] width 136 height 36
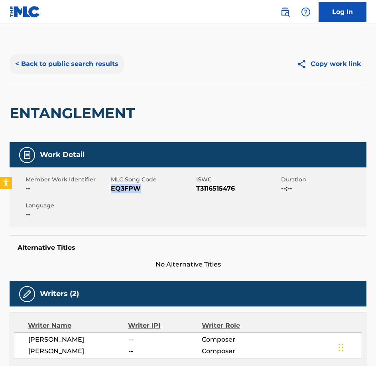
click at [86, 67] on button "< Back to public search results" at bounding box center [67, 64] width 115 height 20
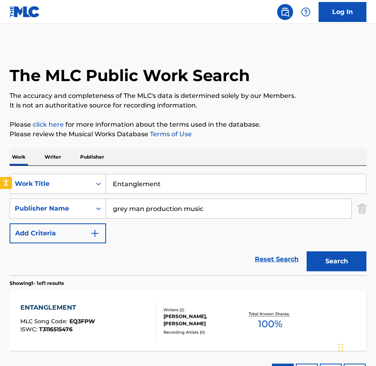
click at [50, 163] on div "Work Writer Publisher SearchWithCriteriabe21c2c7-3089-4aec-a1c5-02f3d7d33223 Wo…" at bounding box center [188, 268] width 357 height 240
type input "Introspective Ending"
click at [307, 251] on button "Search" at bounding box center [337, 261] width 60 height 20
click at [150, 306] on div at bounding box center [152, 321] width 6 height 36
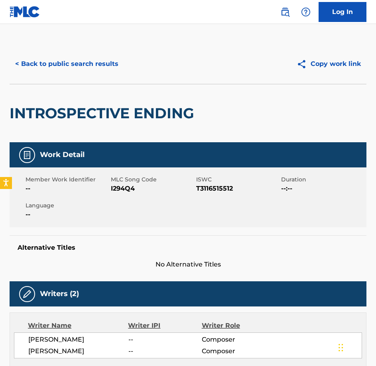
click at [123, 186] on span "I294Q4" at bounding box center [152, 189] width 83 height 10
click at [94, 55] on button "< Back to public search results" at bounding box center [67, 64] width 115 height 20
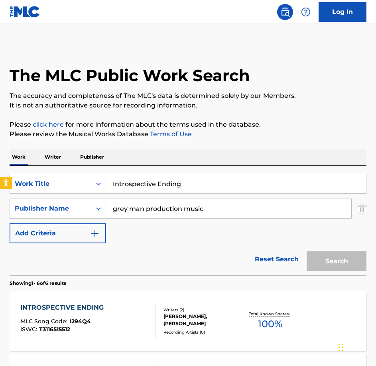
paste input "Lilies on the Casket"
drag, startPoint x: 206, startPoint y: 176, endPoint x: 111, endPoint y: 169, distance: 95.7
click at [111, 169] on div "SearchWithCriteriabe21c2c7-3089-4aec-a1c5-02f3d7d33223 Work Title Introspective…" at bounding box center [188, 220] width 357 height 109
type input "Lilies on the Casket"
click at [307, 251] on button "Search" at bounding box center [337, 261] width 60 height 20
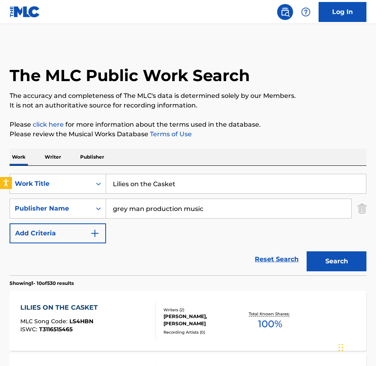
click at [141, 296] on div "LILIES ON THE CASKET MLC Song Code : LS4HBN ISWC : T3116515465 Writers ( 2 ) [P…" at bounding box center [188, 321] width 357 height 60
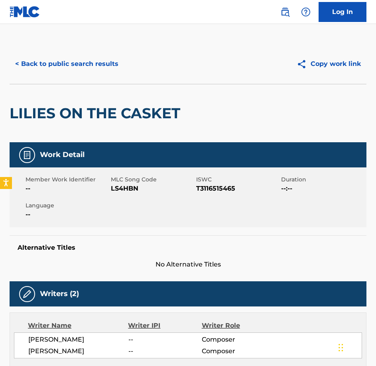
click at [128, 192] on span "LS4HBN" at bounding box center [152, 189] width 83 height 10
click at [18, 62] on button "< Back to public search results" at bounding box center [67, 64] width 115 height 20
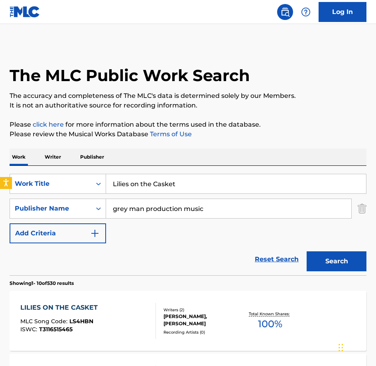
drag, startPoint x: 184, startPoint y: 182, endPoint x: 67, endPoint y: 165, distance: 118.5
paste input "Machiavellian"
type input "Machiavellian"
click at [307, 251] on button "Search" at bounding box center [337, 261] width 60 height 20
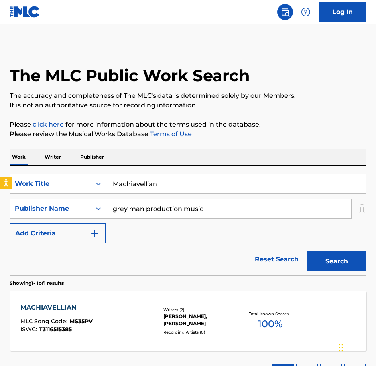
click at [120, 294] on div "MACHIAVELLIAN MLC Song Code : MS35PV ISWC : T3116515385 Writers ( 2 ) [PERSON_N…" at bounding box center [188, 321] width 357 height 60
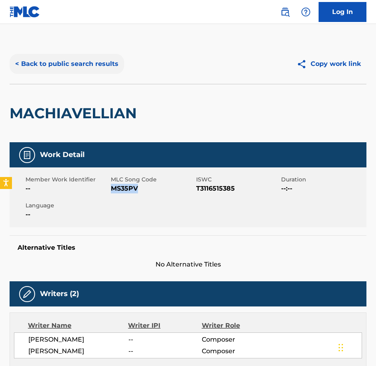
click at [81, 61] on button "< Back to public search results" at bounding box center [67, 64] width 115 height 20
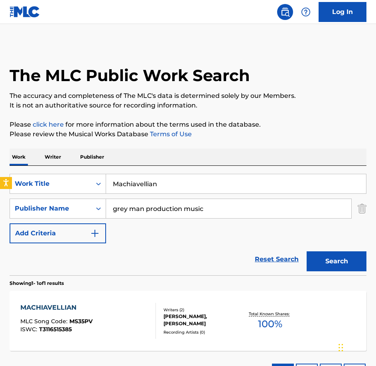
drag, startPoint x: 174, startPoint y: 179, endPoint x: 44, endPoint y: 160, distance: 131.2
click at [44, 160] on div "Work Writer Publisher SearchWithCriteriabe21c2c7-3089-4aec-a1c5-02f3d7d33223 Wo…" at bounding box center [188, 268] width 357 height 240
paste input "Nice Ending"
type input "Nice Ending"
click at [307, 251] on button "Search" at bounding box center [337, 261] width 60 height 20
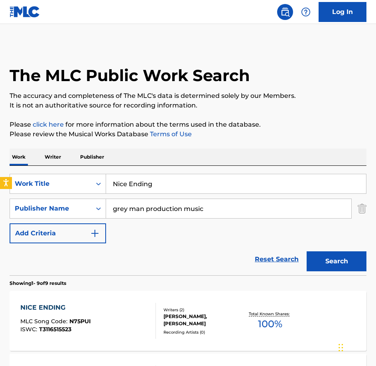
click at [118, 295] on div "NICE ENDING MLC Song Code : N75PUI ISWC : T3116515523 Writers ( 2 ) [PERSON_NAM…" at bounding box center [188, 321] width 357 height 60
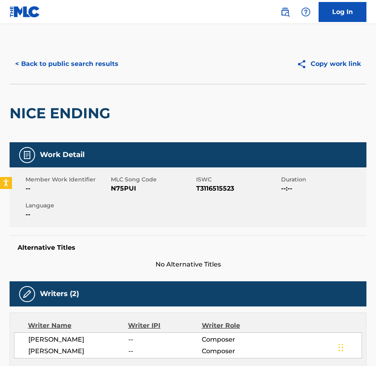
click at [125, 191] on span "N75PUI" at bounding box center [152, 189] width 83 height 10
click at [40, 63] on button "< Back to public search results" at bounding box center [67, 64] width 115 height 20
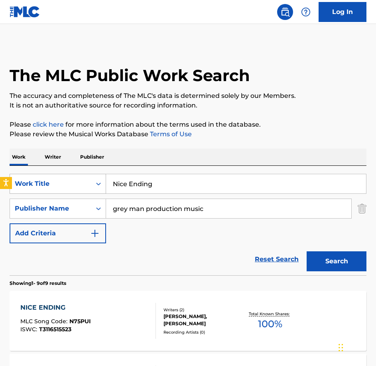
drag, startPoint x: 186, startPoint y: 177, endPoint x: 22, endPoint y: 184, distance: 164.2
click at [22, 184] on div "SearchWithCriteriabe21c2c7-3089-4aec-a1c5-02f3d7d33223 Work Title Nice Ending" at bounding box center [188, 184] width 357 height 20
paste input "Out of Options"
type input "Out of Options"
click at [307, 251] on button "Search" at bounding box center [337, 261] width 60 height 20
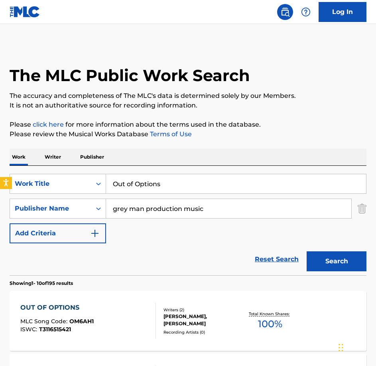
click at [135, 302] on div "OUT OF OPTIONS MLC Song Code : OM6AH1 ISWC : T3116515421 Writers ( 2 ) [PERSON_…" at bounding box center [188, 321] width 357 height 60
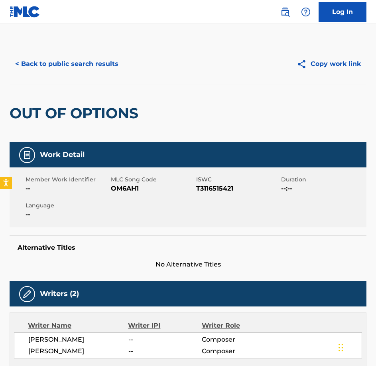
click at [128, 191] on span "OM6AH1" at bounding box center [152, 189] width 83 height 10
click at [107, 53] on div "< Back to public search results Copy work link" at bounding box center [188, 64] width 357 height 40
click at [102, 61] on button "< Back to public search results" at bounding box center [67, 64] width 115 height 20
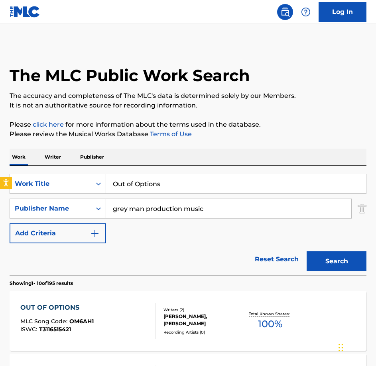
drag, startPoint x: 174, startPoint y: 181, endPoint x: 70, endPoint y: 171, distance: 104.6
click at [70, 174] on div "SearchWithCriteriabe21c2c7-3089-4aec-a1c5-02f3d7d33223 Work Title Out of Options" at bounding box center [188, 184] width 357 height 20
paste
type input "Ruthless"
click at [307, 251] on button "Search" at bounding box center [337, 261] width 60 height 20
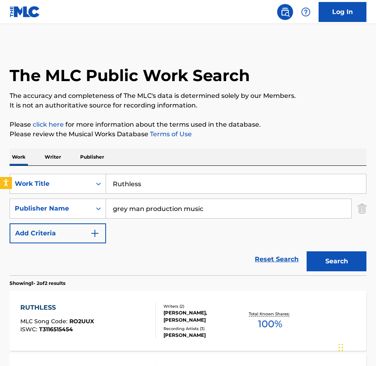
click at [77, 301] on div "RUTHLESS MLC Song Code : RO2UUX ISWC : T3116515454 Writers ( 2 ) [PERSON_NAME],…" at bounding box center [188, 321] width 357 height 60
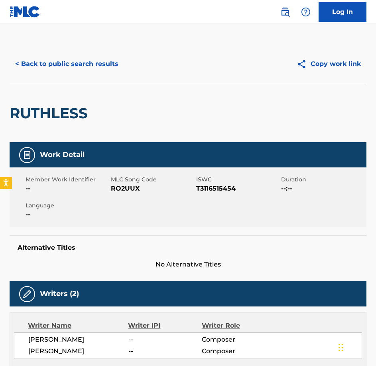
click at [122, 188] on span "RO2UUX" at bounding box center [152, 189] width 83 height 10
click at [53, 64] on button "< Back to public search results" at bounding box center [67, 64] width 115 height 20
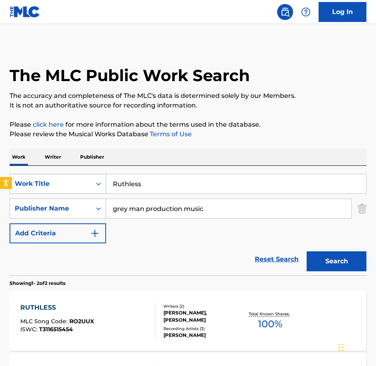
click at [49, 174] on div "SearchWithCriteriabe21c2c7-3089-4aec-a1c5-02f3d7d33223 Work Title Ruthless" at bounding box center [188, 184] width 357 height 20
type input "The Final Dance"
click at [307, 251] on button "Search" at bounding box center [337, 261] width 60 height 20
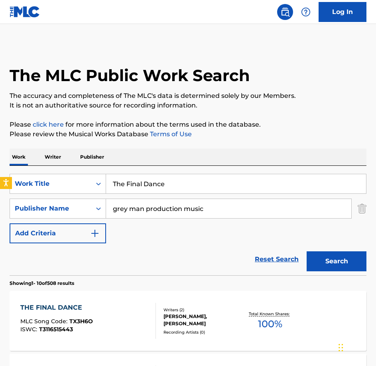
click at [119, 304] on div "THE FINAL DANCE MLC Song Code : TX3H6O ISWC : T3116515443" at bounding box center [88, 321] width 136 height 36
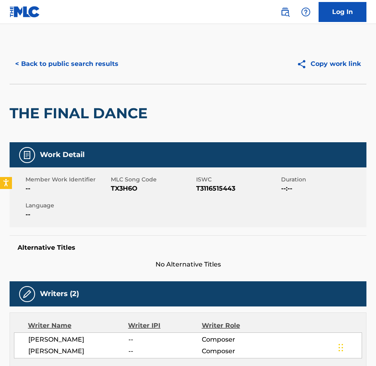
click at [131, 193] on div "Member Work Identifier -- MLC Song Code TX3H6O ISWC T3116515443 Duration --:-- …" at bounding box center [188, 197] width 357 height 60
click at [101, 57] on button "< Back to public search results" at bounding box center [67, 64] width 115 height 20
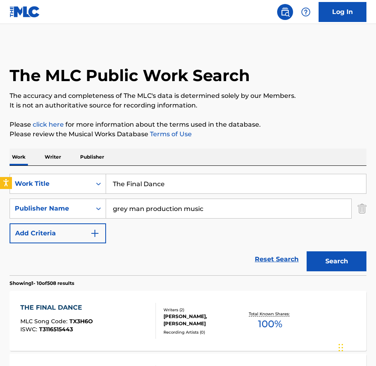
drag, startPoint x: 106, startPoint y: 174, endPoint x: 16, endPoint y: 147, distance: 94.5
type input "The Sand Timer"
click at [307, 251] on button "Search" at bounding box center [337, 261] width 60 height 20
click at [73, 327] on div "ISWC : T3116515487" at bounding box center [56, 329] width 72 height 6
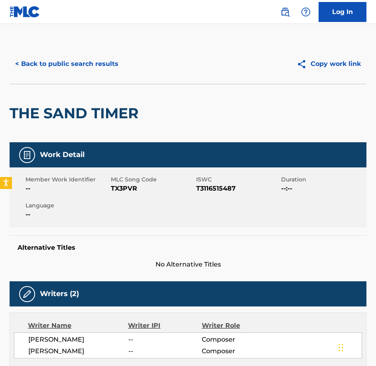
click at [128, 184] on span "TX3PVR" at bounding box center [152, 189] width 83 height 10
click at [59, 75] on div "< Back to public search results Copy work link" at bounding box center [188, 64] width 357 height 40
click at [59, 69] on button "< Back to public search results" at bounding box center [67, 64] width 115 height 20
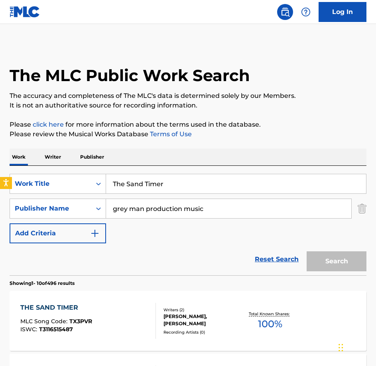
click at [76, 172] on div "SearchWithCriteriabe21c2c7-3089-4aec-a1c5-02f3d7d33223 Work Title The Sand Time…" at bounding box center [188, 220] width 357 height 109
type input "They Smell Blood"
click at [307, 251] on button "Search" at bounding box center [337, 261] width 60 height 20
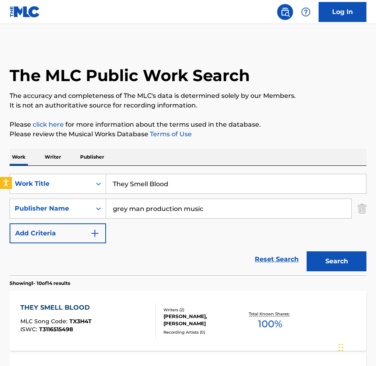
click at [117, 303] on div "THEY SMELL BLOOD MLC Song Code : TX3H4T ISWC : T3116515498" at bounding box center [88, 321] width 136 height 36
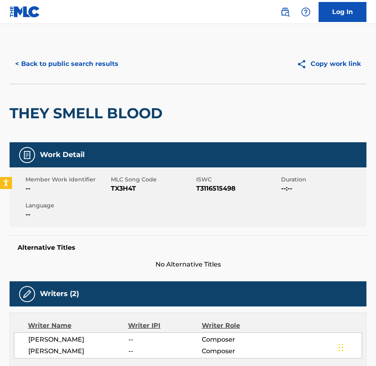
click at [132, 184] on span "TX3H4T" at bounding box center [152, 189] width 83 height 10
click at [39, 70] on button "< Back to public search results" at bounding box center [67, 64] width 115 height 20
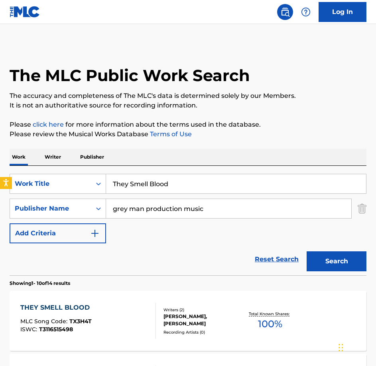
drag, startPoint x: 127, startPoint y: 172, endPoint x: 36, endPoint y: 151, distance: 93.4
type input "Fishing With Father"
click at [307, 251] on button "Search" at bounding box center [337, 261] width 60 height 20
click at [133, 311] on div "FISHING WITH FATHER MLC Song Code : FE9MB9 ISWC : T9256943096" at bounding box center [88, 321] width 136 height 36
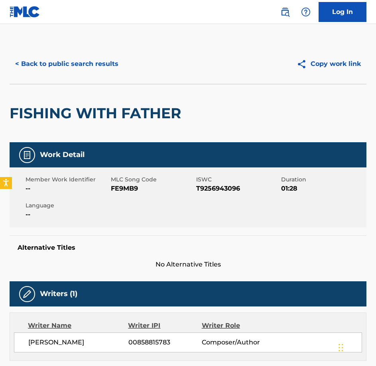
click at [123, 188] on span "FE9MB9" at bounding box center [152, 189] width 83 height 10
click at [77, 61] on button "< Back to public search results" at bounding box center [67, 64] width 115 height 20
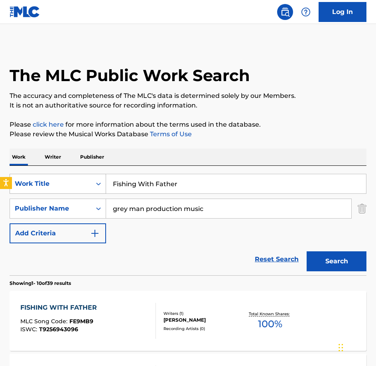
drag, startPoint x: 202, startPoint y: 188, endPoint x: 74, endPoint y: 175, distance: 128.9
click at [74, 175] on div "SearchWithCriteriabe21c2c7-3089-4aec-a1c5-02f3d7d33223 Work Title Fishing With …" at bounding box center [188, 184] width 357 height 20
type input "Old Town Sweetheart"
click at [307, 251] on button "Search" at bounding box center [337, 261] width 60 height 20
click at [112, 306] on div "OLD TOWN SWEETHEART MLC Song Code : OC11IJ ISWC : T9256943085" at bounding box center [88, 321] width 136 height 36
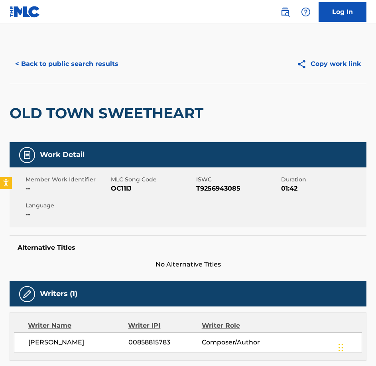
click at [127, 186] on span "OC11IJ" at bounding box center [152, 189] width 83 height 10
click at [87, 70] on button "< Back to public search results" at bounding box center [67, 64] width 115 height 20
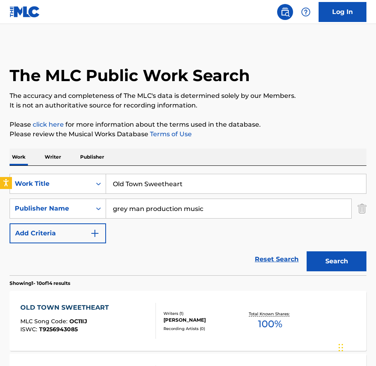
drag, startPoint x: 126, startPoint y: 181, endPoint x: 153, endPoint y: 182, distance: 27.2
click at [114, 182] on div "Old Town Sweetheart" at bounding box center [236, 184] width 261 height 20
click at [103, 190] on div "SearchWithCriteriabe21c2c7-3089-4aec-a1c5-02f3d7d33223 Work Title Old Town Swee…" at bounding box center [188, 184] width 357 height 20
click at [171, 184] on input "Old Town Sweetheart" at bounding box center [236, 183] width 260 height 19
drag, startPoint x: 188, startPoint y: 182, endPoint x: 61, endPoint y: 180, distance: 126.5
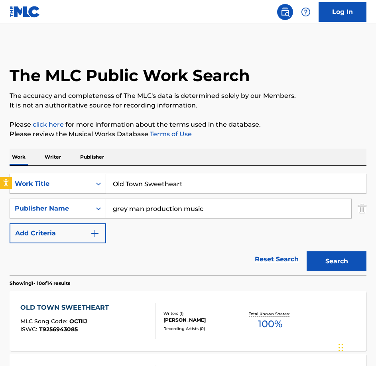
click at [61, 180] on div "SearchWithCriteriabe21c2c7-3089-4aec-a1c5-02f3d7d33223 Work Title Old Town Swee…" at bounding box center [188, 184] width 357 height 20
type input "Still Is The Loch"
click at [307, 251] on button "Search" at bounding box center [337, 261] width 60 height 20
click at [72, 310] on div "STILL IS THE LOCH" at bounding box center [56, 308] width 73 height 10
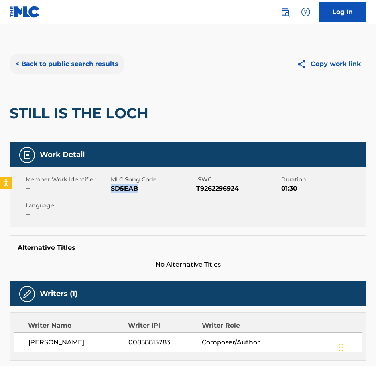
click at [66, 64] on button "< Back to public search results" at bounding box center [67, 64] width 115 height 20
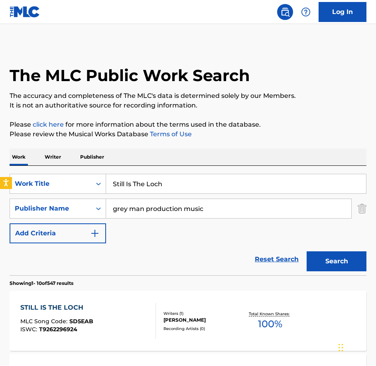
drag, startPoint x: 91, startPoint y: 165, endPoint x: 50, endPoint y: 151, distance: 43.3
type input "The Cobbler"
click at [307, 251] on button "Search" at bounding box center [337, 261] width 60 height 20
click at [115, 295] on div "THE COBBLER MLC Song Code : TE58ZI ISWC : T3202012764 Writers ( 1 ) [PERSON_NAM…" at bounding box center [188, 321] width 357 height 60
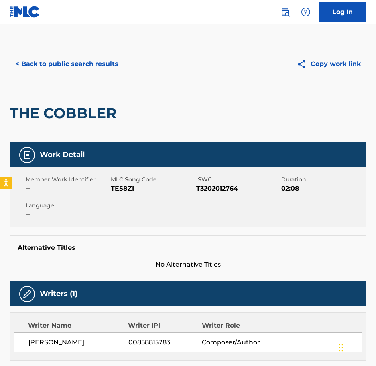
click at [119, 195] on div "Member Work Identifier -- MLC Song Code TE58ZI ISWC T3202012764 Duration 02:08 …" at bounding box center [188, 197] width 357 height 60
drag, startPoint x: 20, startPoint y: 49, endPoint x: 36, endPoint y: 56, distance: 17.1
click at [22, 49] on div "< Back to public search results Copy work link" at bounding box center [188, 64] width 357 height 40
click at [36, 56] on button "< Back to public search results" at bounding box center [67, 64] width 115 height 20
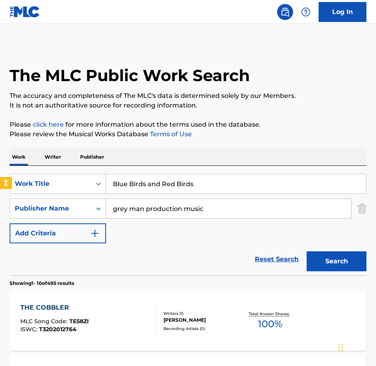
type input "Blue Birds and Red Birds"
click at [307, 251] on button "Search" at bounding box center [337, 261] width 60 height 20
click at [97, 304] on div "BLUE BIRDS AND RED BIRDS" at bounding box center [70, 308] width 101 height 10
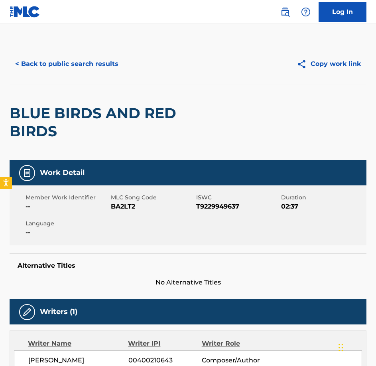
click at [125, 203] on span "BA2LT2" at bounding box center [152, 207] width 83 height 10
click at [108, 61] on button "< Back to public search results" at bounding box center [67, 64] width 115 height 20
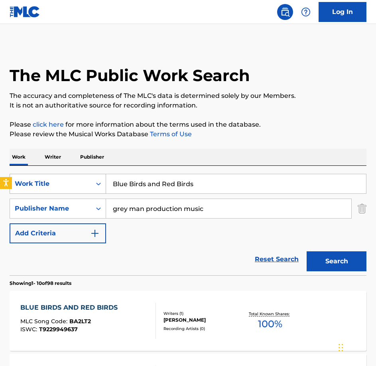
drag, startPoint x: 201, startPoint y: 187, endPoint x: 27, endPoint y: 182, distance: 174.1
click at [27, 186] on div "SearchWithCriteriabe21c2c7-3089-4aec-a1c5-02f3d7d33223 Work Title Blue Birds an…" at bounding box center [188, 184] width 357 height 20
type input "[PERSON_NAME]"
click at [307, 251] on button "Search" at bounding box center [337, 261] width 60 height 20
click at [99, 312] on div "BRITTLE MALLETS MLC Song Code : BA2EEW ISWC : T9229949693" at bounding box center [88, 321] width 136 height 36
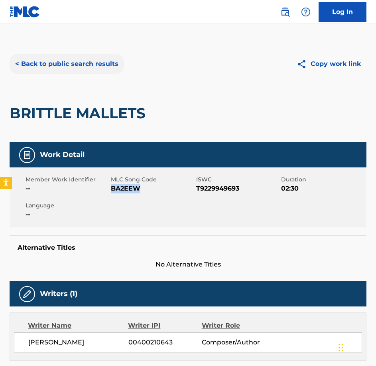
click at [99, 63] on button "< Back to public search results" at bounding box center [67, 64] width 115 height 20
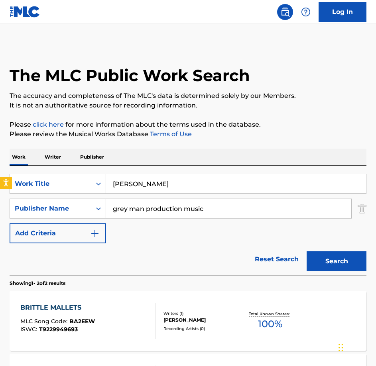
drag, startPoint x: 159, startPoint y: 189, endPoint x: 32, endPoint y: 168, distance: 129.1
click at [32, 168] on div "SearchWithCriteriabe21c2c7-3089-4aec-a1c5-02f3d7d33223 Work Title Brittle Malle…" at bounding box center [188, 220] width 357 height 109
type input "Carnivore"
click at [307, 251] on button "Search" at bounding box center [337, 261] width 60 height 20
click at [123, 303] on div "CARNIVORE MLC Song Code : CB5788 ISWC : T9232356784" at bounding box center [88, 321] width 136 height 36
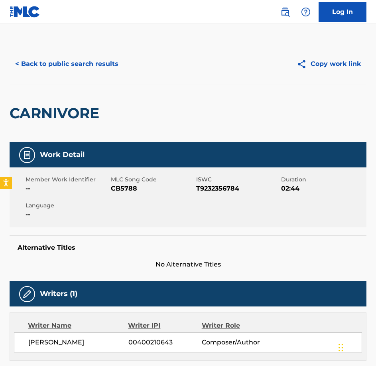
click at [132, 188] on span "CB5788" at bounding box center [152, 189] width 83 height 10
click at [107, 59] on button "< Back to public search results" at bounding box center [67, 64] width 115 height 20
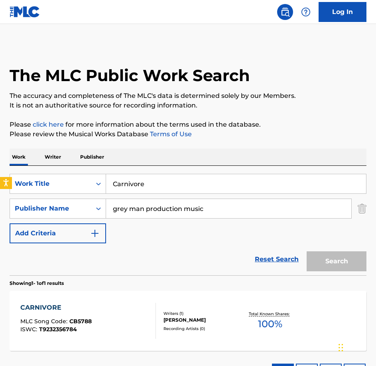
click at [48, 163] on div "Work Writer Publisher SearchWithCriteriabe21c2c7-3089-4aec-a1c5-02f3d7d33223 Wo…" at bounding box center [188, 268] width 357 height 240
type input "Phat Beast"
click at [307, 251] on button "Search" at bounding box center [337, 261] width 60 height 20
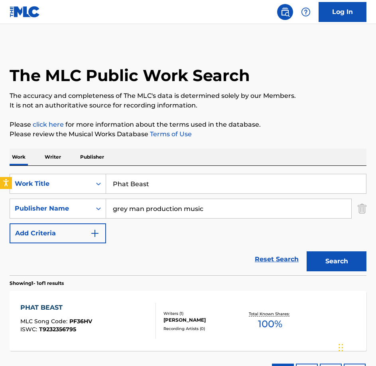
click at [138, 318] on div "PHAT BEAST MLC Song Code : PF36HV ISWC : T9232356795" at bounding box center [88, 321] width 136 height 36
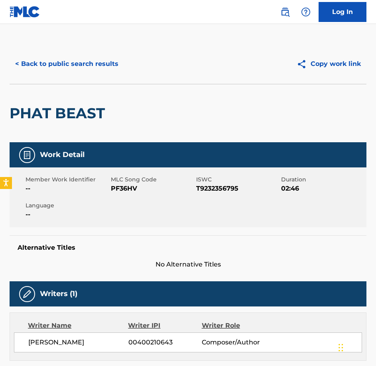
click at [139, 188] on span "PF36HV" at bounding box center [152, 189] width 83 height 10
click at [134, 188] on span "PF36HV" at bounding box center [152, 189] width 83 height 10
click at [110, 66] on button "< Back to public search results" at bounding box center [67, 64] width 115 height 20
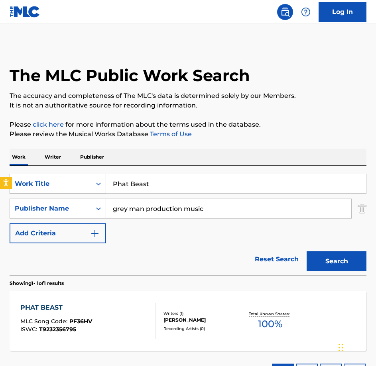
click at [82, 182] on div "SearchWithCriteriabe21c2c7-3089-4aec-a1c5-02f3d7d33223 Work Title Phat Beast" at bounding box center [188, 184] width 357 height 20
type input "Problem Solving"
click at [307, 251] on button "Search" at bounding box center [337, 261] width 60 height 20
click at [124, 303] on div "PROBLEM SOLVING MLC Song Code : PF4EGI ISWC : T9229949604 Writers ( 1 ) [PERSON…" at bounding box center [188, 321] width 357 height 60
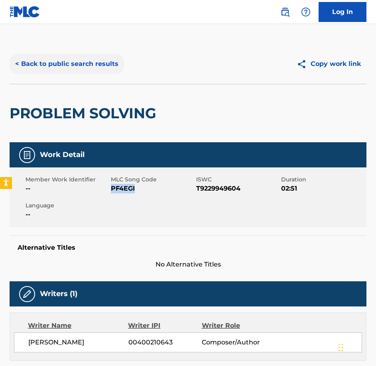
click at [100, 69] on button "< Back to public search results" at bounding box center [67, 64] width 115 height 20
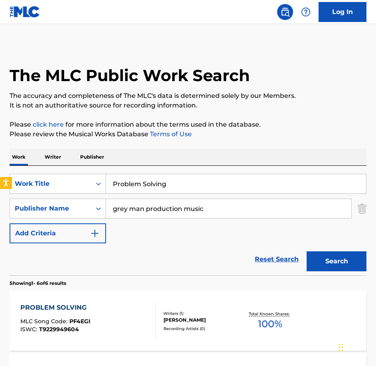
drag, startPoint x: 185, startPoint y: 194, endPoint x: 85, endPoint y: 172, distance: 102.2
click at [95, 179] on div "SearchWithCriteriabe21c2c7-3089-4aec-a1c5-02f3d7d33223 Work Title Problem Solvi…" at bounding box center [188, 184] width 357 height 20
type input "Skipping Stones"
click at [307, 251] on button "Search" at bounding box center [337, 261] width 60 height 20
drag, startPoint x: 148, startPoint y: 302, endPoint x: 131, endPoint y: 303, distance: 18.0
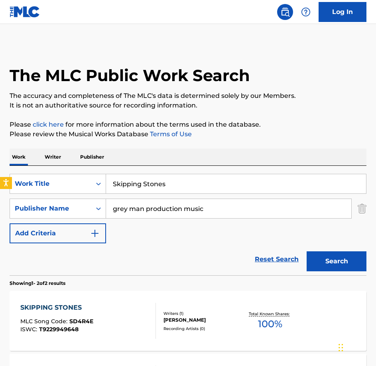
click at [131, 303] on div "SKIPPING STONES MLC Song Code : SD4R4E ISWC : T9229949648" at bounding box center [88, 321] width 136 height 36
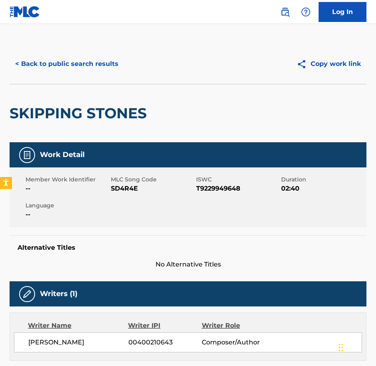
click at [121, 188] on span "SD4R4E" at bounding box center [152, 189] width 83 height 10
click at [86, 73] on button "< Back to public search results" at bounding box center [67, 64] width 115 height 20
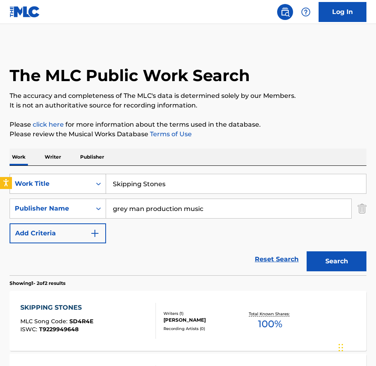
drag, startPoint x: 203, startPoint y: 181, endPoint x: 84, endPoint y: 177, distance: 119.0
click at [84, 177] on div "SearchWithCriteriabe21c2c7-3089-4aec-a1c5-02f3d7d33223 Work Title Skipping Ston…" at bounding box center [188, 184] width 357 height 20
type input "Spokes"
click at [307, 251] on button "Search" at bounding box center [337, 261] width 60 height 20
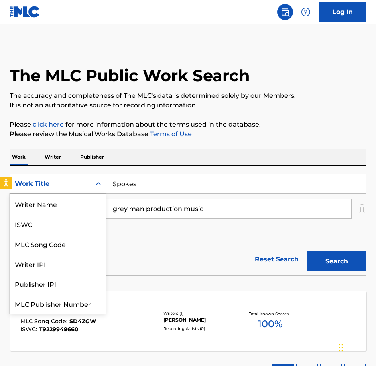
scroll to position [20, 0]
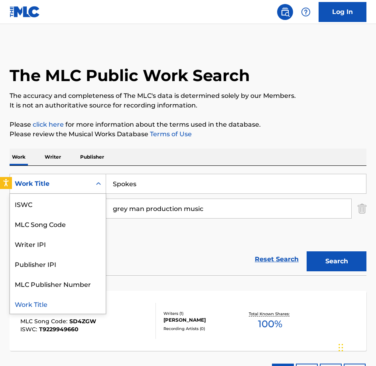
drag, startPoint x: 84, startPoint y: 177, endPoint x: 304, endPoint y: 160, distance: 221.0
click at [304, 160] on div "Work Writer Publisher" at bounding box center [188, 156] width 357 height 17
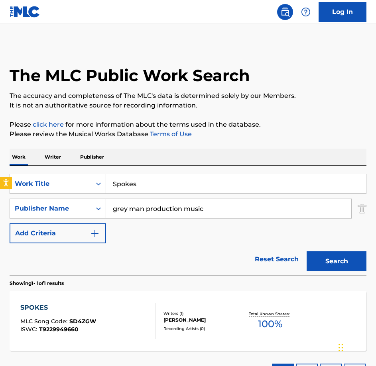
click at [134, 306] on div "SPOKES MLC Song Code : SD4ZGW ISWC : T9229949660" at bounding box center [88, 321] width 136 height 36
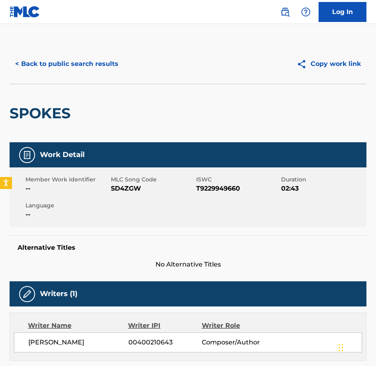
click at [118, 187] on span "SD4ZGW" at bounding box center [152, 189] width 83 height 10
click at [89, 60] on button "< Back to public search results" at bounding box center [67, 64] width 115 height 20
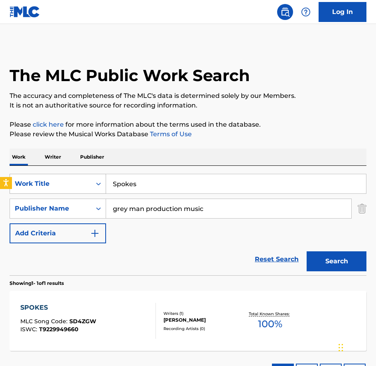
click at [83, 179] on div "SearchWithCriteriabe21c2c7-3089-4aec-a1c5-02f3d7d33223 Work Title Spokes" at bounding box center [188, 184] width 357 height 20
type input "Toothy Smile"
click at [307, 251] on button "Search" at bounding box center [337, 261] width 60 height 20
click at [115, 304] on div "TOOTHY SMILE MLC Song Code : TC52DK ISWC : T9229949682" at bounding box center [88, 321] width 136 height 36
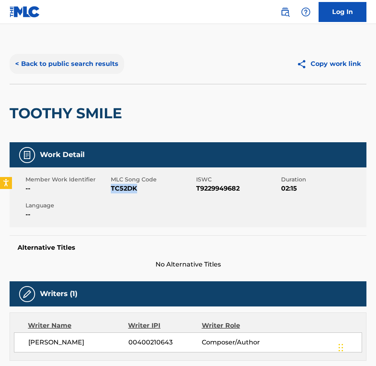
click at [87, 59] on button "< Back to public search results" at bounding box center [67, 64] width 115 height 20
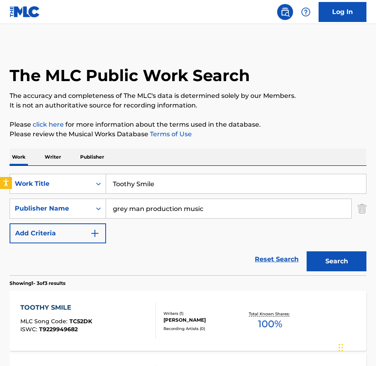
click at [131, 303] on div "TOOTHY SMILE MLC Song Code : TC52DK ISWC : T9229949682" at bounding box center [88, 321] width 136 height 36
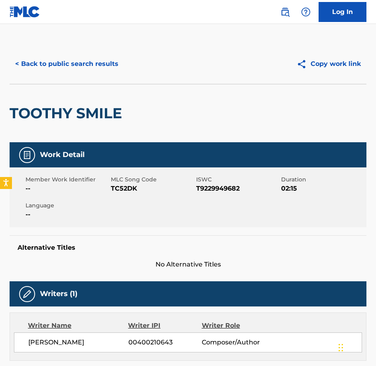
click at [38, 51] on div "< Back to public search results Copy work link" at bounding box center [188, 64] width 357 height 40
click at [46, 67] on button "< Back to public search results" at bounding box center [67, 64] width 115 height 20
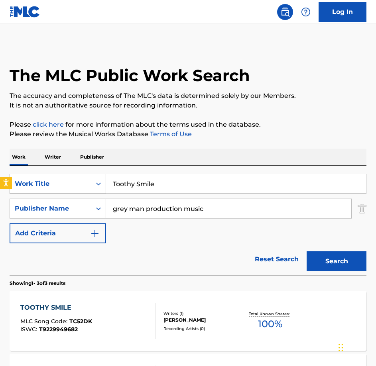
drag, startPoint x: 150, startPoint y: 188, endPoint x: 17, endPoint y: 184, distance: 132.6
click at [17, 184] on div "SearchWithCriteriabe21c2c7-3089-4aec-a1c5-02f3d7d33223 Work Title Toothy Smile" at bounding box center [188, 184] width 357 height 20
type input "Top Boy"
click at [307, 251] on button "Search" at bounding box center [337, 261] width 60 height 20
click at [77, 298] on div "TOP BOY MLC Song Code : TC5M7X ISWC : T9232356819 Writers ( 1 ) [PERSON_NAME] R…" at bounding box center [188, 321] width 357 height 60
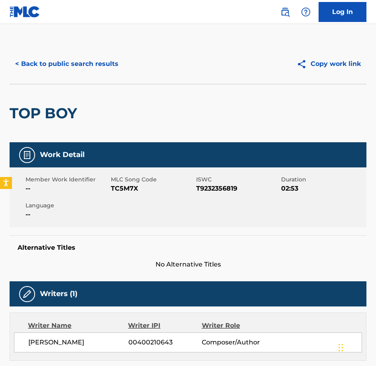
click at [123, 187] on span "TC5M7X" at bounding box center [152, 189] width 83 height 10
click at [91, 73] on button "< Back to public search results" at bounding box center [67, 64] width 115 height 20
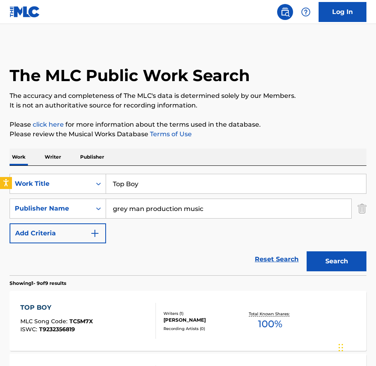
drag, startPoint x: 204, startPoint y: 180, endPoint x: 70, endPoint y: 173, distance: 133.5
click at [71, 174] on div "SearchWithCriteriabe21c2c7-3089-4aec-a1c5-02f3d7d33223 Work Title Top Boy" at bounding box center [188, 184] width 357 height 20
type input "We Stop For No One"
click at [307, 251] on button "Search" at bounding box center [337, 261] width 60 height 20
click at [139, 316] on div "WE STOP FOR NO ONE MLC Song Code : WB78SM ISWC : T9232356831" at bounding box center [88, 321] width 136 height 36
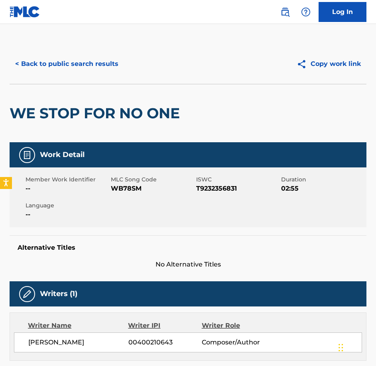
click at [138, 185] on span "WB78SM" at bounding box center [152, 189] width 83 height 10
click at [39, 65] on button "< Back to public search results" at bounding box center [67, 64] width 115 height 20
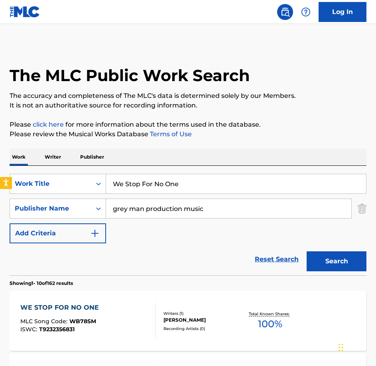
type input "Wooden Words"
click at [307, 251] on button "Search" at bounding box center [337, 261] width 60 height 20
click at [119, 310] on div "WOODEN WORDS MLC Song Code : WB78ML ISWC : T9229949659" at bounding box center [88, 321] width 136 height 36
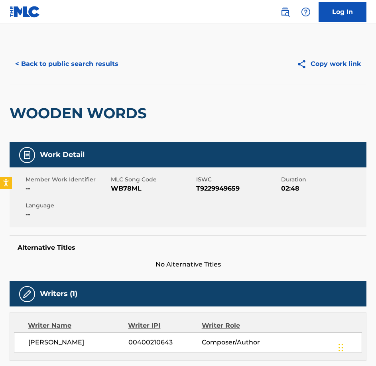
click at [131, 190] on span "WB78ML" at bounding box center [152, 189] width 83 height 10
click at [88, 64] on button "< Back to public search results" at bounding box center [67, 64] width 115 height 20
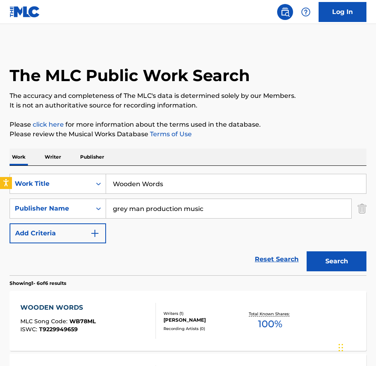
drag, startPoint x: 179, startPoint y: 183, endPoint x: 18, endPoint y: 152, distance: 164.2
type input "A Meeting With Her Majesty"
click at [307, 251] on button "Search" at bounding box center [337, 261] width 60 height 20
click at [95, 294] on div "A MEETING WITH HER MAJESTY MLC Song Code : AA6YQ7 ISWC : T9312897748 Writers ( …" at bounding box center [188, 321] width 357 height 60
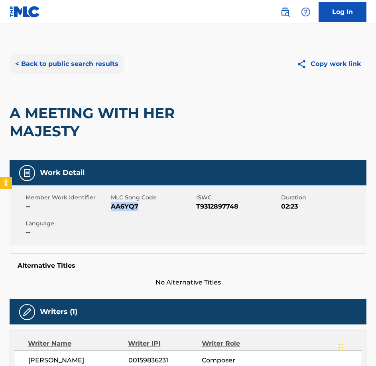
click at [86, 67] on button "< Back to public search results" at bounding box center [67, 64] width 115 height 20
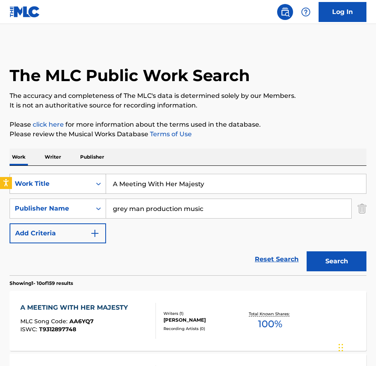
drag, startPoint x: 172, startPoint y: 186, endPoint x: 64, endPoint y: 186, distance: 108.6
click at [64, 186] on div "SearchWithCriteriabe21c2c7-3089-4aec-a1c5-02f3d7d33223 Work Title A Meeting Wit…" at bounding box center [188, 184] width 357 height 20
type input "At Night They Come To Life"
click at [307, 251] on button "Search" at bounding box center [337, 261] width 60 height 20
click at [127, 305] on div "AT NIGHT THEY COME TO LIFE MLC Song Code : AX0608 ISWC : T3021267103" at bounding box center [88, 321] width 136 height 36
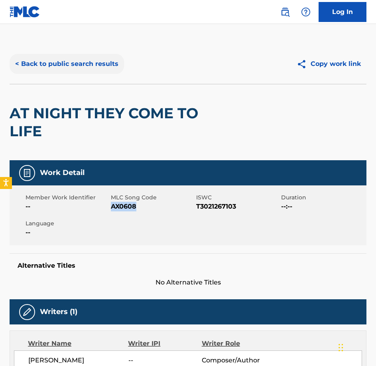
click at [58, 70] on button "< Back to public search results" at bounding box center [67, 64] width 115 height 20
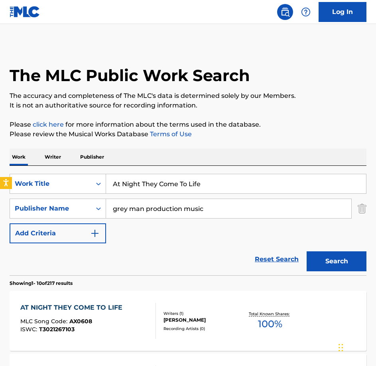
drag, startPoint x: 231, startPoint y: 176, endPoint x: 6, endPoint y: 174, distance: 225.2
type input "Bullingdon Bumbler"
click at [307, 251] on button "Search" at bounding box center [337, 261] width 60 height 20
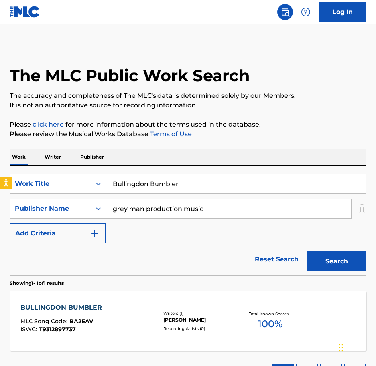
click at [37, 335] on div "BULLINGDON BUMBLER MLC Song Code : BA2EAV ISWC : T9312897737" at bounding box center [63, 321] width 86 height 36
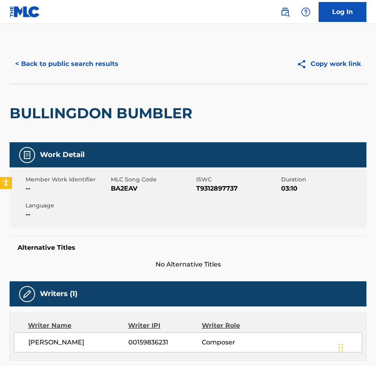
click at [119, 194] on div "Member Work Identifier -- MLC Song Code BA2EAV ISWC T9312897737 Duration 03:10 …" at bounding box center [188, 197] width 357 height 60
click at [91, 82] on div "< Back to public search results Copy work link BULLINGDON BUMBLER" at bounding box center [188, 93] width 357 height 98
drag, startPoint x: 91, startPoint y: 76, endPoint x: 91, endPoint y: 68, distance: 8.0
click at [91, 68] on button "< Back to public search results" at bounding box center [67, 64] width 115 height 20
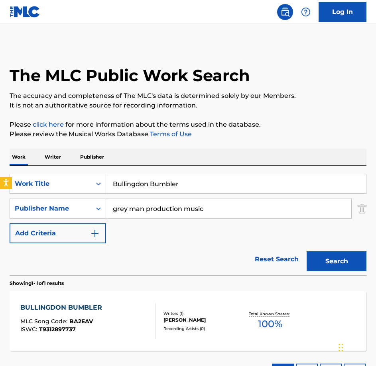
drag, startPoint x: 91, startPoint y: 189, endPoint x: -2, endPoint y: 183, distance: 93.6
click at [0, 183] on html "Accessibility Screen-Reader Guide, Feedback, and Issue Reporting | New window 0…" at bounding box center [188, 183] width 376 height 366
type input "Campaigners"
click at [307, 251] on button "Search" at bounding box center [337, 261] width 60 height 20
click at [91, 319] on span "CB506X" at bounding box center [80, 320] width 23 height 7
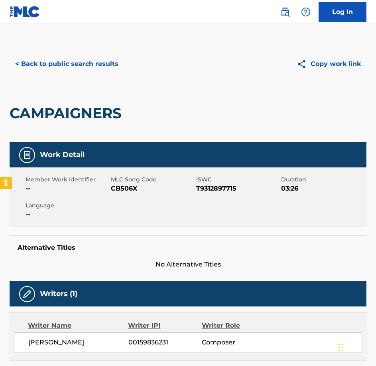
click at [128, 184] on span "CB506X" at bounding box center [152, 189] width 83 height 10
click at [97, 59] on button "< Back to public search results" at bounding box center [67, 64] width 115 height 20
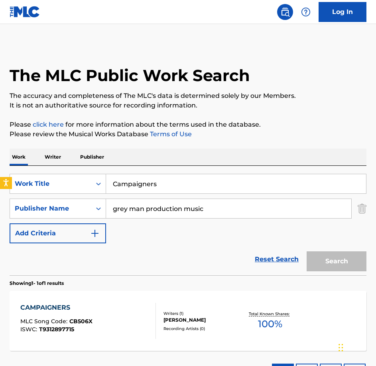
click at [0, 158] on html "Accessibility Screen-Reader Guide, Feedback, and Issue Reporting | New window 0…" at bounding box center [188, 183] width 376 height 366
type input "Corridors of Power"
click at [307, 251] on button "Search" at bounding box center [337, 261] width 60 height 20
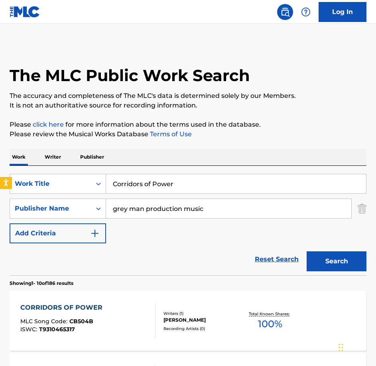
click at [77, 297] on div "CORRIDORS OF POWER MLC Song Code : CB504B ISWC : T9310465317 Writers ( 1 ) [PER…" at bounding box center [188, 321] width 357 height 60
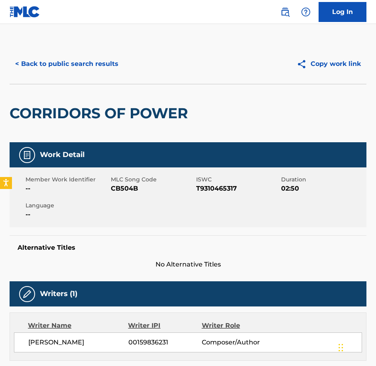
click at [129, 189] on span "CB504B" at bounding box center [152, 189] width 83 height 10
click at [82, 69] on button "< Back to public search results" at bounding box center [67, 64] width 115 height 20
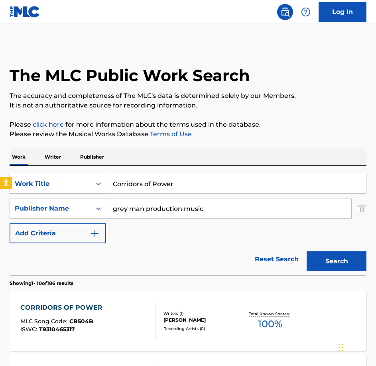
click at [11, 190] on div "SearchWithCriteriabe21c2c7-3089-4aec-a1c5-02f3d7d33223 Work Title Corridors of …" at bounding box center [188, 184] width 357 height 20
type input "Dark Horse"
click at [307, 251] on button "Search" at bounding box center [337, 261] width 60 height 20
click at [71, 311] on div "DARK HORSE" at bounding box center [56, 308] width 73 height 10
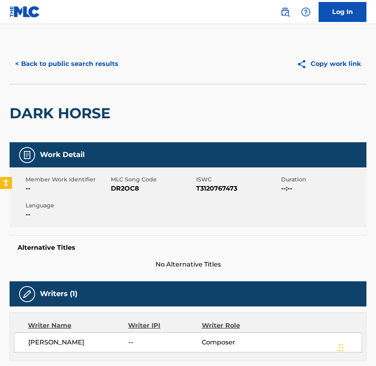
click at [141, 196] on div "Member Work Identifier -- MLC Song Code DR2OC8 ISWC T3120767473 Duration --:-- …" at bounding box center [188, 197] width 357 height 60
click at [135, 192] on span "DR2OC8" at bounding box center [152, 189] width 83 height 10
click at [83, 57] on button "< Back to public search results" at bounding box center [67, 64] width 115 height 20
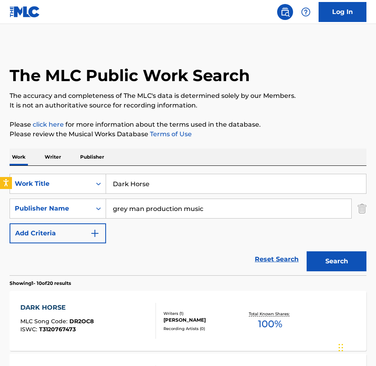
drag, startPoint x: 62, startPoint y: 164, endPoint x: 46, endPoint y: 158, distance: 17.1
type input "Deny Deny Deny"
click at [307, 251] on button "Search" at bounding box center [337, 261] width 60 height 20
click at [80, 311] on div "DENY DENY DENY" at bounding box center [56, 308] width 73 height 10
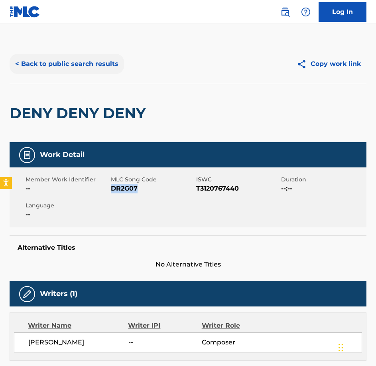
click at [79, 59] on button "< Back to public search results" at bounding box center [67, 64] width 115 height 20
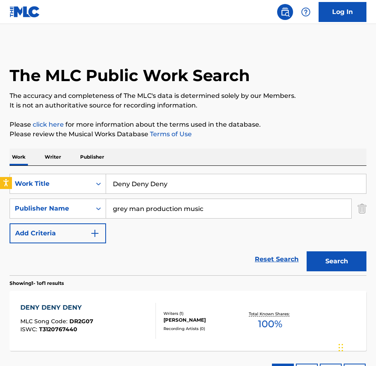
drag, startPoint x: 178, startPoint y: 188, endPoint x: 19, endPoint y: 158, distance: 162.5
click at [42, 163] on div "Work Writer Publisher SearchWithCriteriabe21c2c7-3089-4aec-a1c5-02f3d7d33223 Wo…" at bounding box center [188, 268] width 357 height 240
type input "Deposition of A Mole"
click at [307, 251] on button "Search" at bounding box center [337, 261] width 60 height 20
click at [120, 296] on div "DEPOSITION OF A MOLE MLC Song Code : DB6E7S ISWC : T9290340908 Writers ( 1 ) [P…" at bounding box center [188, 321] width 357 height 60
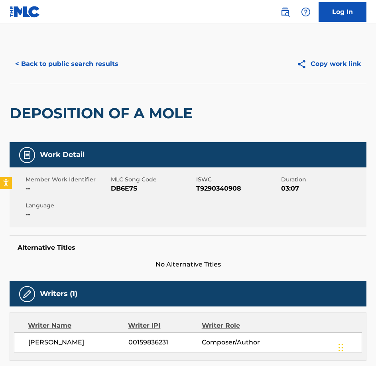
click at [117, 195] on div "Member Work Identifier -- MLC Song Code DB6E7S ISWC T9290340908 Duration 03:07 …" at bounding box center [188, 197] width 357 height 60
click at [115, 57] on button "< Back to public search results" at bounding box center [67, 64] width 115 height 20
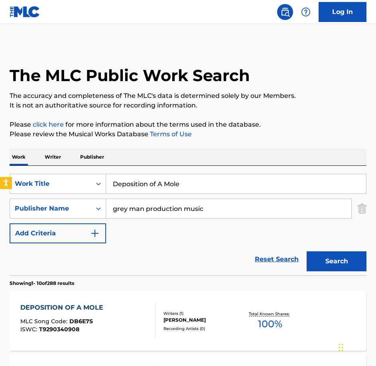
click at [0, 188] on html "Accessibility Screen-Reader Guide, Feedback, and Issue Reporting | New window 0…" at bounding box center [188, 183] width 376 height 366
type input "Do Not Be Deceived"
click at [307, 251] on button "Search" at bounding box center [337, 261] width 60 height 20
click at [84, 318] on span "DR2OKL" at bounding box center [81, 320] width 24 height 7
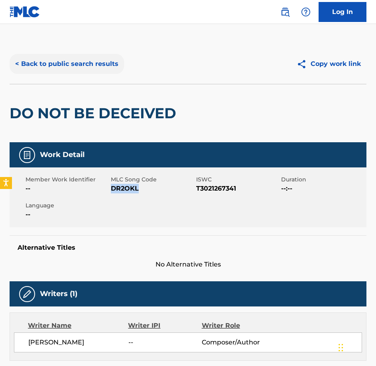
click at [98, 67] on button "< Back to public search results" at bounding box center [67, 64] width 115 height 20
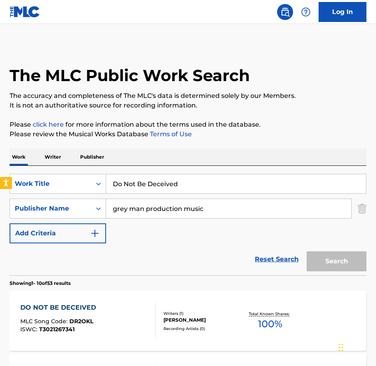
click at [175, 184] on input "Do Not Be Deceived" at bounding box center [236, 183] width 260 height 19
drag, startPoint x: 177, startPoint y: 179, endPoint x: 183, endPoint y: 182, distance: 6.4
click at [165, 179] on input "Do Not Be Deceived" at bounding box center [236, 183] width 260 height 19
click at [175, 182] on input "Do Not Be Deceived" at bounding box center [236, 183] width 260 height 19
drag, startPoint x: 140, startPoint y: 184, endPoint x: 102, endPoint y: 184, distance: 38.3
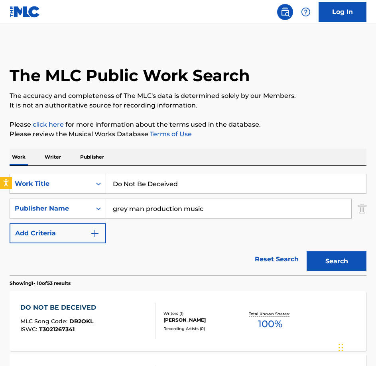
click at [102, 184] on div "SearchWithCriteriabe21c2c7-3089-4aec-a1c5-02f3d7d33223 Work Title Do Not Be Dec…" at bounding box center [188, 184] width 357 height 20
type input "[PERSON_NAME] Street Rat Race"
click at [307, 251] on button "Search" at bounding box center [337, 261] width 60 height 20
click at [129, 328] on div "[PERSON_NAME] STREET RAT RACE MLC Song Code : DB50I9 ISWC : T9262296877" at bounding box center [88, 321] width 136 height 36
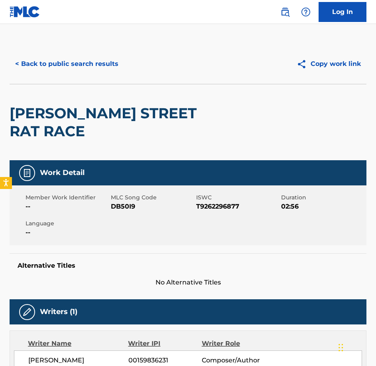
click at [127, 206] on span "DB50I9" at bounding box center [152, 207] width 83 height 10
click at [83, 57] on button "< Back to public search results" at bounding box center [67, 64] width 115 height 20
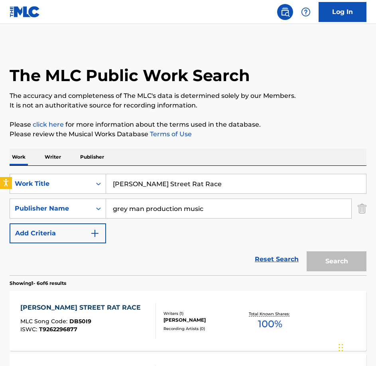
click at [62, 172] on div "SearchWithCriteriabe21c2c7-3089-4aec-a1c5-02f3d7d33223 Work Title [PERSON_NAME]…" at bounding box center [188, 220] width 357 height 109
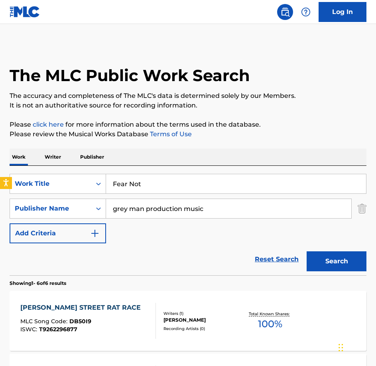
type input "Fear Not"
click at [360, 253] on button "Search" at bounding box center [337, 261] width 60 height 20
click at [195, 319] on div "[PERSON_NAME]" at bounding box center [202, 319] width 77 height 7
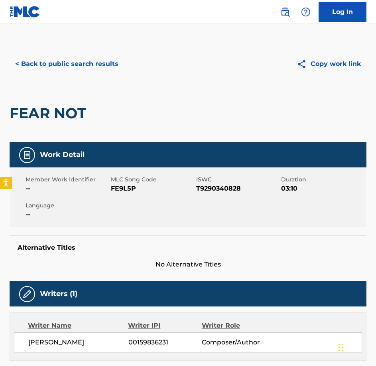
click at [139, 190] on span "FE9L5P" at bounding box center [152, 189] width 83 height 10
click at [130, 190] on span "FE9L5P" at bounding box center [152, 189] width 83 height 10
click at [77, 73] on div "< Back to public search results Copy work link" at bounding box center [188, 64] width 357 height 40
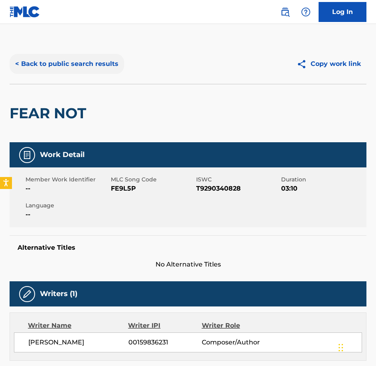
click at [77, 73] on button "< Back to public search results" at bounding box center [67, 64] width 115 height 20
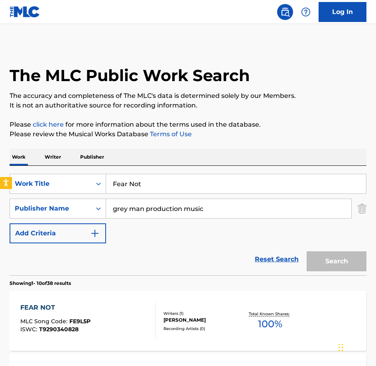
click at [88, 173] on div "SearchWithCriteriabe21c2c7-3089-4aec-a1c5-02f3d7d33223 Work Title Fear Not Sear…" at bounding box center [188, 220] width 357 height 109
type input "House Rules"
click at [307, 251] on button "Search" at bounding box center [337, 261] width 60 height 20
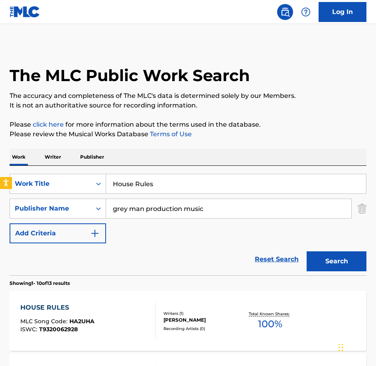
click at [79, 330] on div "ISWC : T9320062928" at bounding box center [57, 329] width 74 height 6
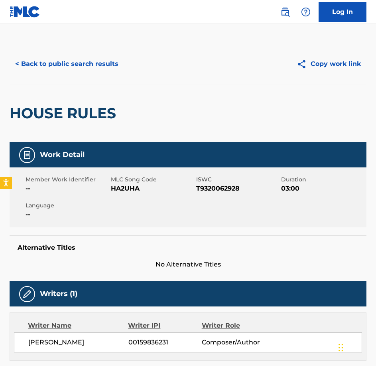
click at [129, 190] on span "HA2UHA" at bounding box center [152, 189] width 83 height 10
click at [75, 59] on button "< Back to public search results" at bounding box center [67, 64] width 115 height 20
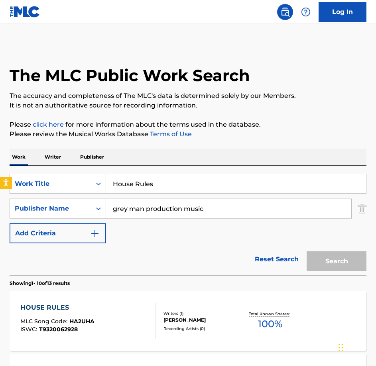
drag, startPoint x: 83, startPoint y: 170, endPoint x: 141, endPoint y: 179, distance: 58.3
click at [82, 170] on div "SearchWithCriteriabe21c2c7-3089-4aec-a1c5-02f3d7d33223 Work Title House Rules S…" at bounding box center [188, 220] width 357 height 109
click at [141, 179] on input "House Rules" at bounding box center [236, 183] width 260 height 19
drag, startPoint x: 139, startPoint y: 186, endPoint x: 34, endPoint y: 172, distance: 106.0
click at [34, 172] on div "SearchWithCriteriabe21c2c7-3089-4aec-a1c5-02f3d7d33223 Work Title House Rules S…" at bounding box center [188, 220] width 357 height 109
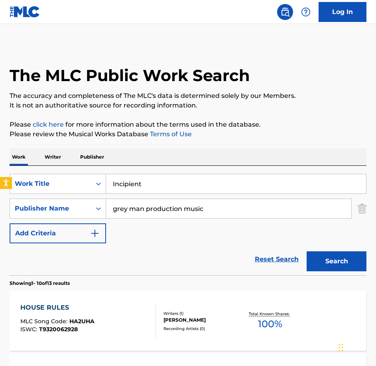
type input "Incipient"
click at [307, 251] on button "Search" at bounding box center [337, 261] width 60 height 20
drag, startPoint x: 130, startPoint y: 288, endPoint x: 121, endPoint y: 311, distance: 25.1
click at [130, 288] on section "INCIPIENT MLC Song Code : I294Q9 ISWC : T3021267227 Writers ( 1 ) [PERSON_NAME]…" at bounding box center [188, 319] width 357 height 64
click at [121, 311] on div "INCIPIENT MLC Song Code : I294Q9 ISWC : T3021267227" at bounding box center [88, 321] width 136 height 36
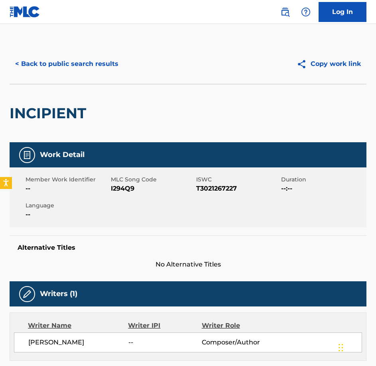
click at [123, 188] on span "I294Q9" at bounding box center [152, 189] width 83 height 10
click at [38, 64] on button "< Back to public search results" at bounding box center [67, 64] width 115 height 20
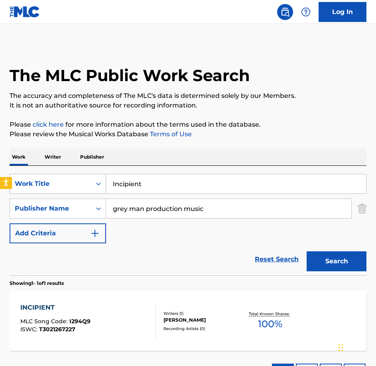
click at [92, 181] on div "SearchWithCriteriabe21c2c7-3089-4aec-a1c5-02f3d7d33223 Work Title Incipient" at bounding box center [188, 184] width 357 height 20
type input "Justice Prevails"
click at [307, 251] on button "Search" at bounding box center [337, 261] width 60 height 20
click at [136, 307] on div "JUSTICE PREVAILS MLC Song Code : JB97CF ISWC : T9290340839" at bounding box center [88, 321] width 136 height 36
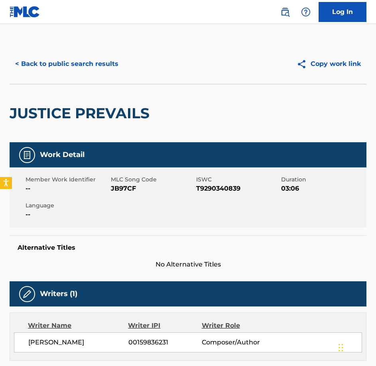
click at [125, 196] on div "Member Work Identifier -- MLC Song Code JB97CF ISWC T9290340839 Duration 03:06 …" at bounding box center [188, 197] width 357 height 60
click at [71, 53] on div "< Back to public search results Copy work link" at bounding box center [188, 64] width 357 height 40
click at [82, 42] on main "< Back to public search results Copy work link JUSTICE PREVAILS Work Detail Mem…" at bounding box center [188, 327] width 376 height 606
click at [91, 62] on button "< Back to public search results" at bounding box center [67, 64] width 115 height 20
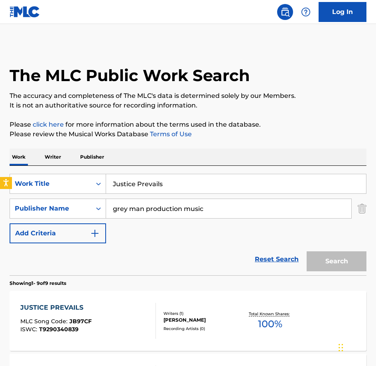
type input "Loathsome Little Man"
click at [307, 251] on button "Search" at bounding box center [337, 261] width 60 height 20
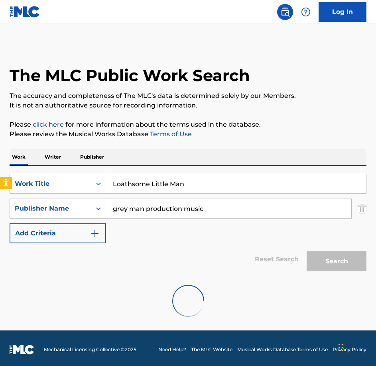
click at [118, 284] on div at bounding box center [188, 300] width 357 height 51
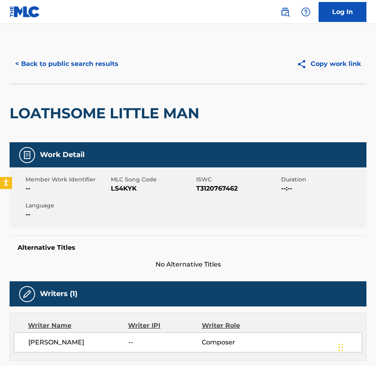
click at [121, 185] on span "LS4KYK" at bounding box center [152, 189] width 83 height 10
click at [103, 62] on button "< Back to public search results" at bounding box center [67, 64] width 115 height 20
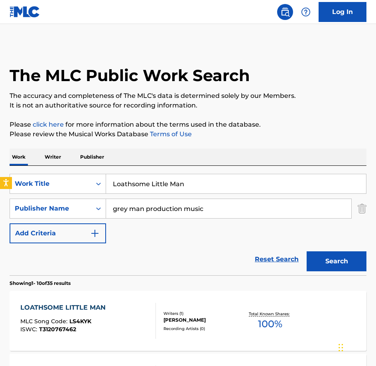
click at [67, 172] on div "SearchWithCriteriabe21c2c7-3089-4aec-a1c5-02f3d7d33223 Work Title Loathsome Lit…" at bounding box center [188, 220] width 357 height 109
type input "Order Order"
click at [307, 251] on button "Search" at bounding box center [337, 261] width 60 height 20
click at [86, 299] on div "ORDER ORDER MLC Song Code : OC11H4 ISWC : T9262296902 Writers ( 1 ) [PERSON_NAM…" at bounding box center [188, 321] width 357 height 60
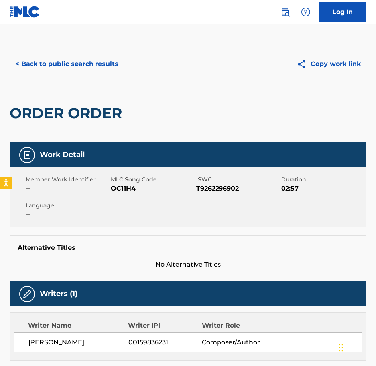
click at [133, 188] on span "OC11H4" at bounding box center [152, 189] width 83 height 10
click at [81, 69] on button "< Back to public search results" at bounding box center [67, 64] width 115 height 20
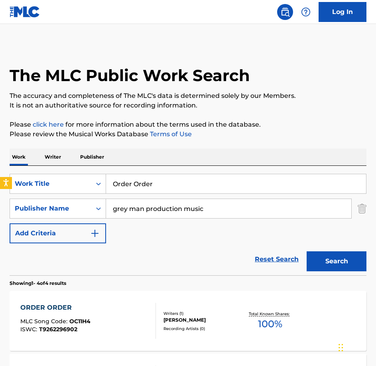
drag, startPoint x: 173, startPoint y: 180, endPoint x: 34, endPoint y: 168, distance: 140.2
click at [34, 169] on div "SearchWithCriteriabe21c2c7-3089-4aec-a1c5-02f3d7d33223 Work Title Order Order S…" at bounding box center [188, 220] width 357 height 109
type input "[GEOGRAPHIC_DATA]"
click at [307, 251] on button "Search" at bounding box center [337, 261] width 60 height 20
click at [96, 329] on div "ISWC : T9262296913" at bounding box center [58, 329] width 76 height 6
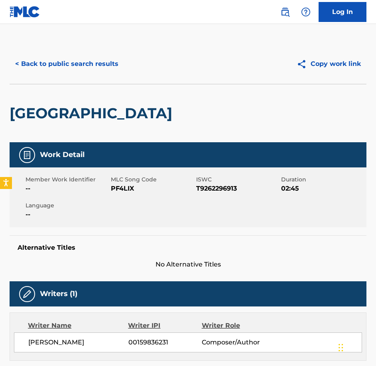
click at [116, 191] on span "PF4LIX" at bounding box center [152, 189] width 83 height 10
click at [80, 66] on button "< Back to public search results" at bounding box center [67, 64] width 115 height 20
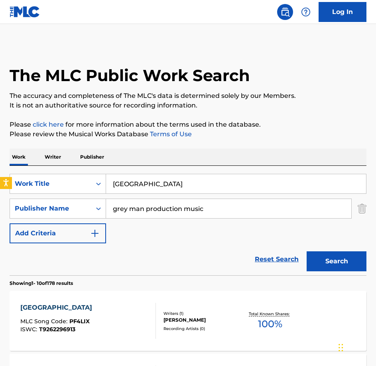
click at [11, 170] on div "SearchWithCriteriabe21c2c7-3089-4aec-a1c5-02f3d7d33223 Work Title [GEOGRAPHIC_D…" at bounding box center [188, 220] width 357 height 109
type input "Quick Wit"
click at [307, 251] on button "Search" at bounding box center [337, 261] width 60 height 20
click at [102, 293] on div "QUICK WIT MLC Song Code : QB31IO ISWC : T9262296888 Writers ( 1 ) [PERSON_NAME]…" at bounding box center [188, 321] width 357 height 60
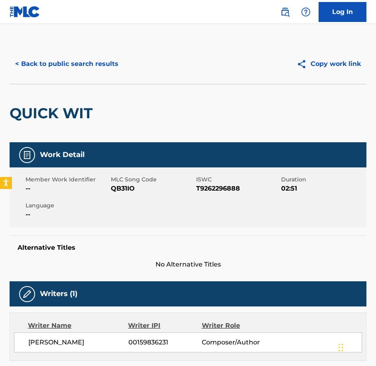
click at [129, 194] on div "Member Work Identifier -- MLC Song Code QB31IO ISWC T9262296888 Duration 02:51 …" at bounding box center [188, 197] width 357 height 60
click at [24, 71] on button "< Back to public search results" at bounding box center [67, 64] width 115 height 20
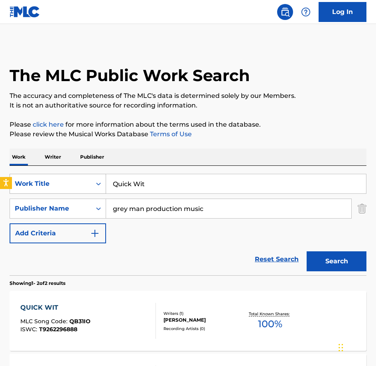
drag, startPoint x: 172, startPoint y: 188, endPoint x: 85, endPoint y: 179, distance: 86.7
click at [89, 181] on div "SearchWithCriteriabe21c2c7-3089-4aec-a1c5-02f3d7d33223 Work Title Quick Wit" at bounding box center [188, 184] width 357 height 20
type input "Remain Loyal or Leave"
click at [307, 251] on button "Search" at bounding box center [337, 261] width 60 height 20
click at [114, 301] on div "REMAIN LOYAL OR LEAVE MLC Song Code : RB0DLH ISWC : T9312897759 Writers ( 1 ) […" at bounding box center [188, 321] width 357 height 60
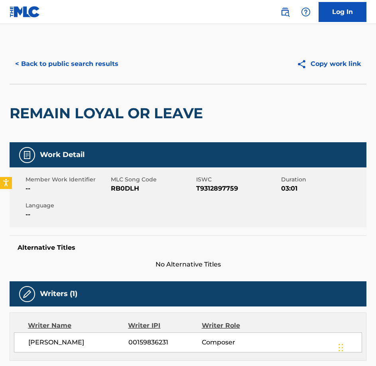
click at [117, 185] on span "RB0DLH" at bounding box center [152, 189] width 83 height 10
click at [94, 74] on div "< Back to public search results Copy work link" at bounding box center [188, 64] width 357 height 40
click at [91, 71] on button "< Back to public search results" at bounding box center [67, 64] width 115 height 20
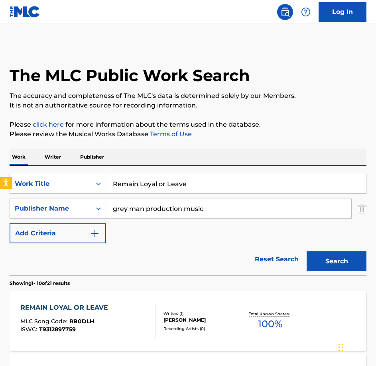
drag, startPoint x: 70, startPoint y: 168, endPoint x: -2, endPoint y: 156, distance: 73.2
click at [0, 156] on html "Accessibility Screen-Reader Guide, Feedback, and Issue Reporting | New window 0…" at bounding box center [188, 183] width 376 height 366
type input "Skulduggery Afoot"
click at [307, 251] on button "Search" at bounding box center [337, 261] width 60 height 20
click at [118, 317] on div "SKULDUGGERY AFOOT MLC Song Code : S55QI7 ISWC : T3021267294" at bounding box center [88, 321] width 136 height 36
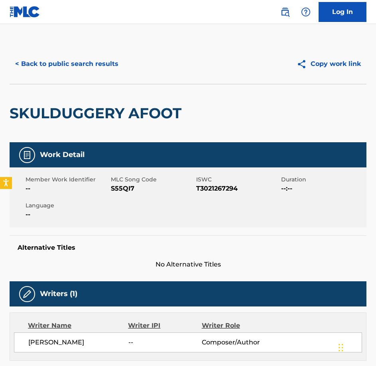
click at [126, 189] on span "S55QI7" at bounding box center [152, 189] width 83 height 10
click at [81, 61] on button "< Back to public search results" at bounding box center [67, 64] width 115 height 20
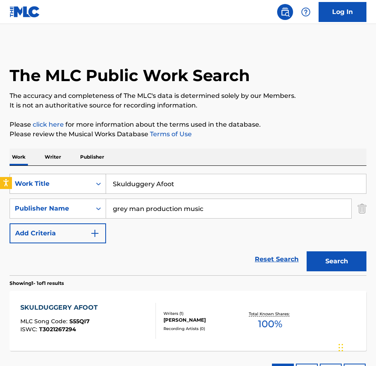
drag, startPoint x: 118, startPoint y: 175, endPoint x: 92, endPoint y: 175, distance: 25.9
click at [92, 175] on div "SearchWithCriteriabe21c2c7-3089-4aec-a1c5-02f3d7d33223 Work Title Skulduggery A…" at bounding box center [188, 184] width 357 height 20
type input "The New Tyrant In Town"
click at [307, 251] on button "Search" at bounding box center [337, 261] width 60 height 20
click at [131, 299] on div "THE NEW TYRANT IN TOWN MLC Song Code : TX3P20 ISWC : T3120767451 Writers ( 1 ) …" at bounding box center [188, 321] width 357 height 60
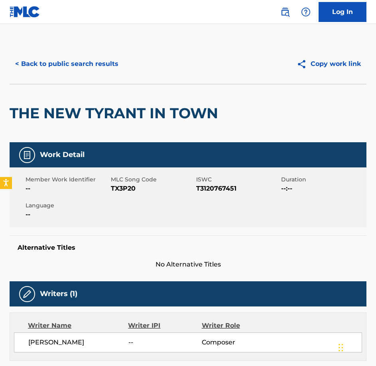
click at [126, 195] on div "Member Work Identifier -- MLC Song Code TX3P20 ISWC T3120767451 Duration --:-- …" at bounding box center [188, 197] width 357 height 60
click at [61, 55] on button "< Back to public search results" at bounding box center [67, 64] width 115 height 20
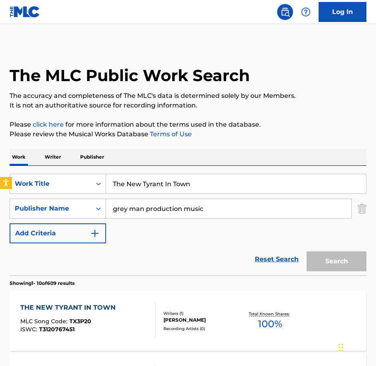
click at [66, 58] on div "The MLC Public Work Search" at bounding box center [188, 71] width 357 height 54
drag, startPoint x: 153, startPoint y: 174, endPoint x: 21, endPoint y: 149, distance: 134.8
type input "The Party of Real Change"
click at [307, 251] on button "Search" at bounding box center [337, 261] width 60 height 20
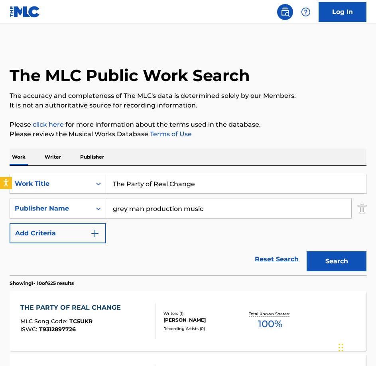
click at [79, 299] on div "THE PARTY OF REAL CHANGE MLC Song Code : TC5UKR ISWC : T9312897726 Writers ( 1 …" at bounding box center [188, 321] width 357 height 60
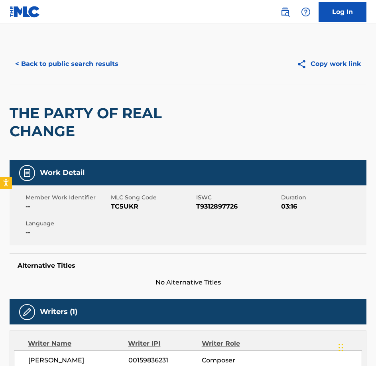
click at [124, 206] on span "TC5UKR" at bounding box center [152, 207] width 83 height 10
click at [57, 70] on button "< Back to public search results" at bounding box center [67, 64] width 115 height 20
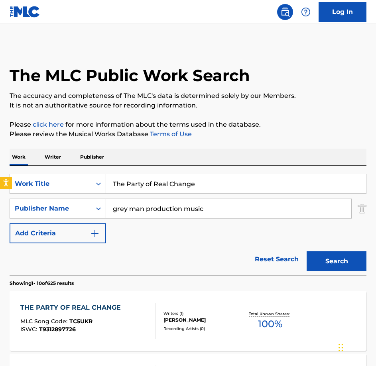
drag, startPoint x: 10, startPoint y: 157, endPoint x: -2, endPoint y: 157, distance: 11.6
click at [0, 157] on html "Accessibility Screen-Reader Guide, Feedback, and Issue Reporting | New window 0…" at bounding box center [188, 183] width 376 height 366
type input "The Puppet Master"
click at [307, 251] on button "Search" at bounding box center [337, 261] width 60 height 20
click at [98, 286] on section "Showing 1 - 10 of 496 results" at bounding box center [188, 281] width 357 height 12
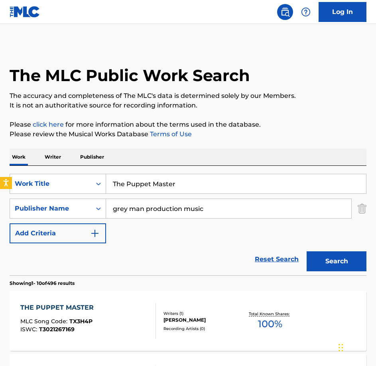
click at [164, 329] on div "Recording Artists ( 0 )" at bounding box center [202, 328] width 77 height 6
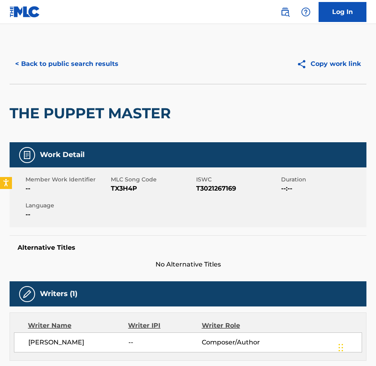
click at [140, 192] on span "TX3H4P" at bounding box center [152, 189] width 83 height 10
click at [127, 188] on span "TX3H4P" at bounding box center [152, 189] width 83 height 10
click at [69, 58] on button "< Back to public search results" at bounding box center [67, 64] width 115 height 20
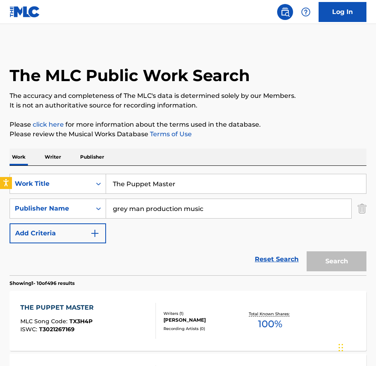
click at [18, 166] on div "SearchWithCriteriabe21c2c7-3089-4aec-a1c5-02f3d7d33223 Work Title The Puppet Ma…" at bounding box center [188, 220] width 357 height 109
type input "Ticker Tape"
click at [307, 251] on button "Search" at bounding box center [337, 261] width 60 height 20
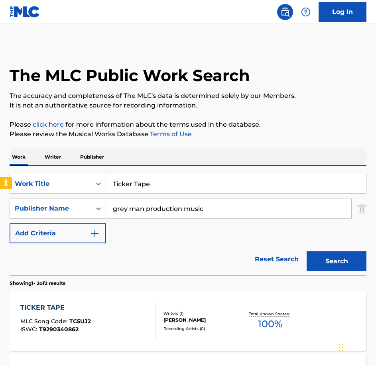
click at [95, 317] on div "TICKER TAPE MLC Song Code : TC5UJ2 ISWC : T9290340862" at bounding box center [88, 321] width 136 height 36
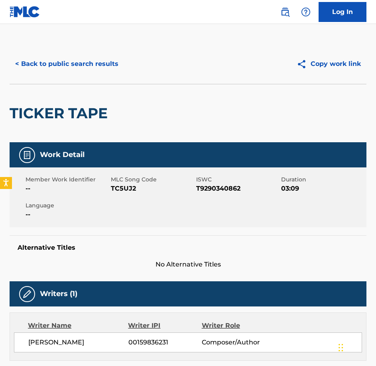
click at [132, 188] on span "TC5UJ2" at bounding box center [152, 189] width 83 height 10
click at [94, 64] on button "< Back to public search results" at bounding box center [67, 64] width 115 height 20
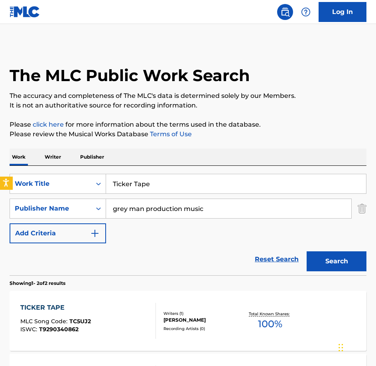
drag, startPoint x: 198, startPoint y: 182, endPoint x: 8, endPoint y: 176, distance: 189.3
click at [9, 177] on body "Accessibility Screen-Reader Guide, Feedback, and Issue Reporting | New window 0…" at bounding box center [188, 183] width 376 height 366
type input "Treasonous"
click at [307, 251] on button "Search" at bounding box center [337, 261] width 60 height 20
click at [88, 302] on div "TREASONOUS MLC Song Code : TX3LKQ ISWC : T3120767484 Writers ( 1 ) [PERSON_NAME…" at bounding box center [188, 321] width 357 height 60
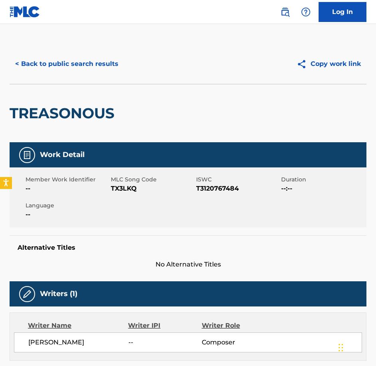
click at [115, 187] on span "TX3LKQ" at bounding box center [152, 189] width 83 height 10
click at [77, 66] on button "< Back to public search results" at bounding box center [67, 64] width 115 height 20
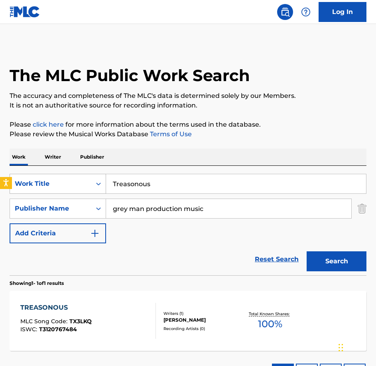
drag, startPoint x: 165, startPoint y: 183, endPoint x: 79, endPoint y: 179, distance: 85.5
click at [80, 179] on div "SearchWithCriteriabe21c2c7-3089-4aec-a1c5-02f3d7d33223 Work Title Treasonous" at bounding box center [188, 184] width 357 height 20
type input "War Games"
click at [307, 251] on button "Search" at bounding box center [337, 261] width 60 height 20
click at [101, 300] on div "WAR GAMES MLC Song Code : WB8F8O ISWC : T9290340920 Writers ( 1 ) [PERSON_NAME]…" at bounding box center [188, 321] width 357 height 60
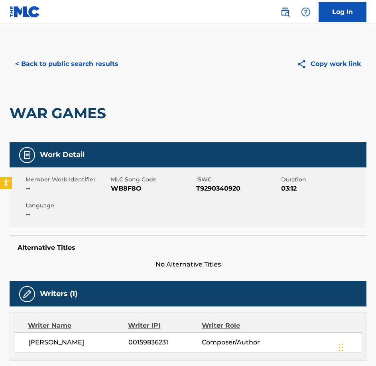
click at [122, 190] on span "WB8F8O" at bounding box center [152, 189] width 83 height 10
click at [60, 66] on button "< Back to public search results" at bounding box center [67, 64] width 115 height 20
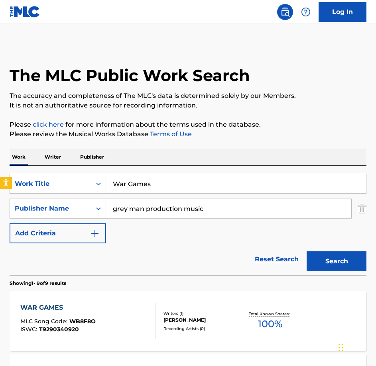
drag, startPoint x: 168, startPoint y: 192, endPoint x: 5, endPoint y: 171, distance: 164.2
type input "Being Hunted"
click at [307, 251] on button "Search" at bounding box center [337, 261] width 60 height 20
click at [67, 299] on div "BEING HUNTED MLC Song Code : BE3ZDK ISWC : T3155528993 Writers ( 1 ) [PERSON_NA…" at bounding box center [188, 321] width 357 height 60
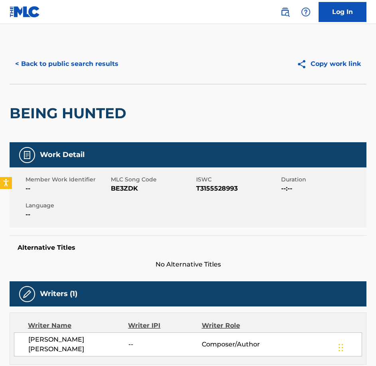
click at [133, 194] on div "Member Work Identifier -- MLC Song Code BE3ZDK ISWC T3155528993 Duration --:-- …" at bounding box center [188, 197] width 357 height 60
click at [86, 64] on button "< Back to public search results" at bounding box center [67, 64] width 115 height 20
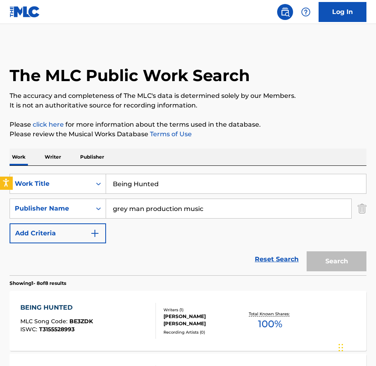
click at [4, 184] on body "Accessibility Screen-Reader Guide, Feedback, and Issue Reporting | New window 0…" at bounding box center [188, 183] width 376 height 366
type input "Concealed"
click at [307, 251] on button "Search" at bounding box center [337, 261] width 60 height 20
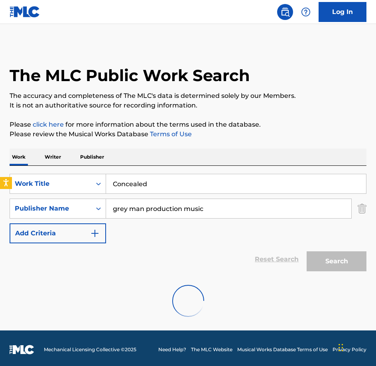
click at [105, 281] on div at bounding box center [188, 300] width 357 height 51
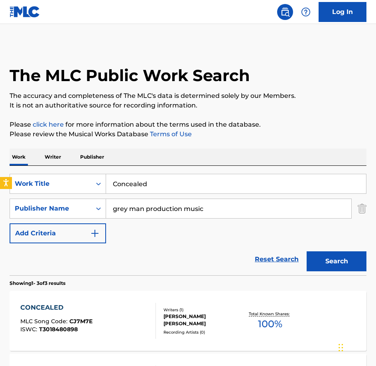
click at [111, 307] on div "CONCEALED MLC Song Code : CJ7M7E ISWC : T3018480898" at bounding box center [88, 321] width 136 height 36
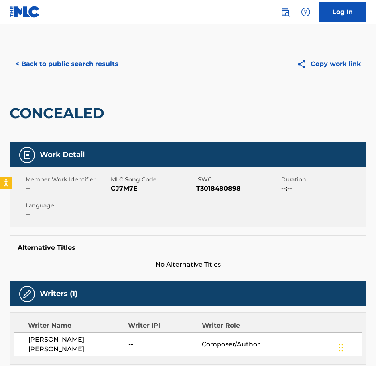
click at [129, 197] on div "Member Work Identifier -- MLC Song Code CJ7M7E ISWC T3018480898 Duration --:-- …" at bounding box center [188, 197] width 357 height 60
click at [79, 73] on button "< Back to public search results" at bounding box center [67, 64] width 115 height 20
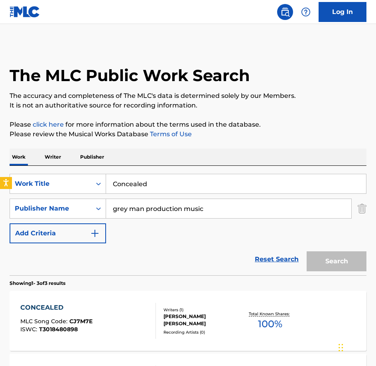
click at [63, 174] on div "SearchWithCriteriabe21c2c7-3089-4aec-a1c5-02f3d7d33223 Work Title Concealed" at bounding box center [188, 184] width 357 height 20
type input "Do Something, Anything"
click at [307, 251] on button "Search" at bounding box center [337, 261] width 60 height 20
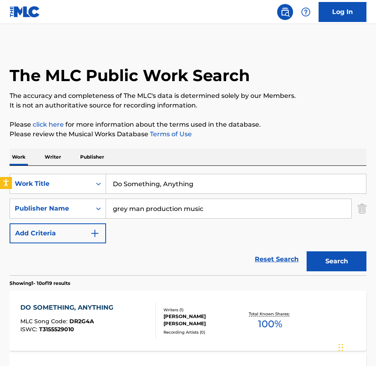
click at [109, 331] on div "ISWC : T3155529010" at bounding box center [68, 329] width 97 height 6
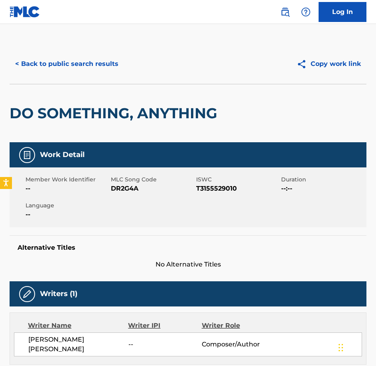
click at [127, 188] on span "DR2G4A" at bounding box center [152, 189] width 83 height 10
click at [69, 67] on button "< Back to public search results" at bounding box center [67, 64] width 115 height 20
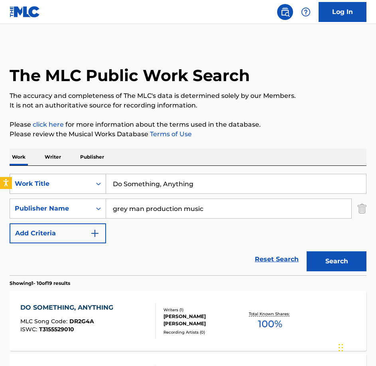
drag, startPoint x: 227, startPoint y: 180, endPoint x: 40, endPoint y: 175, distance: 186.9
click at [40, 175] on div "SearchWithCriteriabe21c2c7-3089-4aec-a1c5-02f3d7d33223 Work Title Do Something,…" at bounding box center [188, 184] width 357 height 20
type input "Down the Rabbit Hole"
click at [307, 251] on button "Search" at bounding box center [337, 261] width 60 height 20
click at [118, 318] on div "DOWN THE RABBIT HOLE MLC Song Code : DB50I4 ISWC : T9304183639" at bounding box center [88, 321] width 136 height 36
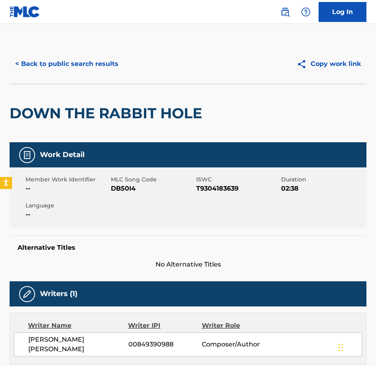
click at [130, 188] on span "DB50I4" at bounding box center [152, 189] width 83 height 10
click at [89, 66] on button "< Back to public search results" at bounding box center [67, 64] width 115 height 20
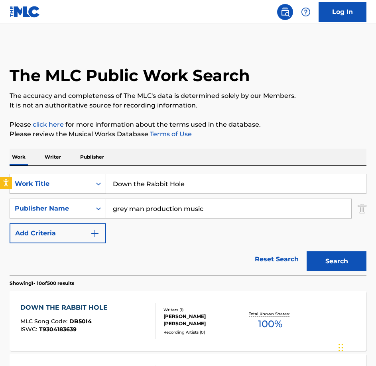
drag, startPoint x: 195, startPoint y: 185, endPoint x: 93, endPoint y: 177, distance: 102.1
click at [94, 177] on div "SearchWithCriteriabe21c2c7-3089-4aec-a1c5-02f3d7d33223 Work Title Down the Rabb…" at bounding box center [188, 184] width 357 height 20
type input "Duping Delight"
click at [307, 251] on button "Search" at bounding box center [337, 261] width 60 height 20
click at [101, 305] on div "DUPING DELIGHT MLC Song Code : DB5Z85 ISWC : T9287380409" at bounding box center [88, 321] width 136 height 36
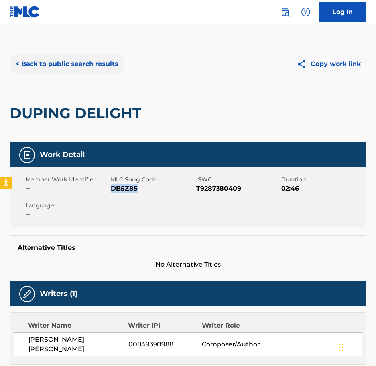
click at [83, 73] on button "< Back to public search results" at bounding box center [67, 64] width 115 height 20
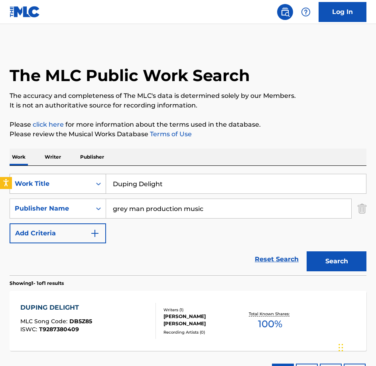
drag, startPoint x: 199, startPoint y: 180, endPoint x: 76, endPoint y: 176, distance: 122.6
click at [77, 176] on div "SearchWithCriteriabe21c2c7-3089-4aec-a1c5-02f3d7d33223 Work Title Duping Delight" at bounding box center [188, 184] width 357 height 20
type input "Evacuate Immediately"
click at [307, 251] on button "Search" at bounding box center [337, 261] width 60 height 20
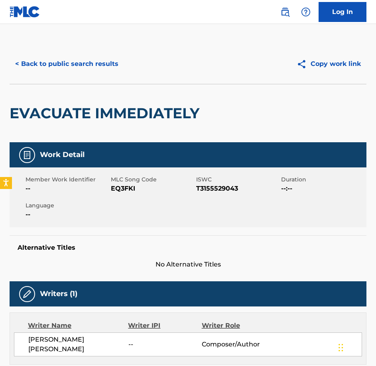
click at [133, 186] on span "EQ3FKI" at bounding box center [152, 189] width 83 height 10
drag, startPoint x: 133, startPoint y: 186, endPoint x: 303, endPoint y: 215, distance: 173.0
click at [133, 186] on span "EQ3FKI" at bounding box center [152, 189] width 83 height 10
click at [83, 55] on button "< Back to public search results" at bounding box center [67, 64] width 115 height 20
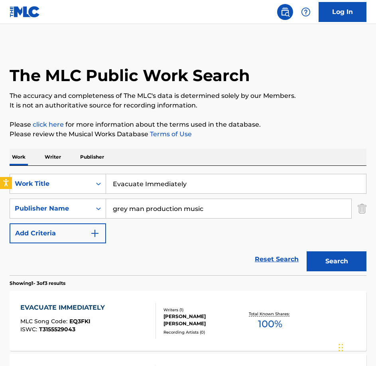
drag, startPoint x: 134, startPoint y: 166, endPoint x: 28, endPoint y: 141, distance: 108.7
click at [29, 141] on div "The MLC Public Work Search The accuracy and completeness of The MLC's data is d…" at bounding box center [188, 278] width 376 height 469
type input "Fear Fuel"
click at [307, 251] on button "Search" at bounding box center [337, 261] width 60 height 20
click at [142, 308] on div "FEAR FUEL MLC Song Code : FA141G ISWC : T3155529032" at bounding box center [88, 321] width 136 height 36
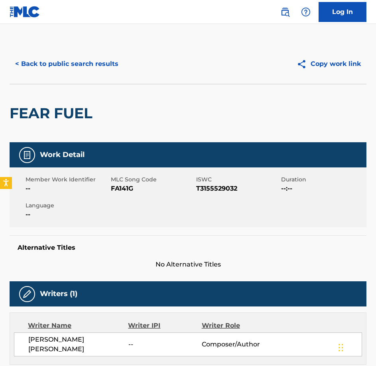
click at [129, 194] on div "Member Work Identifier -- MLC Song Code FA141G ISWC T3155529032 Duration --:-- …" at bounding box center [188, 197] width 357 height 60
